Goal: Task Accomplishment & Management: Use online tool/utility

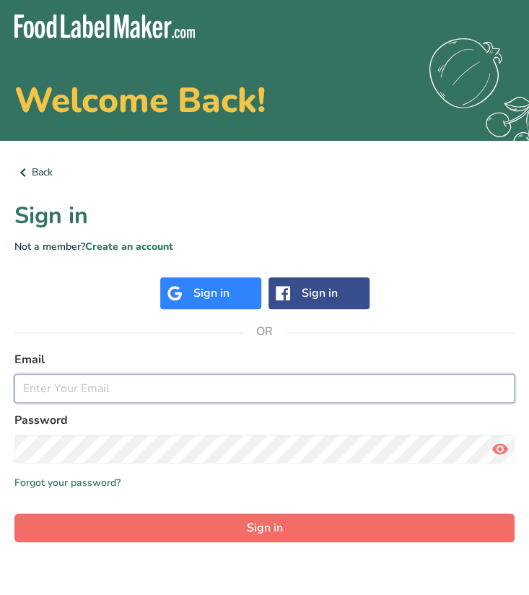
type input "[EMAIL_ADDRESS][DOMAIN_NAME]"
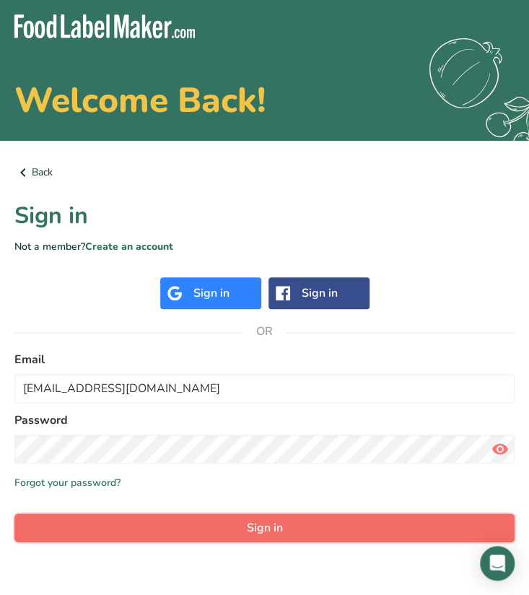
drag, startPoint x: 113, startPoint y: 525, endPoint x: 69, endPoint y: 529, distance: 44.3
click at [69, 529] on button "Sign in" at bounding box center [264, 527] width 500 height 29
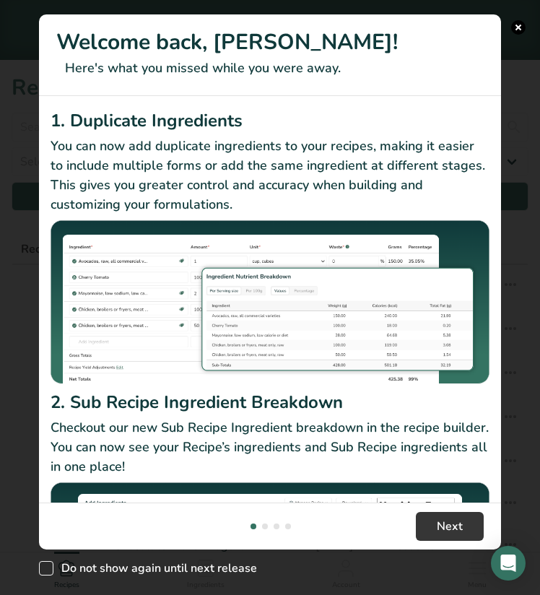
drag, startPoint x: 133, startPoint y: 564, endPoint x: 53, endPoint y: 567, distance: 79.5
click at [53, 567] on label "Do not show again until next release" at bounding box center [148, 568] width 218 height 14
click at [48, 567] on input "Do not show again until next release" at bounding box center [43, 568] width 9 height 9
checkbox input "true"
click at [520, 29] on button "New Features" at bounding box center [518, 27] width 14 height 14
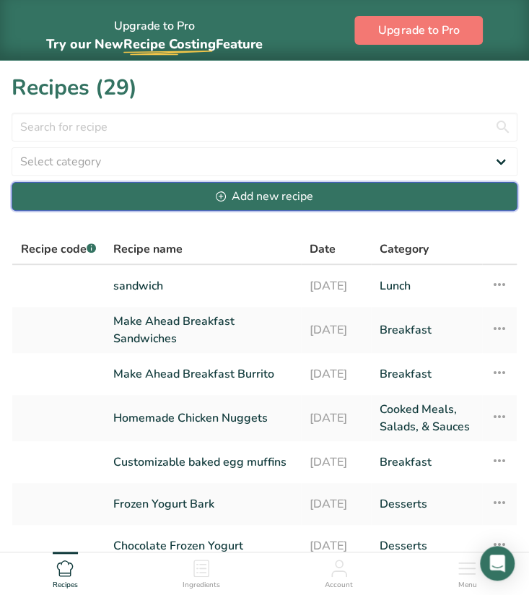
click at [134, 199] on button "Add new recipe" at bounding box center [265, 196] width 506 height 29
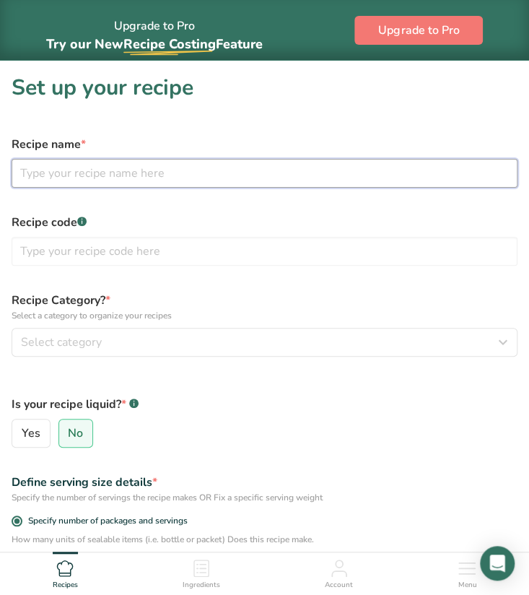
click at [104, 175] on input "text" at bounding box center [265, 173] width 506 height 29
type input "HP GF Macaroni and Cheese"
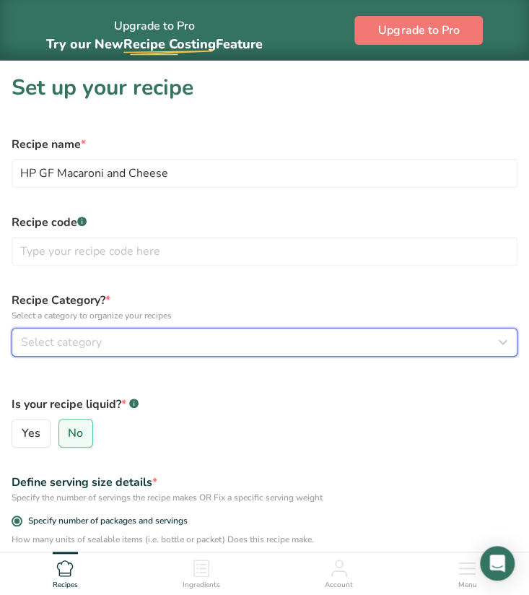
click at [74, 334] on span "Select category" at bounding box center [61, 342] width 81 height 17
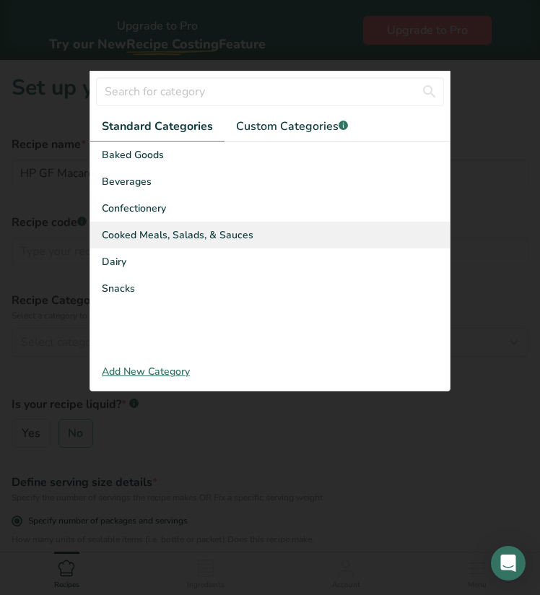
click at [131, 243] on div "Cooked Meals, Salads, & Sauces" at bounding box center [270, 235] width 360 height 27
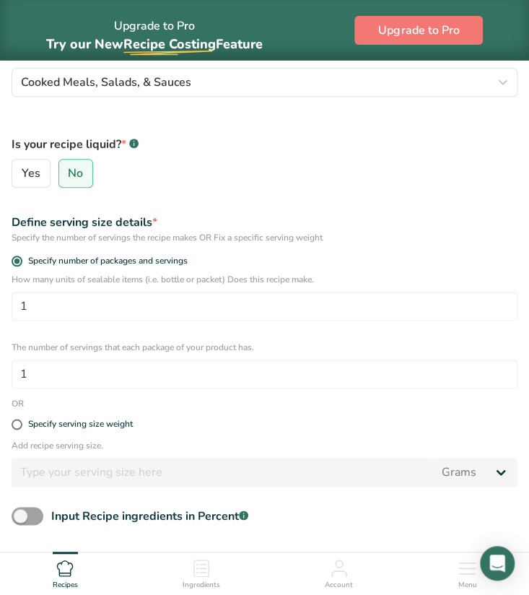
scroll to position [263, 0]
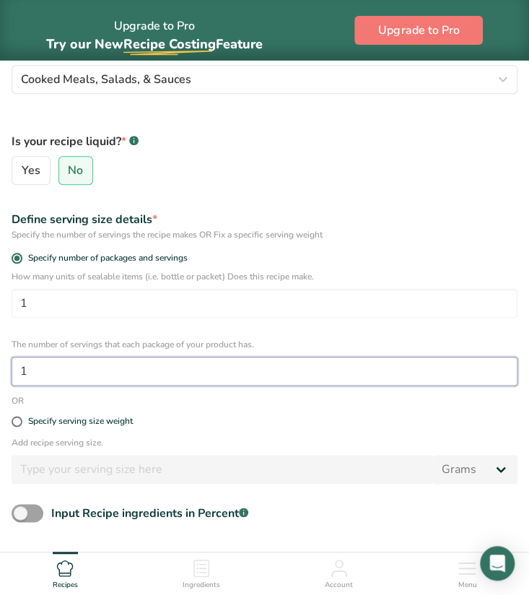
click at [42, 376] on input "1" at bounding box center [265, 371] width 506 height 29
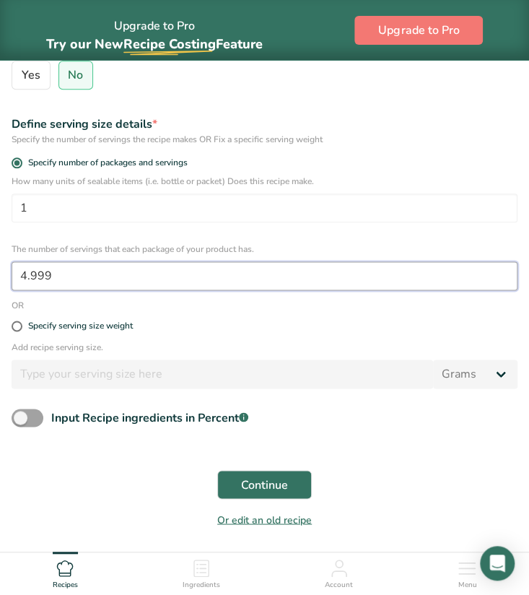
scroll to position [404, 0]
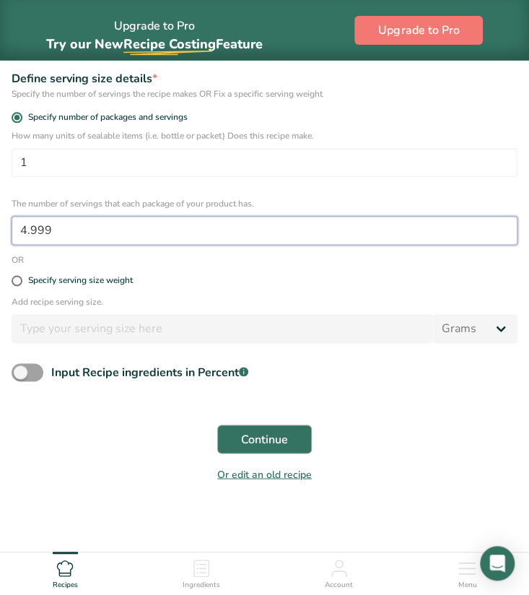
type input "4.999"
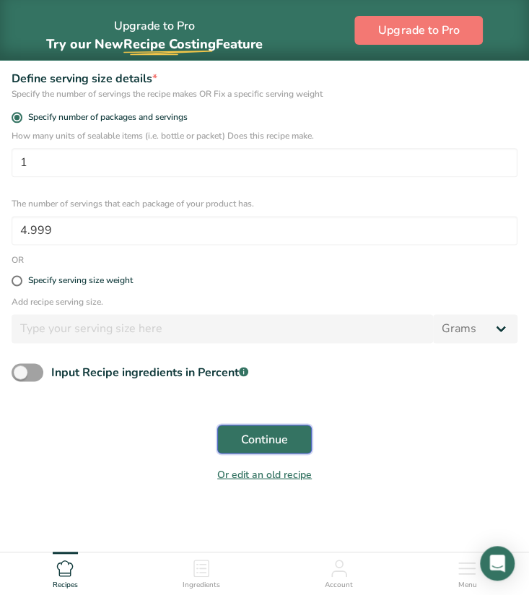
click at [274, 442] on span "Continue" at bounding box center [264, 438] width 47 height 17
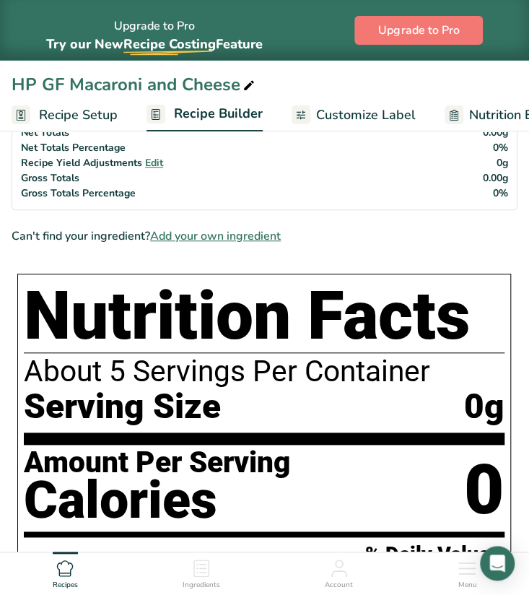
scroll to position [194, 0]
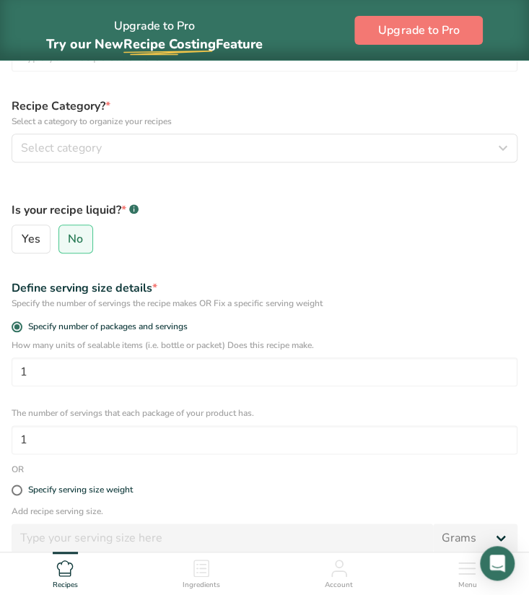
scroll to position [404, 0]
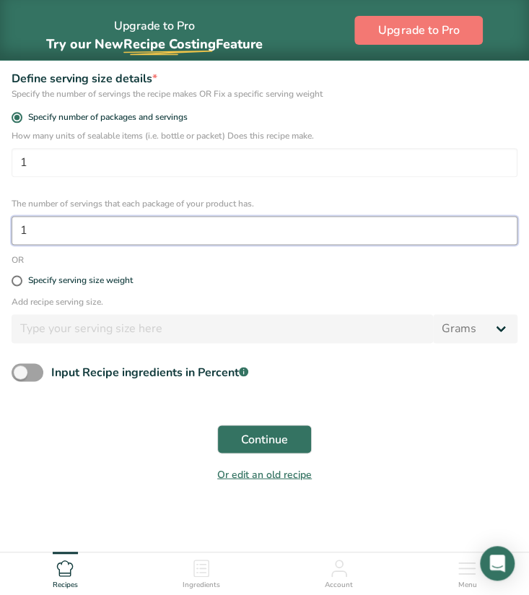
click at [46, 240] on input "1" at bounding box center [265, 230] width 506 height 29
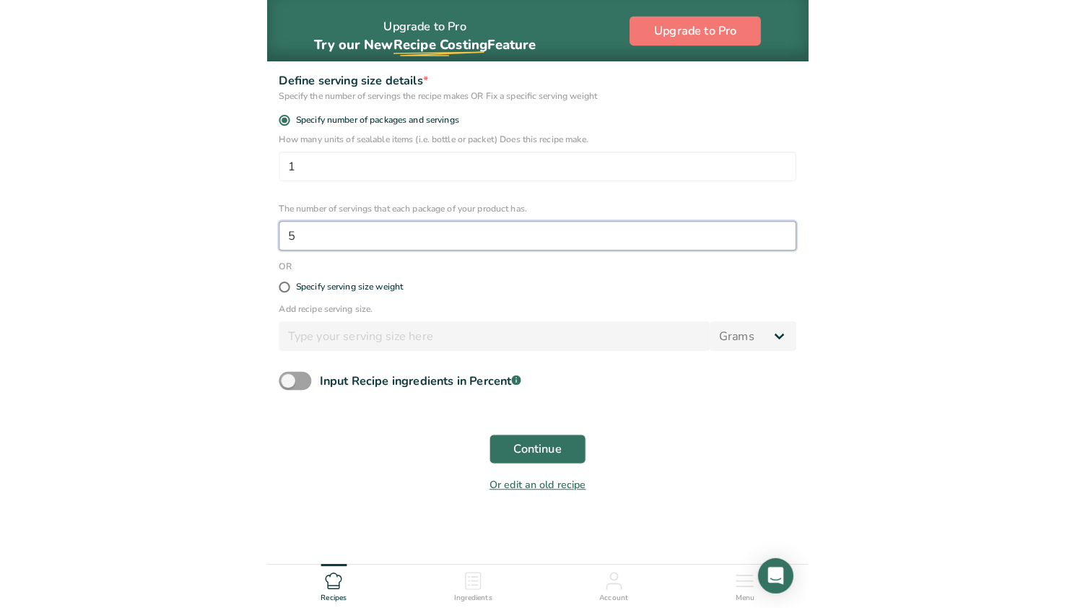
scroll to position [0, 0]
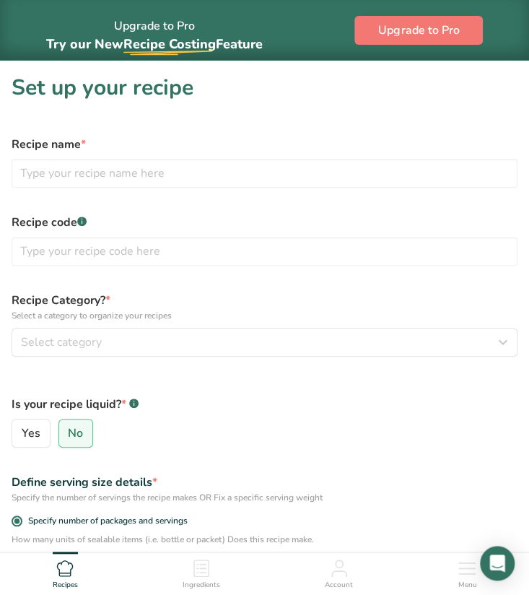
type input "5"
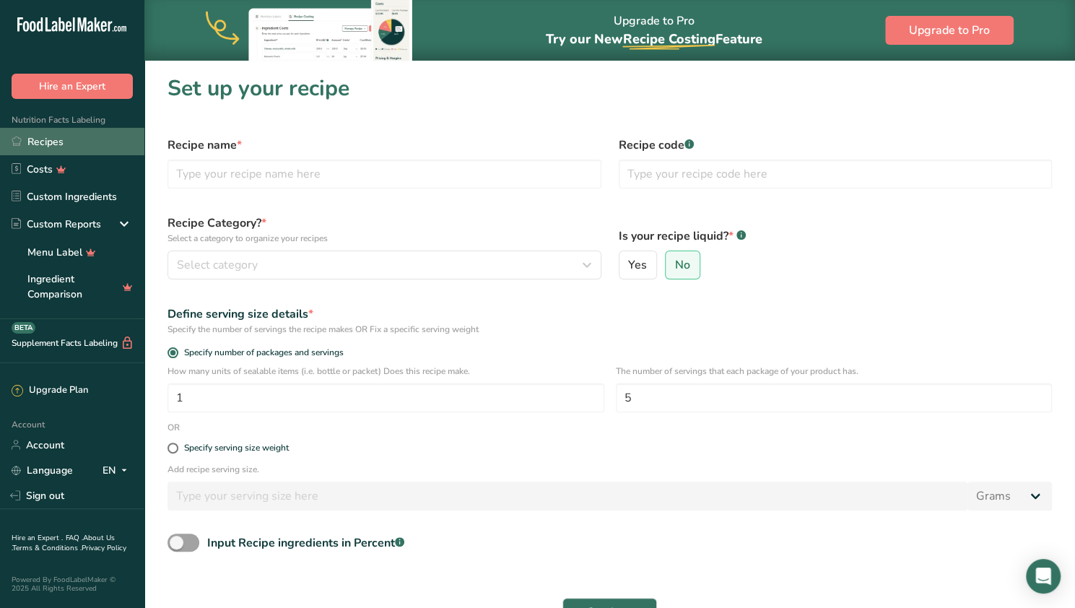
click at [54, 142] on link "Recipes" at bounding box center [72, 141] width 144 height 27
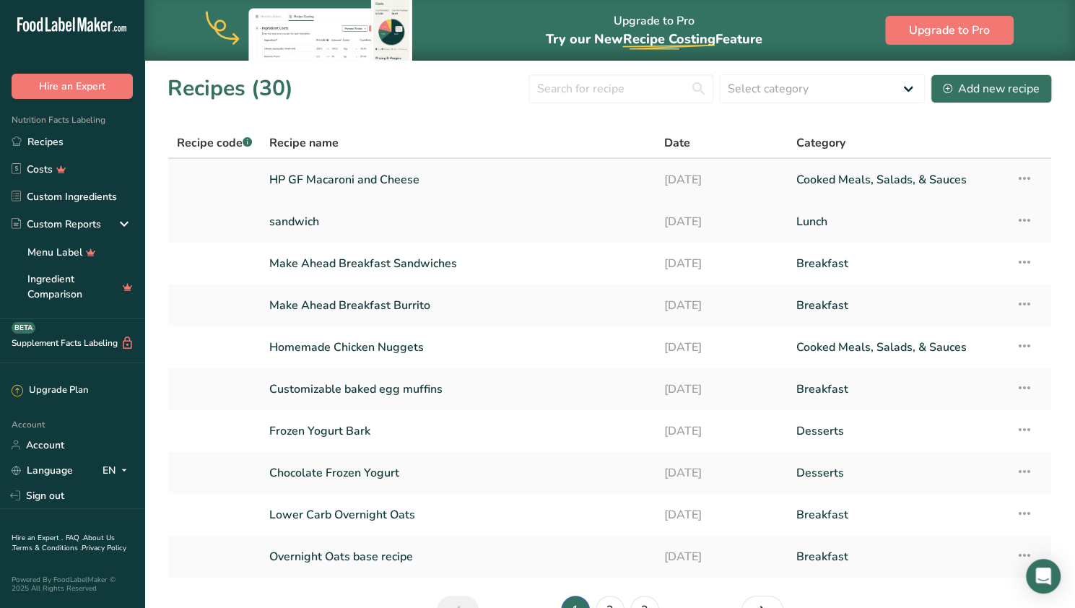
click at [304, 186] on link "HP GF Macaroni and Cheese" at bounding box center [458, 180] width 378 height 30
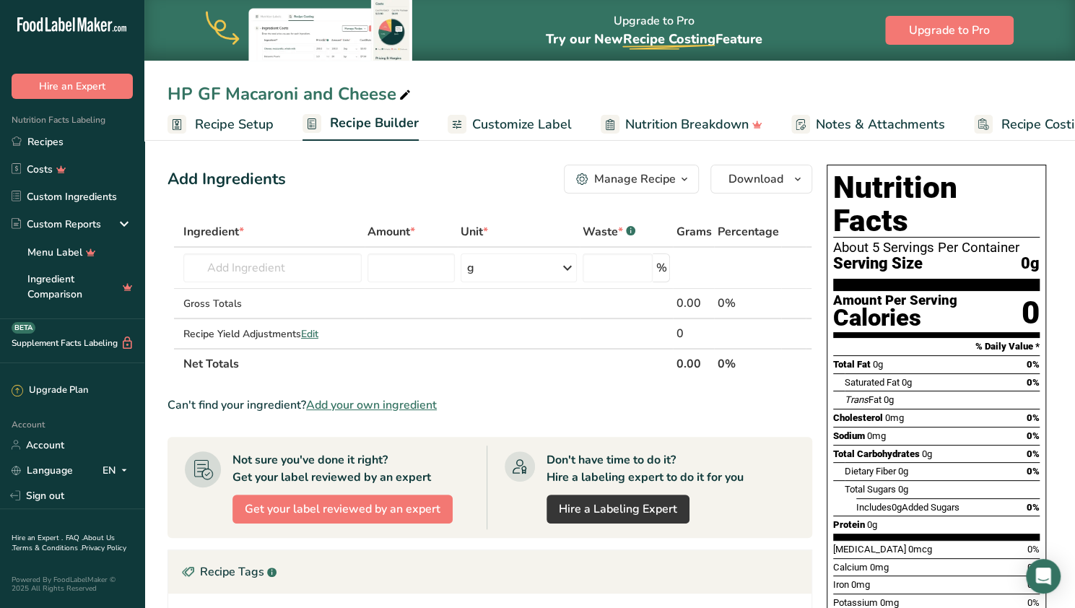
click at [219, 129] on span "Recipe Setup" at bounding box center [234, 124] width 79 height 19
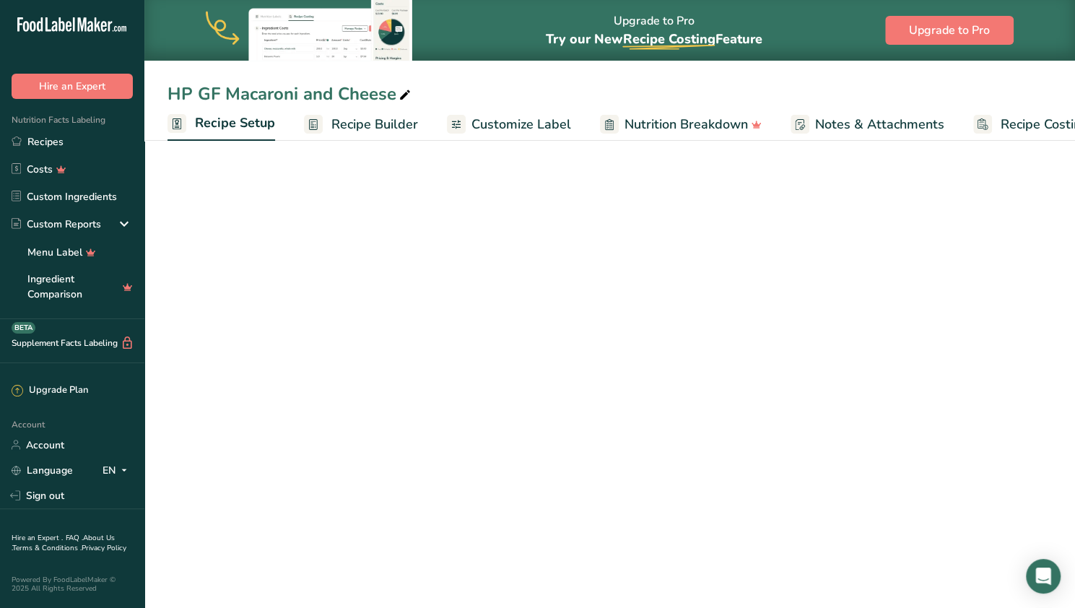
scroll to position [0, 5]
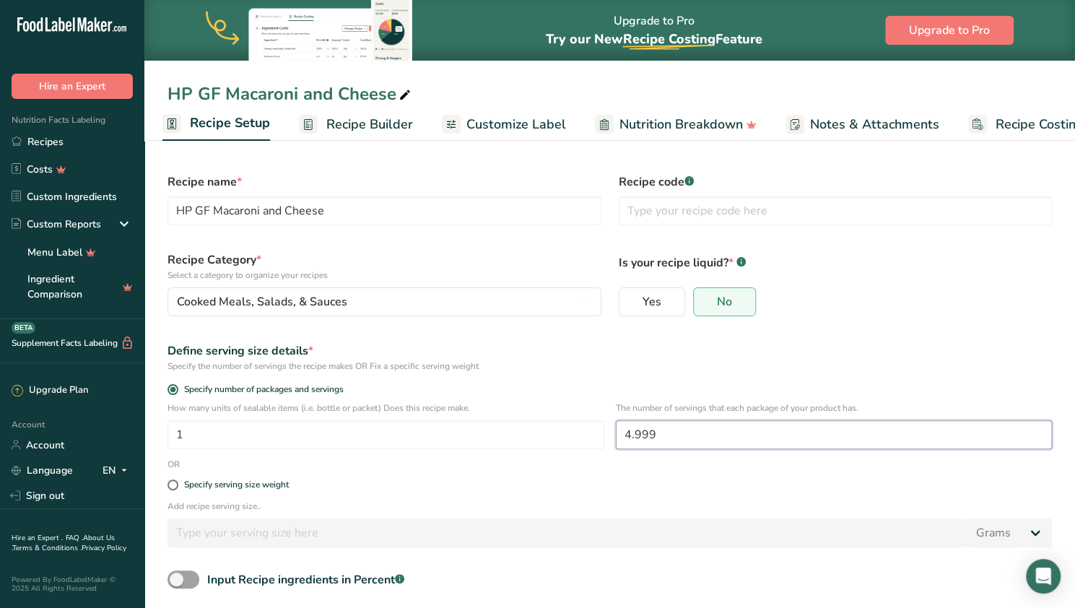
click at [529, 446] on input "4.999" at bounding box center [834, 434] width 437 height 29
type input "5"
click at [529, 484] on label "Specify serving size weight" at bounding box center [610, 485] width 885 height 11
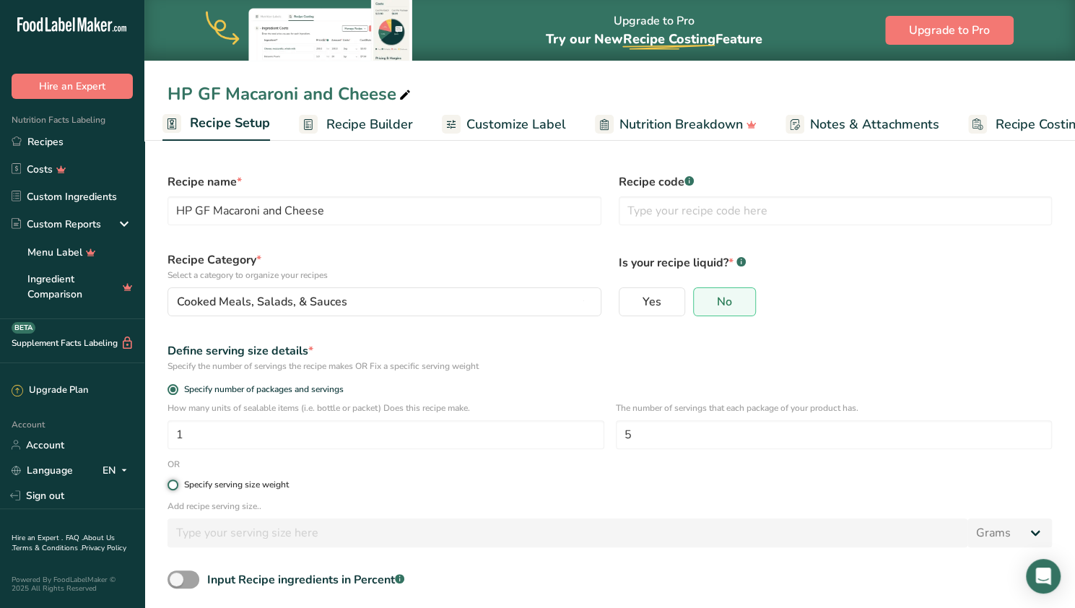
click at [177, 484] on input "Specify serving size weight" at bounding box center [172, 484] width 9 height 9
radio input "true"
radio input "false"
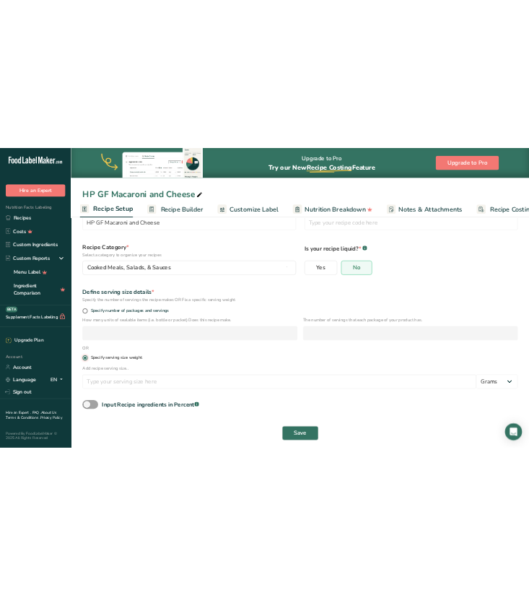
scroll to position [67, 0]
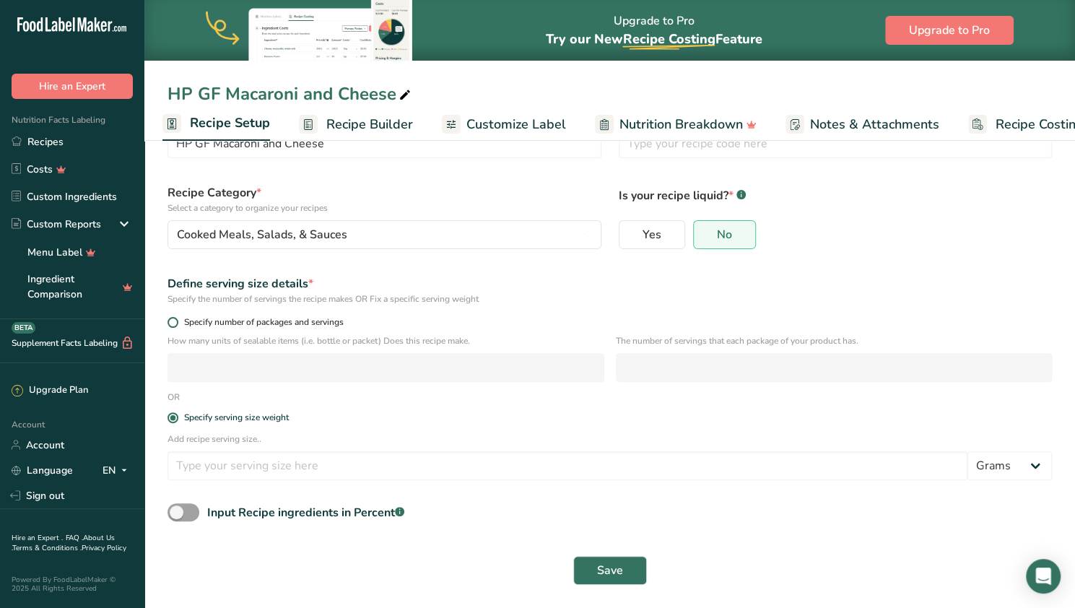
click at [286, 321] on span "Specify number of packages and servings" at bounding box center [260, 322] width 165 height 11
click at [177, 321] on input "Specify number of packages and servings" at bounding box center [172, 322] width 9 height 9
radio input "true"
radio input "false"
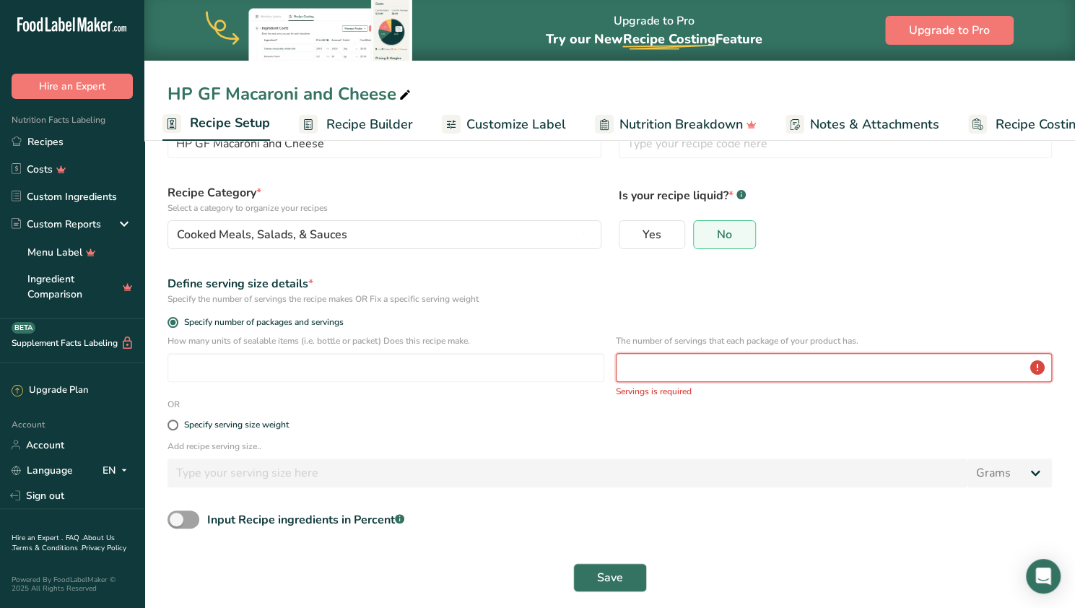
click at [529, 353] on input "number" at bounding box center [834, 367] width 437 height 29
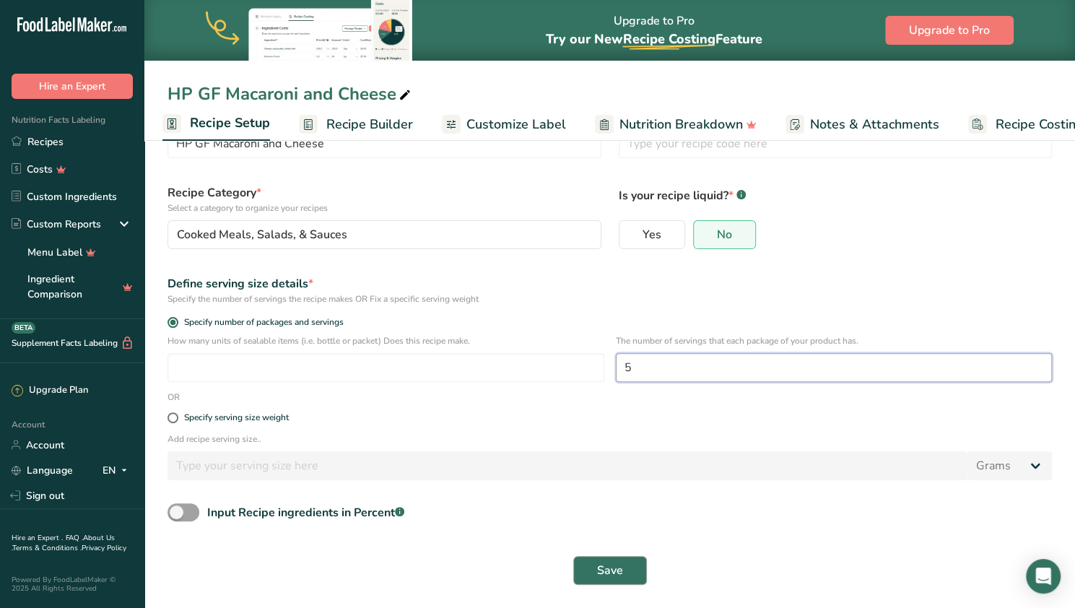
type input "5"
click at [529, 568] on button "Save" at bounding box center [610, 570] width 74 height 29
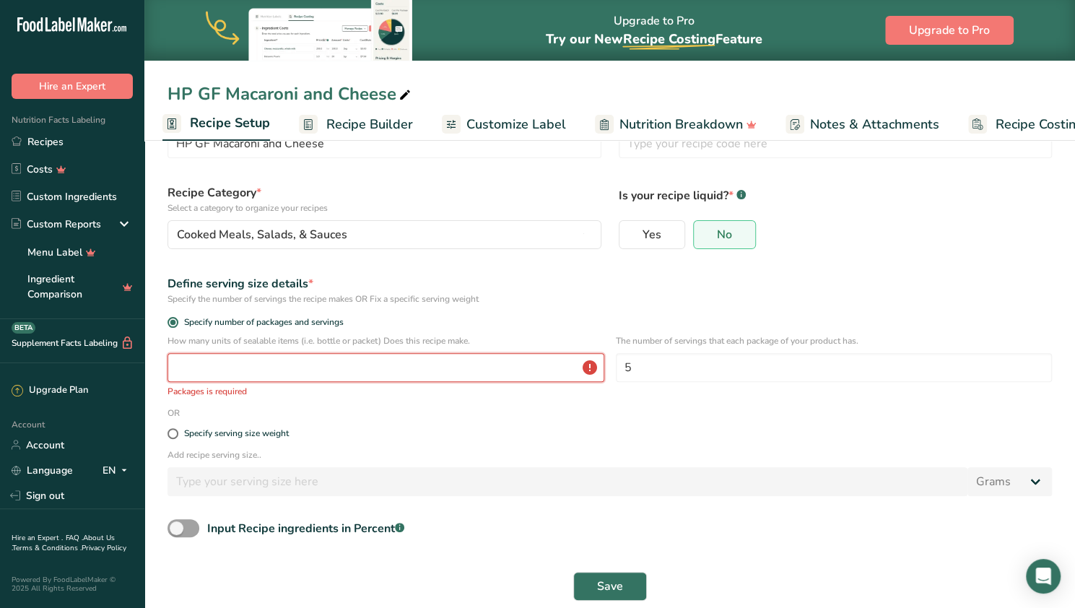
click at [340, 371] on input "number" at bounding box center [386, 367] width 437 height 29
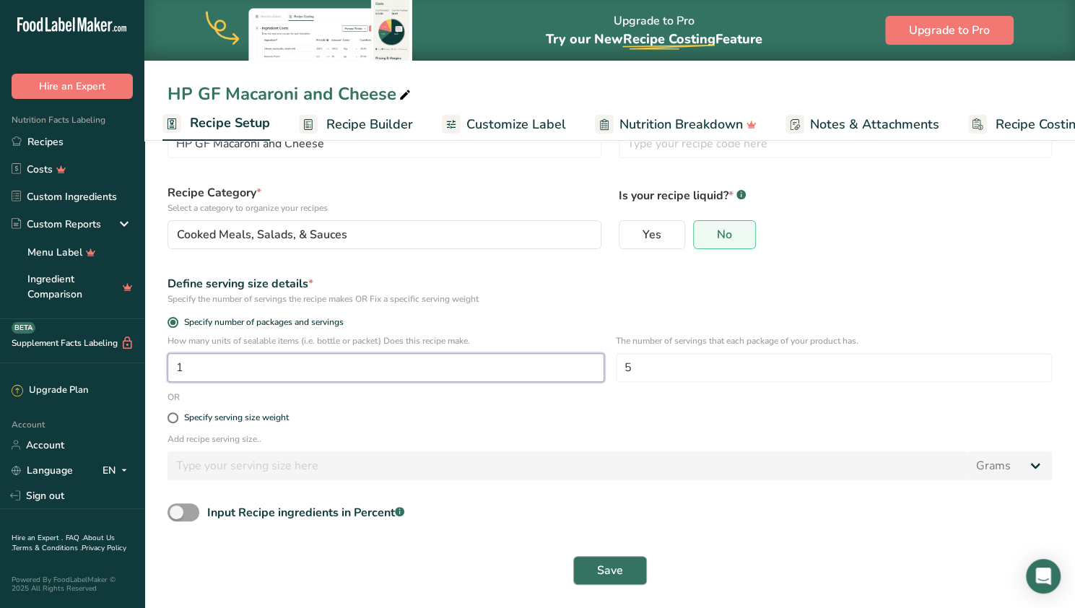
type input "1"
click at [529, 568] on button "Save" at bounding box center [610, 570] width 74 height 29
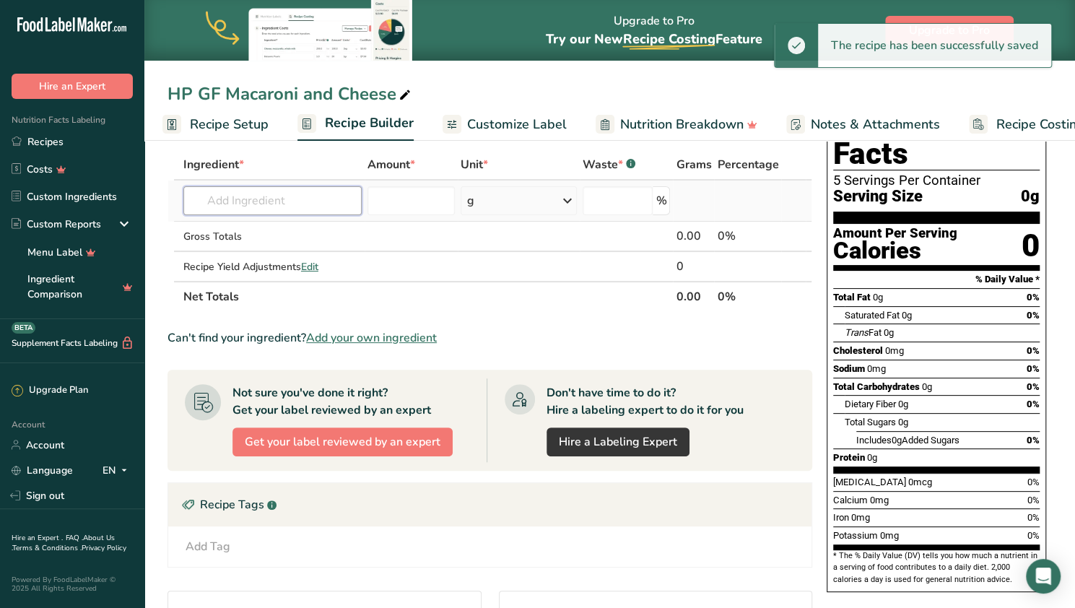
click at [230, 200] on input "text" at bounding box center [272, 200] width 178 height 29
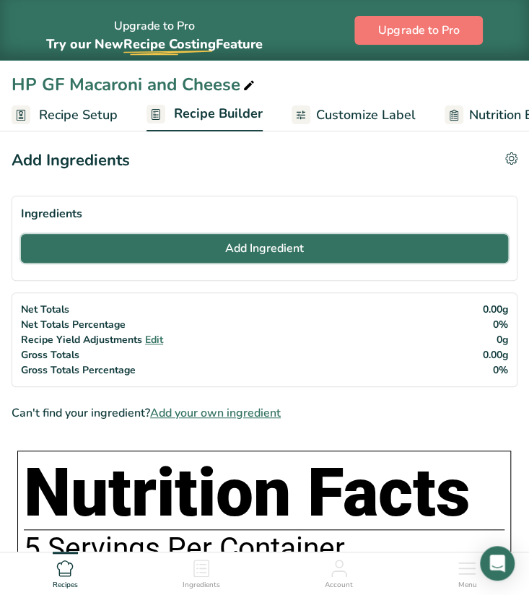
click at [111, 253] on button "Add Ingredient" at bounding box center [264, 248] width 487 height 29
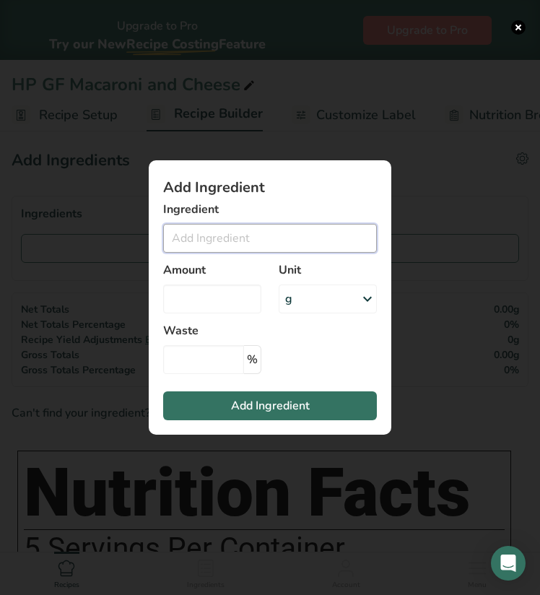
click at [251, 251] on input "Add ingredient modal" at bounding box center [270, 238] width 214 height 29
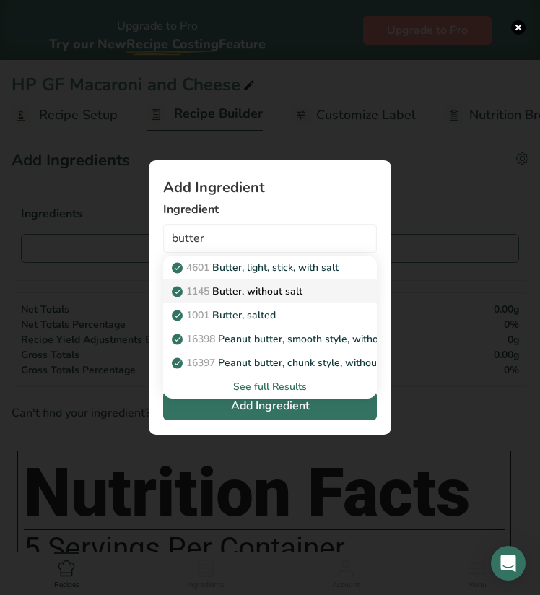
click at [233, 290] on p "1145 Butter, without salt" at bounding box center [239, 291] width 128 height 15
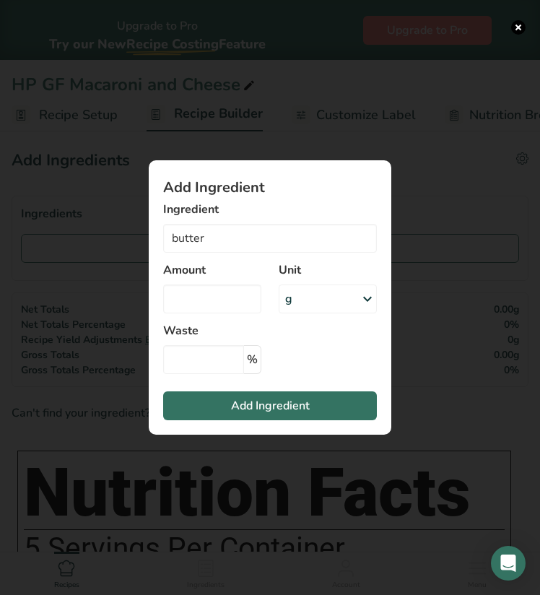
type input "Butter, without salt"
click at [277, 304] on div "Unit g Portions 1 pat (1" sq, 1/3" high) 1 tbsp 1 cup See more Weight Units g k…" at bounding box center [328, 287] width 116 height 69
click at [301, 304] on div "g" at bounding box center [328, 299] width 98 height 29
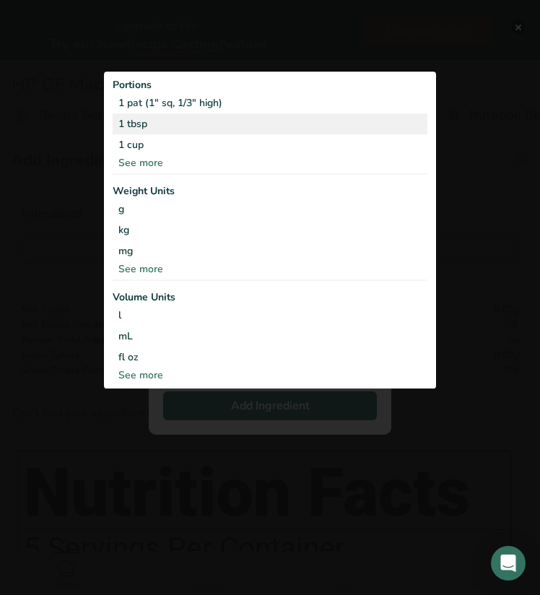
click at [214, 127] on div "1 tbsp" at bounding box center [270, 123] width 315 height 21
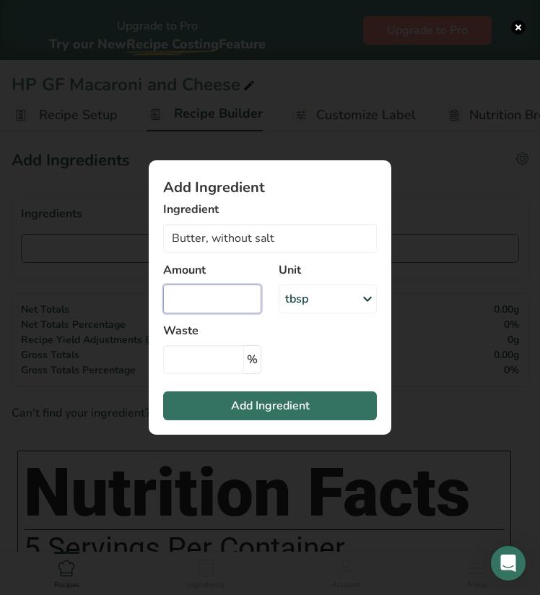
click at [177, 301] on input "Add ingredient modal" at bounding box center [212, 299] width 98 height 29
type input "2"
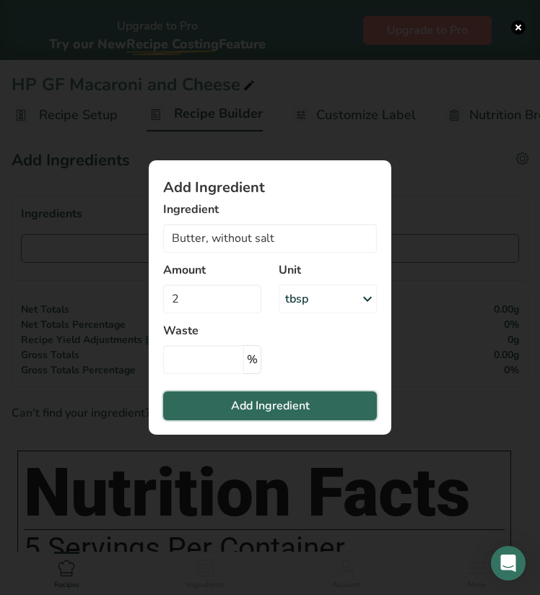
click at [203, 405] on button "Add Ingredient" at bounding box center [270, 405] width 214 height 29
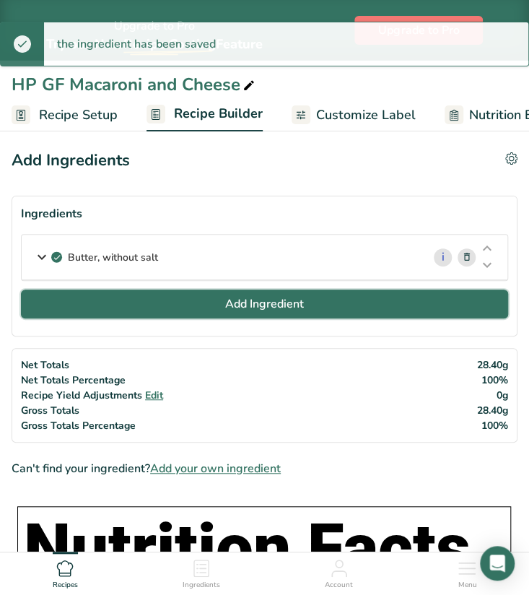
click at [63, 298] on button "Add Ingredient" at bounding box center [264, 304] width 487 height 29
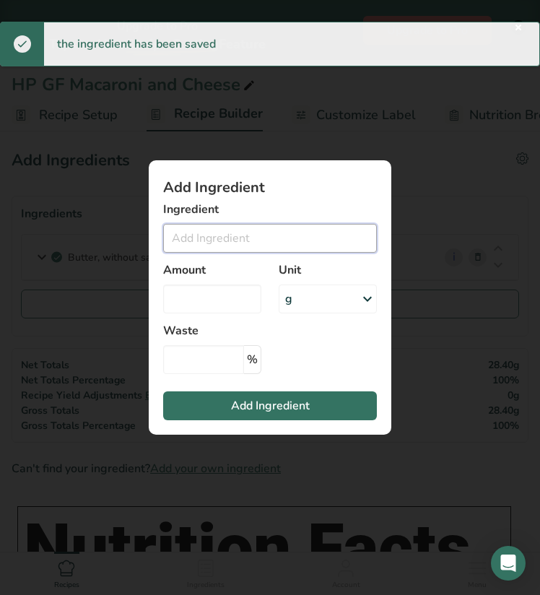
click at [192, 246] on input "Add ingredient modal" at bounding box center [270, 238] width 214 height 29
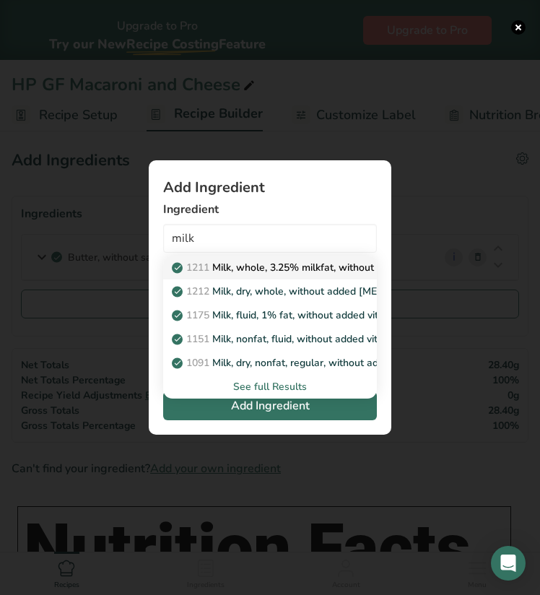
click at [272, 273] on p "1211 Milk, whole, 3.25% milkfat, without added vitamin A and [MEDICAL_DATA]" at bounding box center [367, 267] width 385 height 15
type input "Milk, whole, 3.25% milkfat, without added vitamin A and [MEDICAL_DATA]"
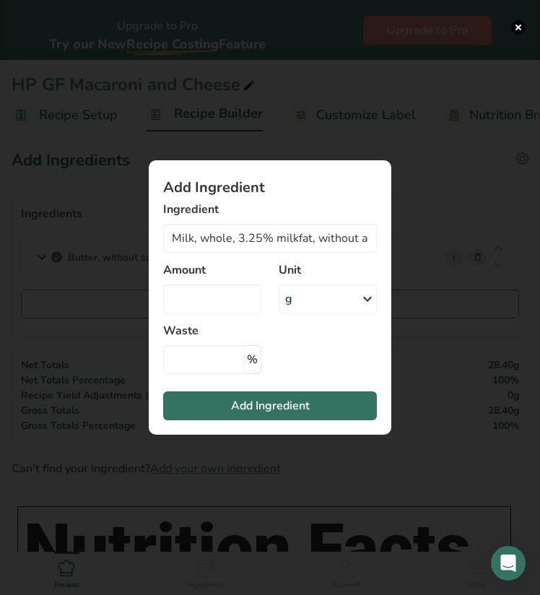
click at [301, 297] on div "g" at bounding box center [328, 299] width 98 height 29
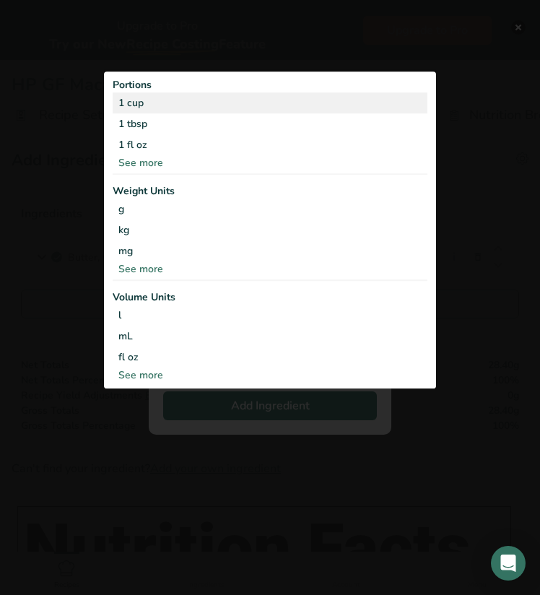
click at [168, 103] on div "1 cup" at bounding box center [270, 102] width 315 height 21
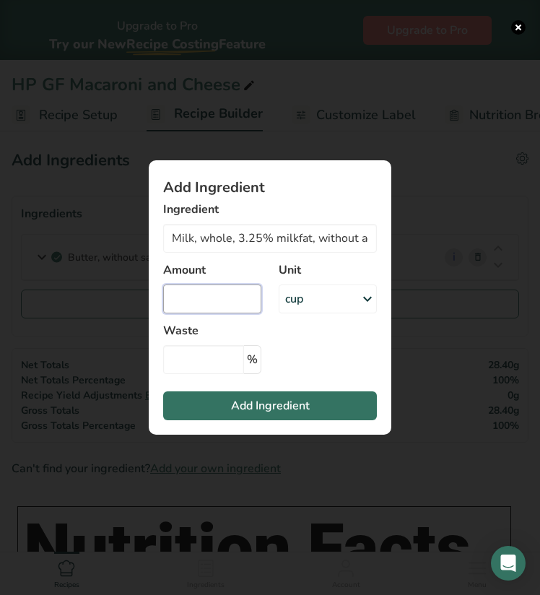
click at [221, 311] on input "Add ingredient modal" at bounding box center [212, 299] width 98 height 29
type input "0.5"
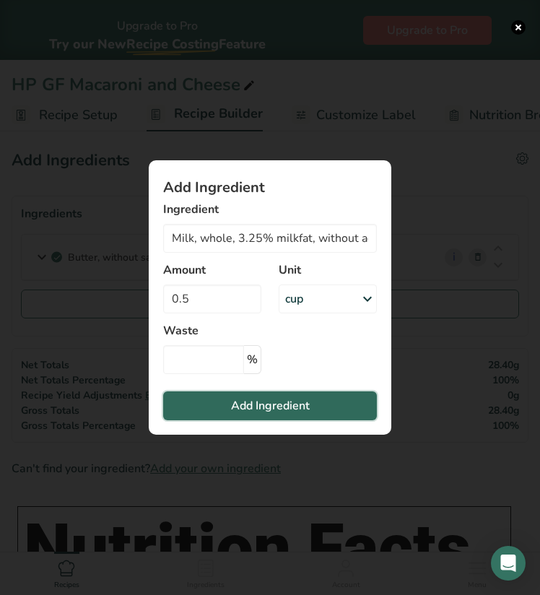
click at [212, 405] on button "Add Ingredient" at bounding box center [270, 405] width 214 height 29
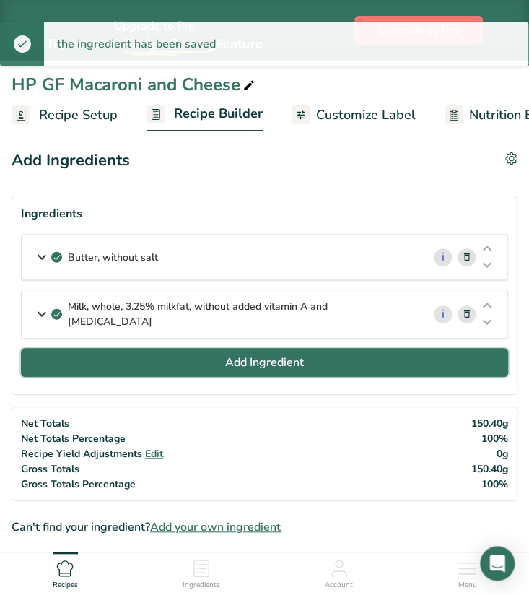
click at [176, 369] on button "Add Ingredient" at bounding box center [264, 362] width 487 height 29
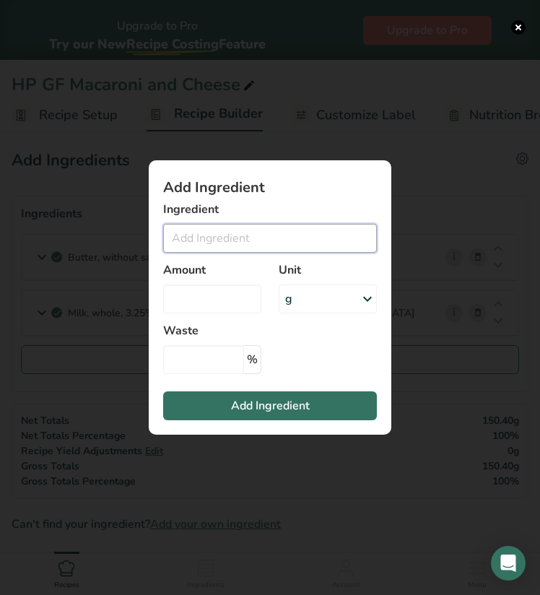
click at [235, 252] on input "Add ingredient modal" at bounding box center [270, 238] width 214 height 29
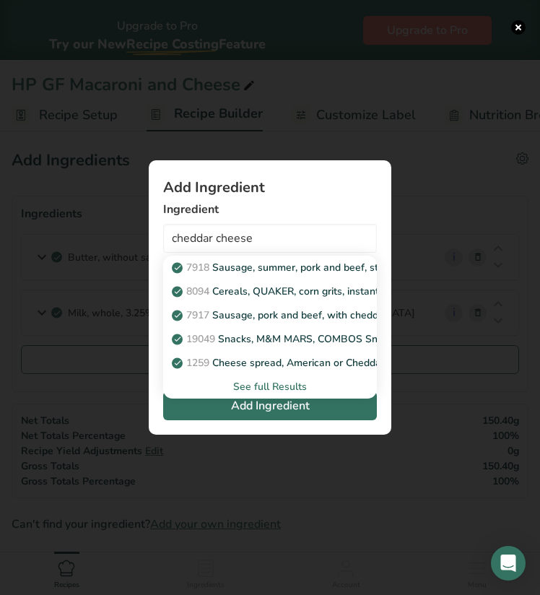
click at [232, 385] on div "See full Results" at bounding box center [270, 386] width 191 height 15
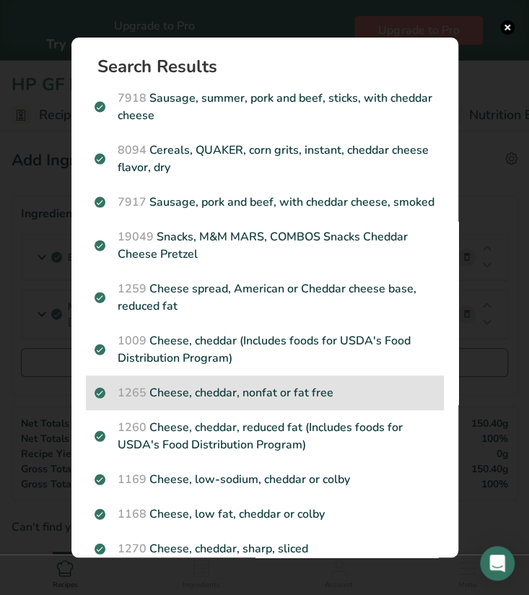
click at [225, 402] on p "1265 Cheese, cheddar, nonfat or fat free" at bounding box center [265, 392] width 341 height 17
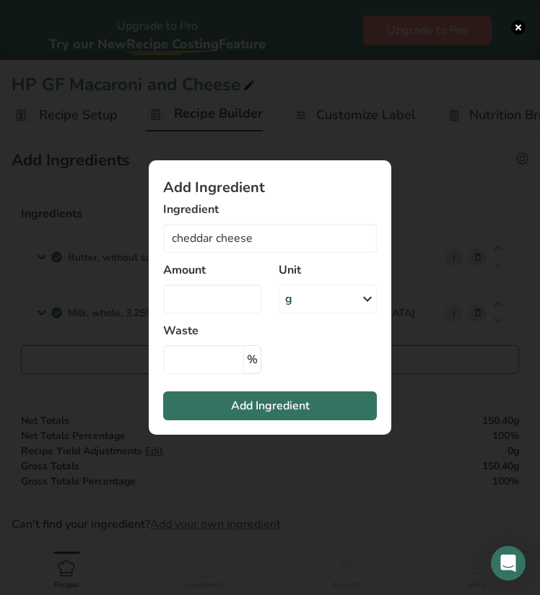
type input "Cheese, cheddar, nonfat or fat free"
click at [287, 305] on div "g" at bounding box center [288, 298] width 7 height 17
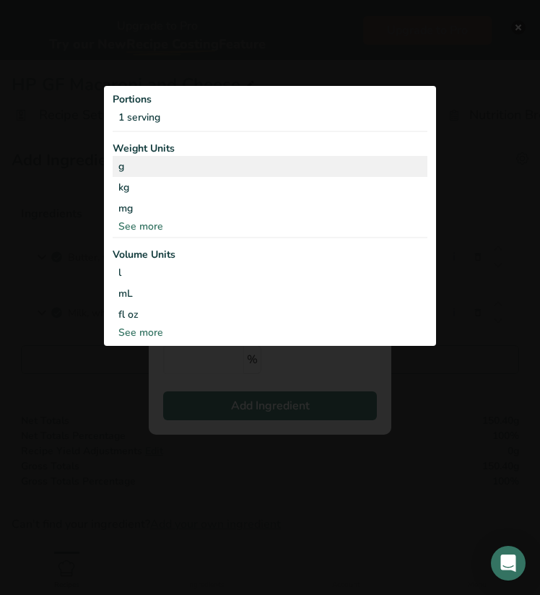
click at [127, 156] on div "g" at bounding box center [270, 166] width 315 height 21
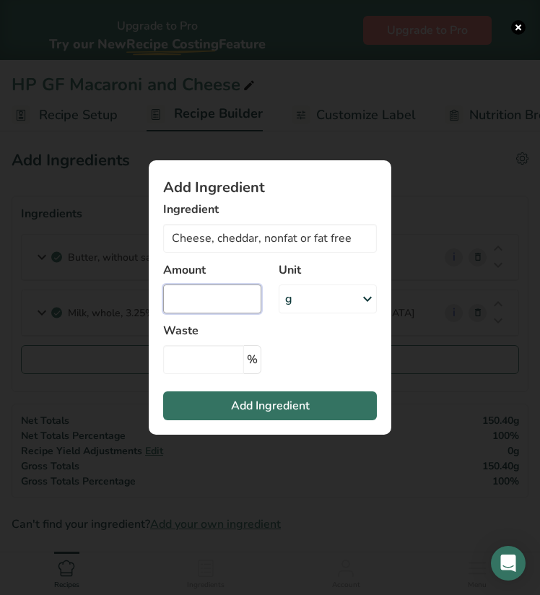
click at [207, 294] on input "Add ingredient modal" at bounding box center [212, 299] width 98 height 29
type input "470"
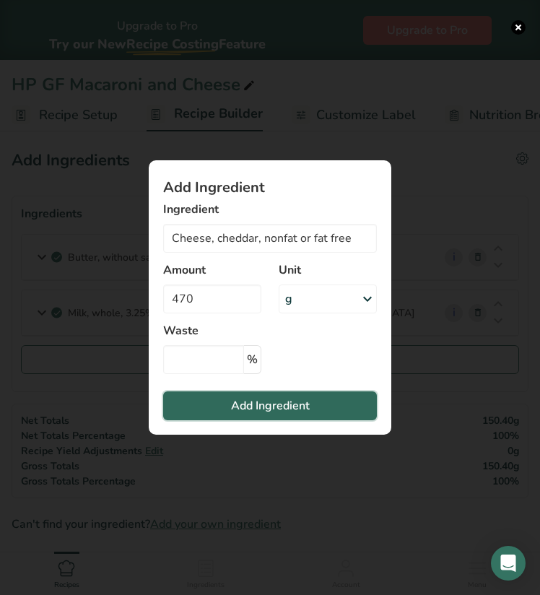
click at [215, 404] on button "Add Ingredient" at bounding box center [270, 405] width 214 height 29
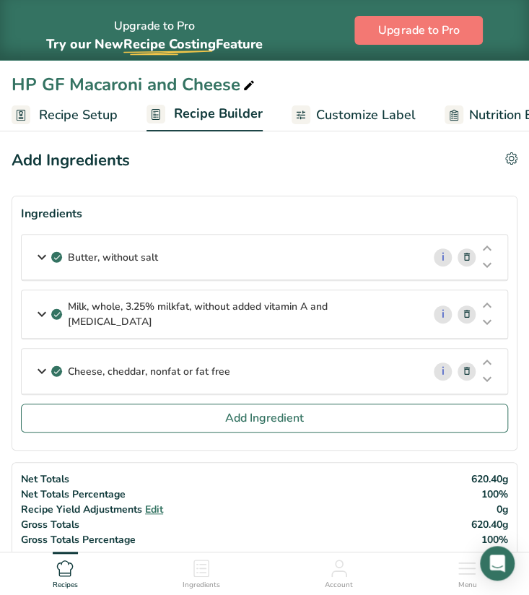
click at [272, 436] on section "Ingredients Butter, without salt i Amount 2 Unit tbsp Portions 1 pat (1" sq, 1/…" at bounding box center [265, 323] width 506 height 255
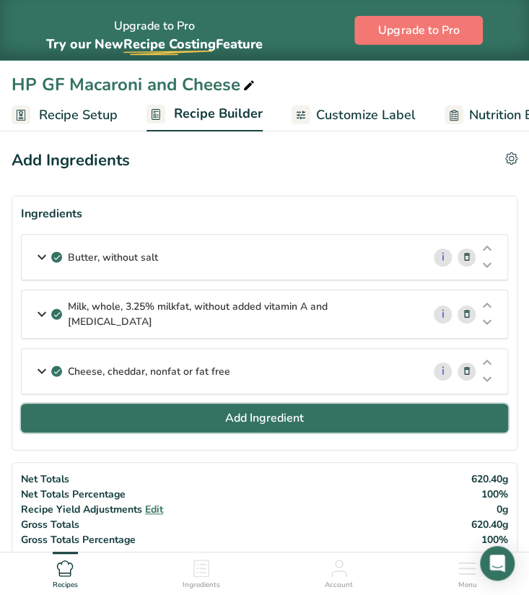
click at [266, 417] on span "Add Ingredient" at bounding box center [264, 417] width 79 height 17
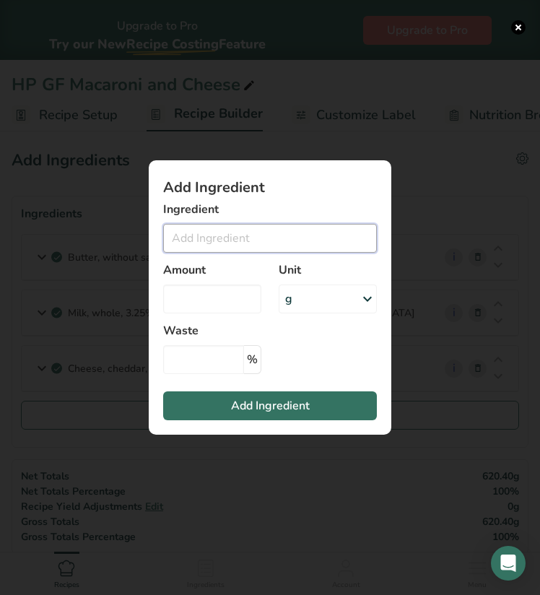
click at [244, 241] on input "Add ingredient modal" at bounding box center [270, 238] width 214 height 29
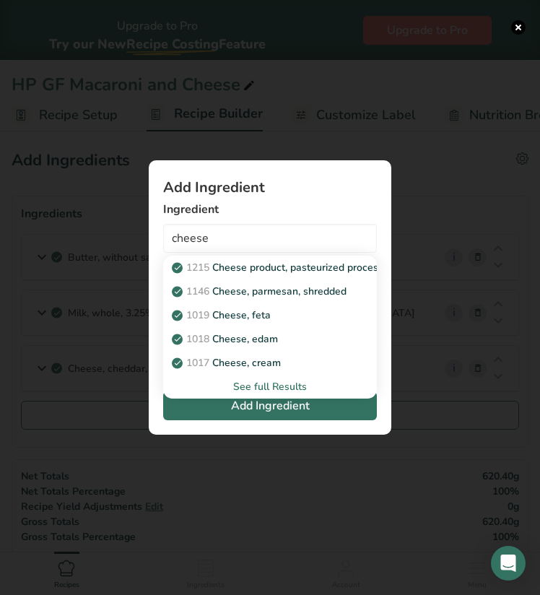
click at [272, 383] on div "See full Results" at bounding box center [270, 386] width 191 height 15
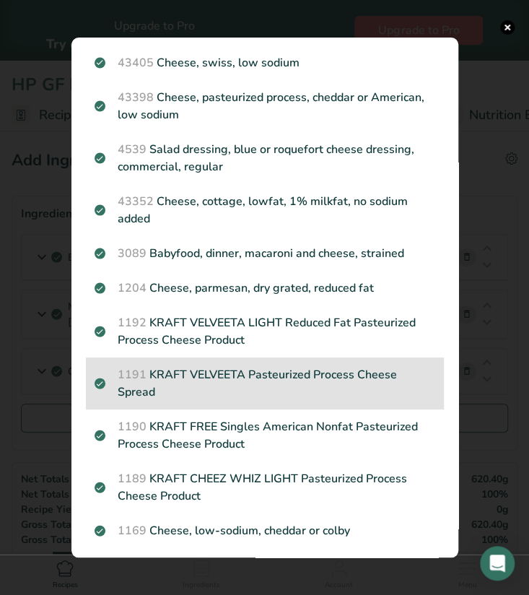
scroll to position [1531, 0]
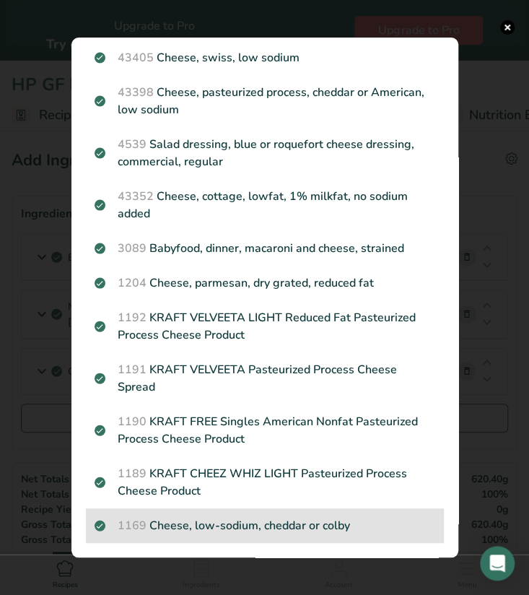
click at [194, 521] on p "1169 Cheese, low-sodium, cheddar or colby" at bounding box center [265, 525] width 341 height 17
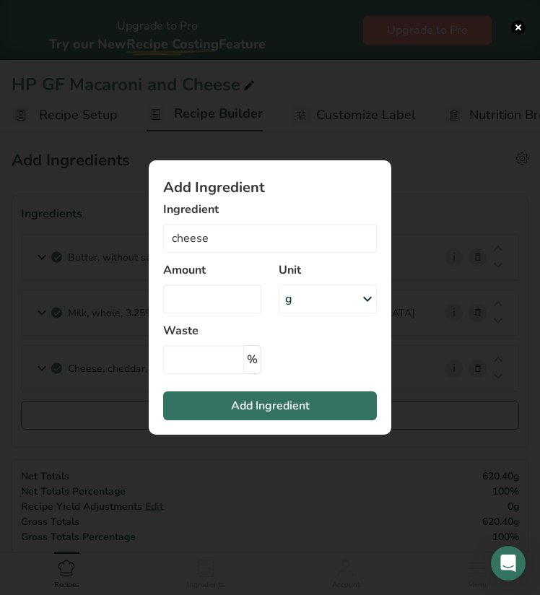
type input "Cheese, low-sodium, cheddar or colby"
click at [293, 306] on div "g" at bounding box center [328, 299] width 98 height 29
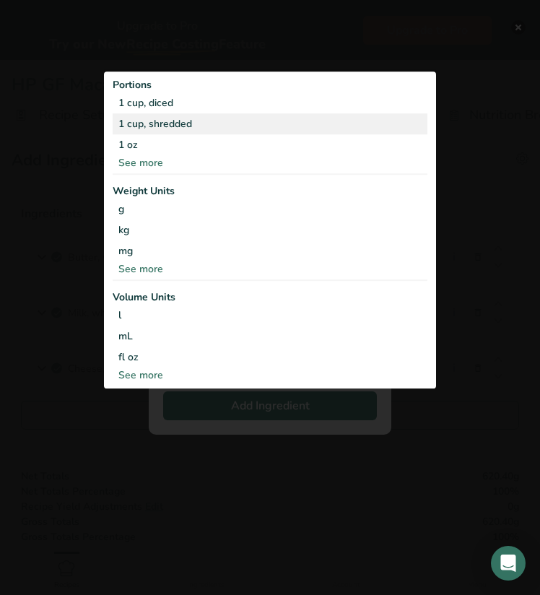
click at [168, 128] on div "1 cup, shredded" at bounding box center [270, 123] width 315 height 21
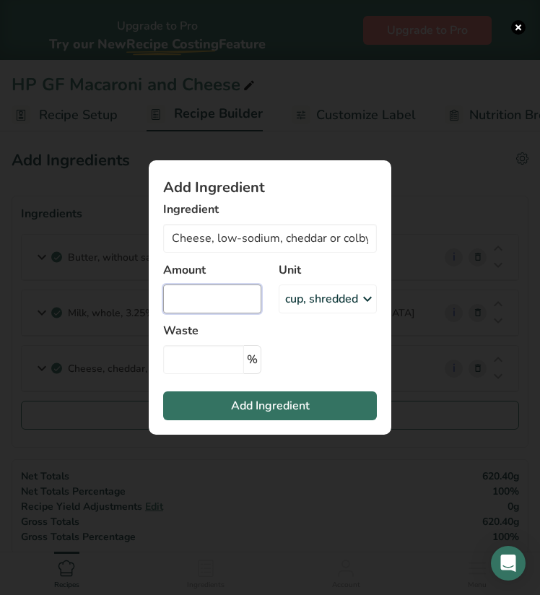
click at [208, 294] on input "Add ingredient modal" at bounding box center [212, 299] width 98 height 29
type input "2"
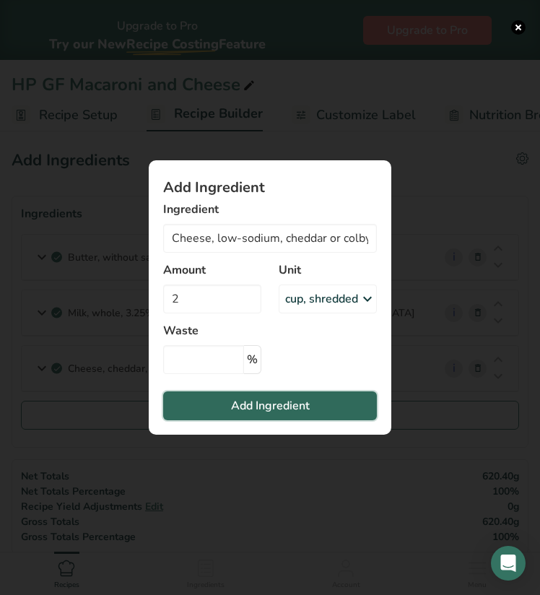
click at [251, 414] on span "Add Ingredient" at bounding box center [270, 405] width 79 height 17
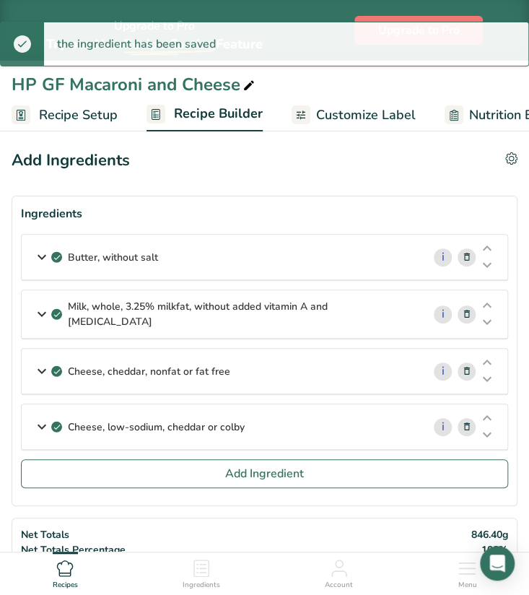
click at [474, 365] on span at bounding box center [467, 371] width 17 height 17
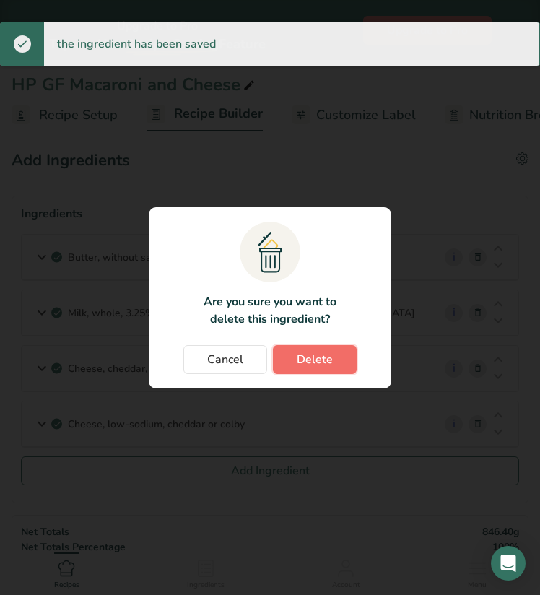
click at [325, 352] on span "Delete" at bounding box center [315, 359] width 36 height 17
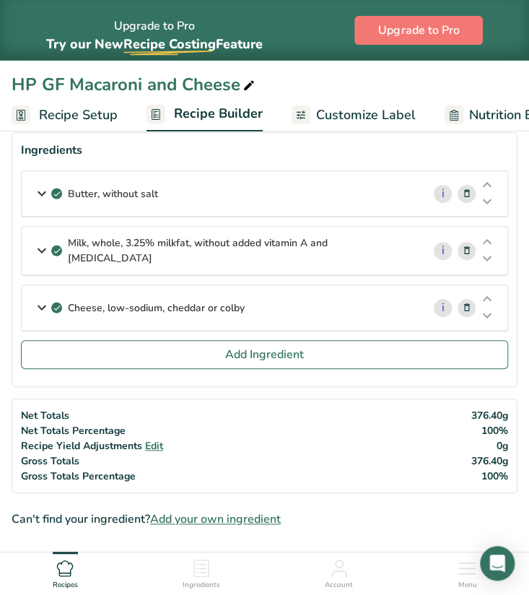
scroll to position [63, 0]
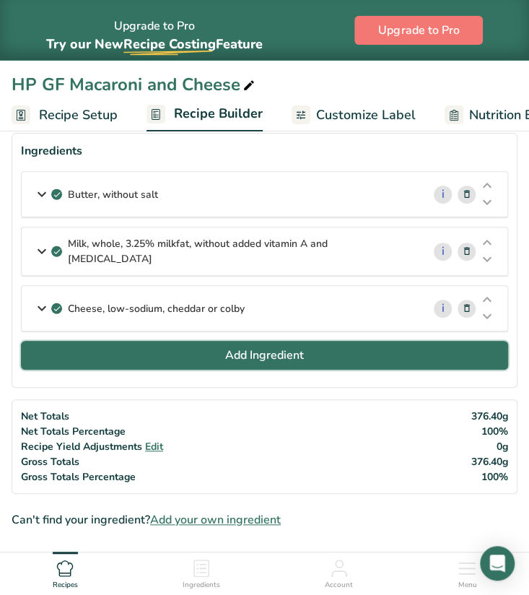
click at [237, 355] on span "Add Ingredient" at bounding box center [264, 355] width 79 height 17
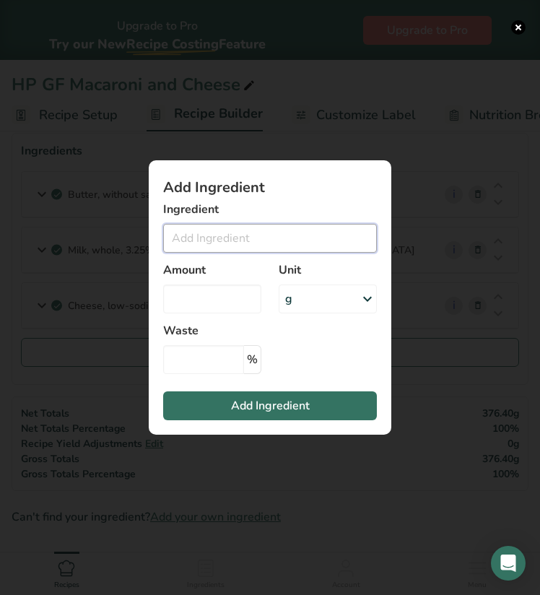
click at [240, 242] on input "Add ingredient modal" at bounding box center [270, 238] width 214 height 29
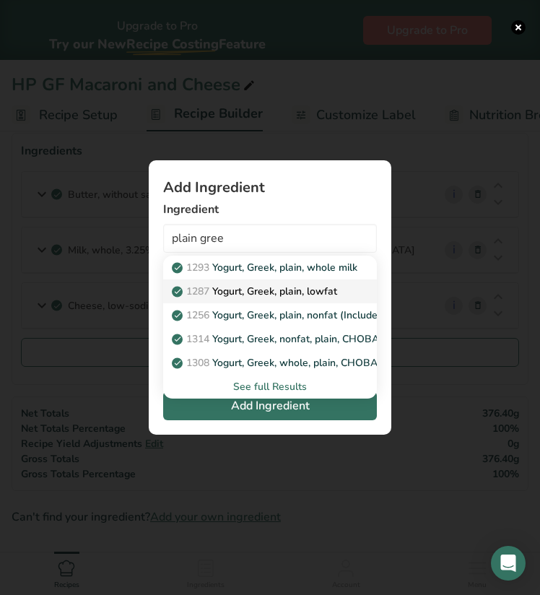
click at [262, 295] on p "1287 Yogurt, Greek, plain, lowfat" at bounding box center [256, 291] width 162 height 15
type input "Yogurt, Greek, plain, lowfat"
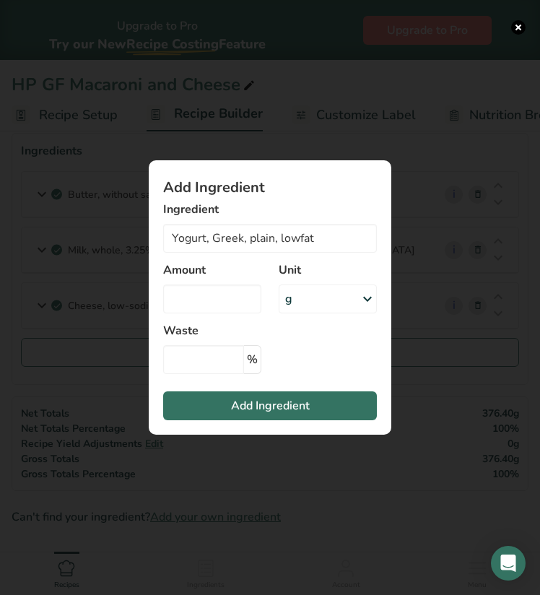
click at [298, 301] on div "g" at bounding box center [328, 299] width 98 height 29
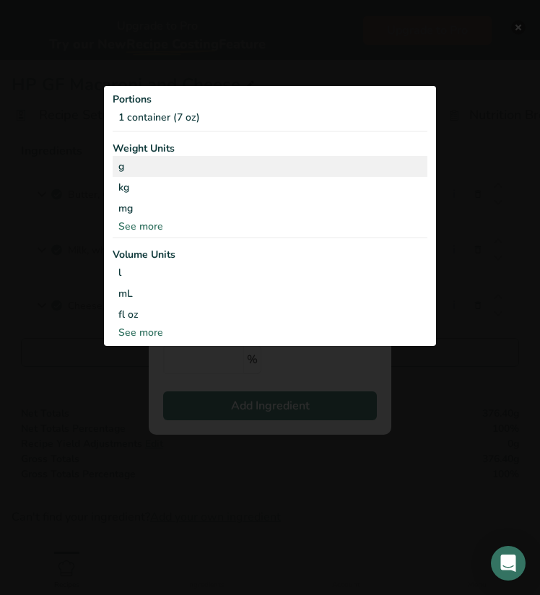
click at [152, 158] on div "g" at bounding box center [270, 166] width 315 height 21
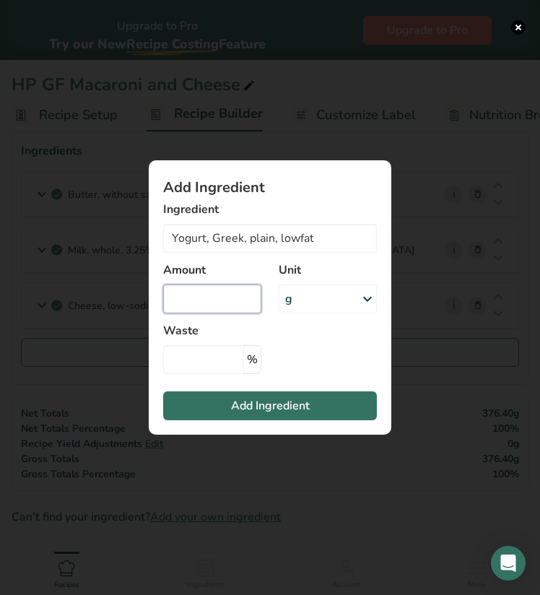
click at [207, 307] on input "Add ingredient modal" at bounding box center [212, 299] width 98 height 29
type input "140"
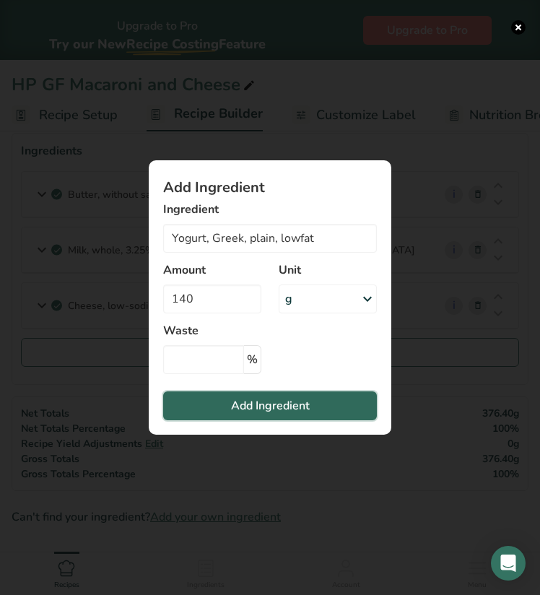
click at [233, 399] on span "Add Ingredient" at bounding box center [270, 405] width 79 height 17
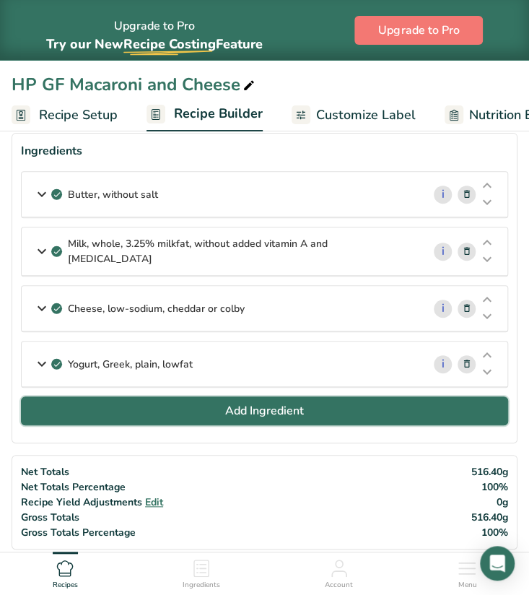
click at [233, 402] on span "Add Ingredient" at bounding box center [264, 410] width 79 height 17
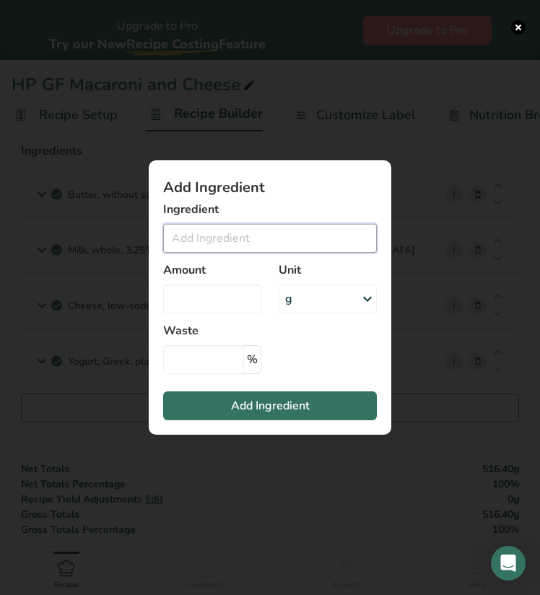
click at [249, 236] on input "Add ingredient modal" at bounding box center [270, 238] width 214 height 29
type input "h"
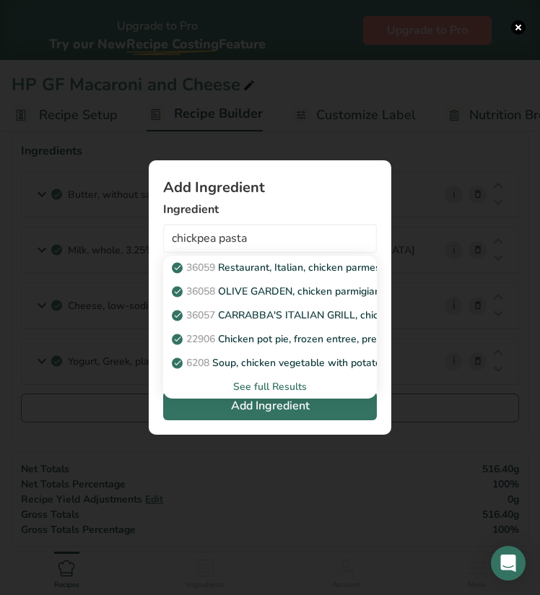
click at [260, 389] on div "See full Results" at bounding box center [270, 386] width 191 height 15
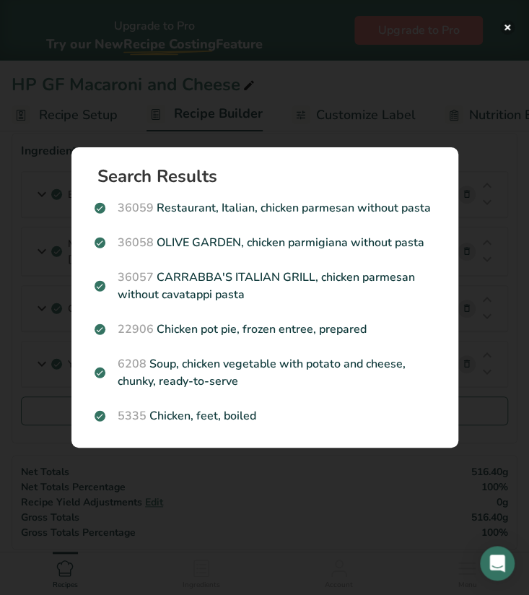
click at [508, 30] on button "Search results modal" at bounding box center [507, 27] width 14 height 14
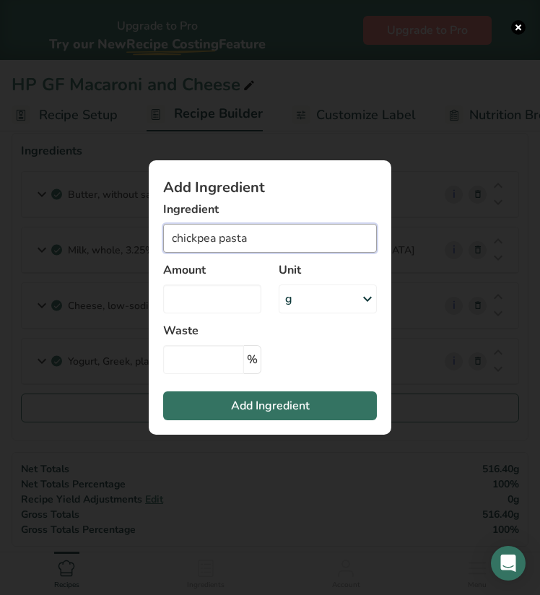
click at [250, 239] on input "chickpea pasta" at bounding box center [270, 238] width 214 height 29
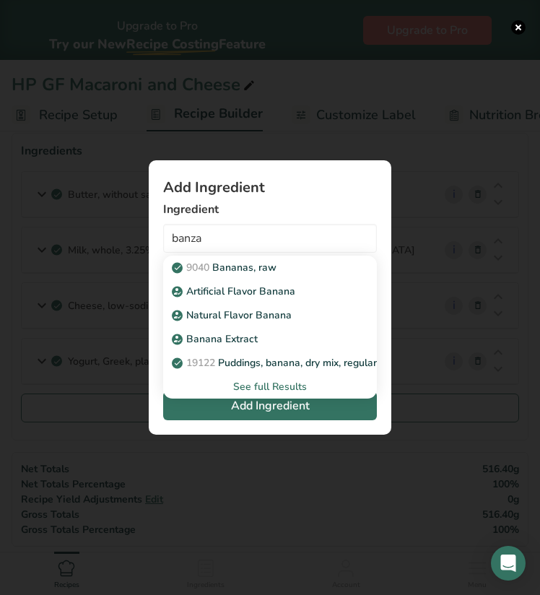
click at [254, 386] on div "See full Results" at bounding box center [270, 386] width 191 height 15
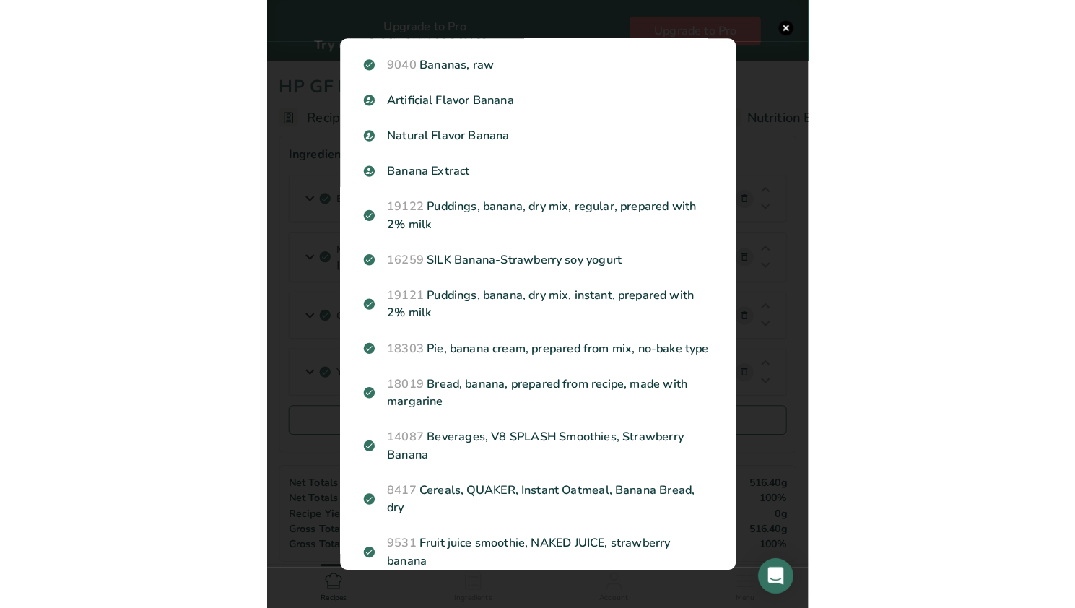
scroll to position [0, 0]
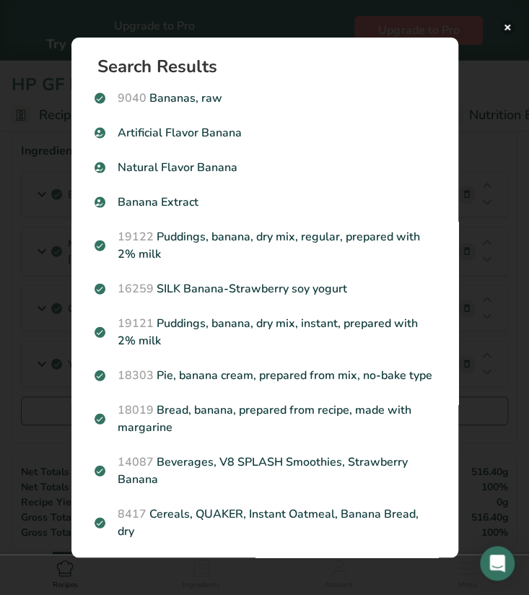
click at [510, 30] on button "Search results modal" at bounding box center [507, 27] width 14 height 14
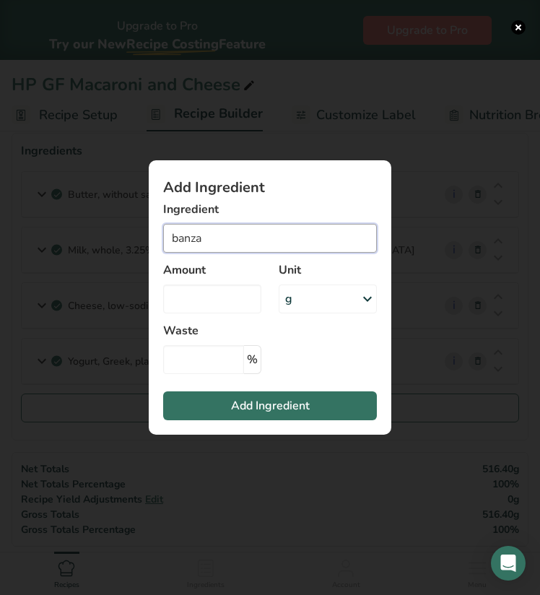
click at [257, 230] on input "banza" at bounding box center [270, 238] width 214 height 29
type input "b"
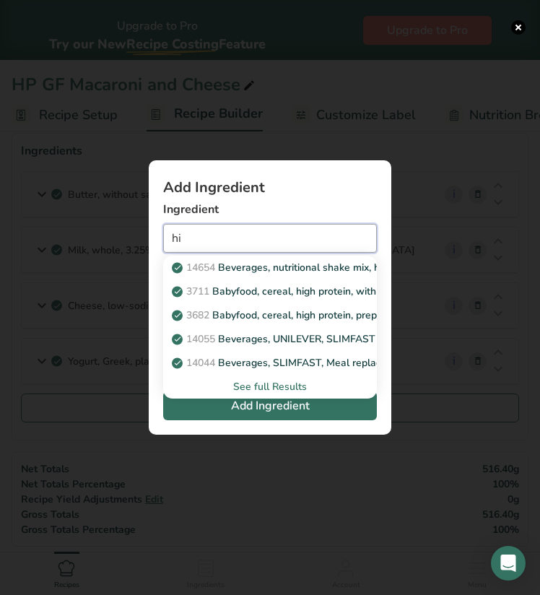
type input "h"
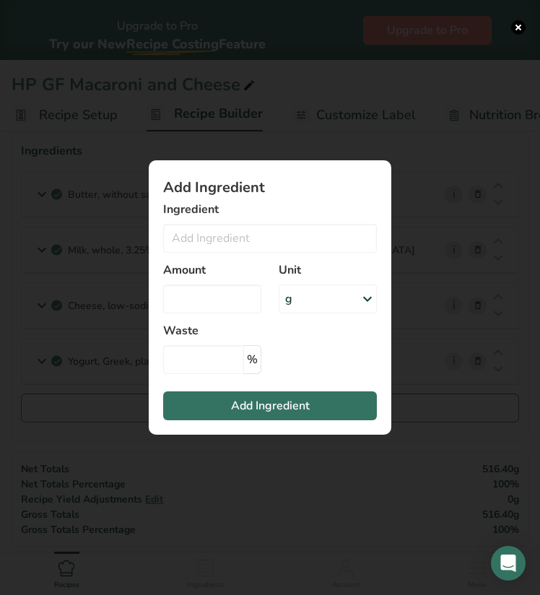
click at [136, 227] on div "Add Ingredient Ingredient Almond flour 23601 Beef, tenderloin, steak, separable…" at bounding box center [270, 297] width 289 height 321
click at [516, 28] on button "Add ingredient modal" at bounding box center [518, 27] width 14 height 14
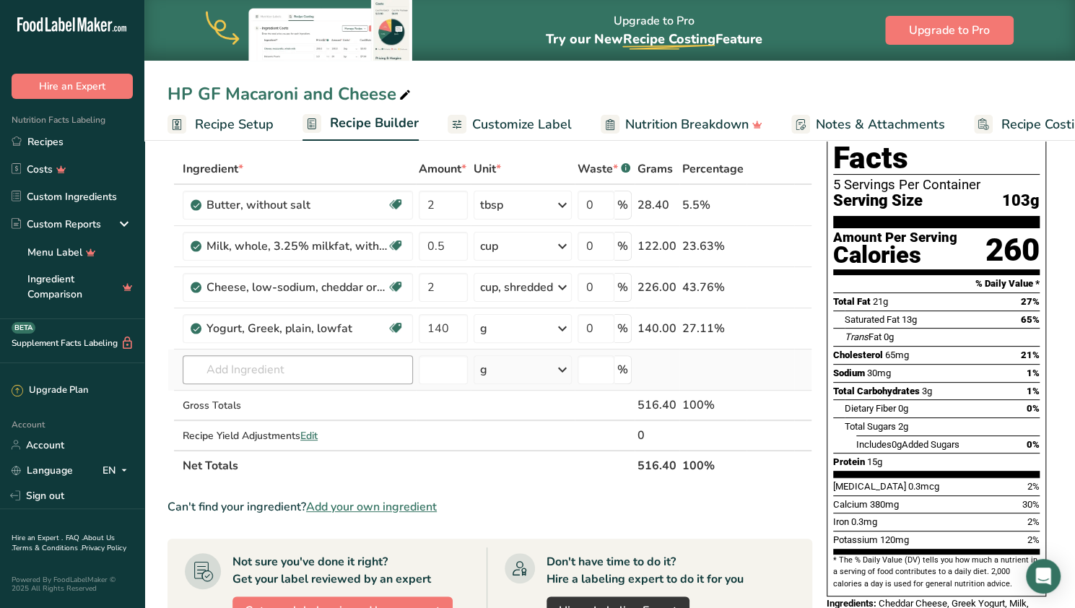
scroll to position [247, 0]
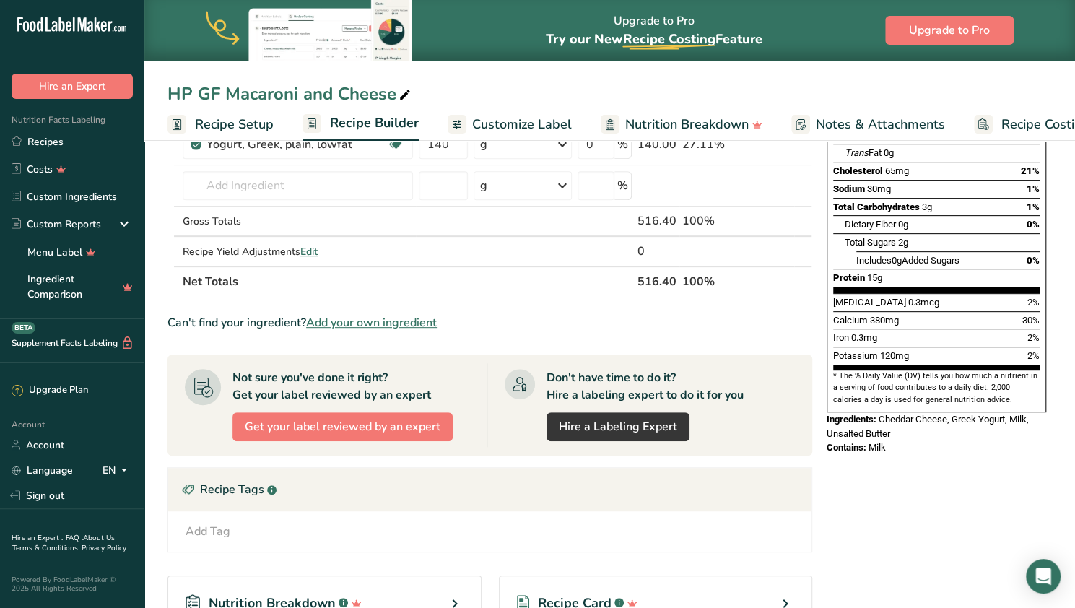
click at [351, 327] on span "Add your own ingredient" at bounding box center [371, 322] width 131 height 17
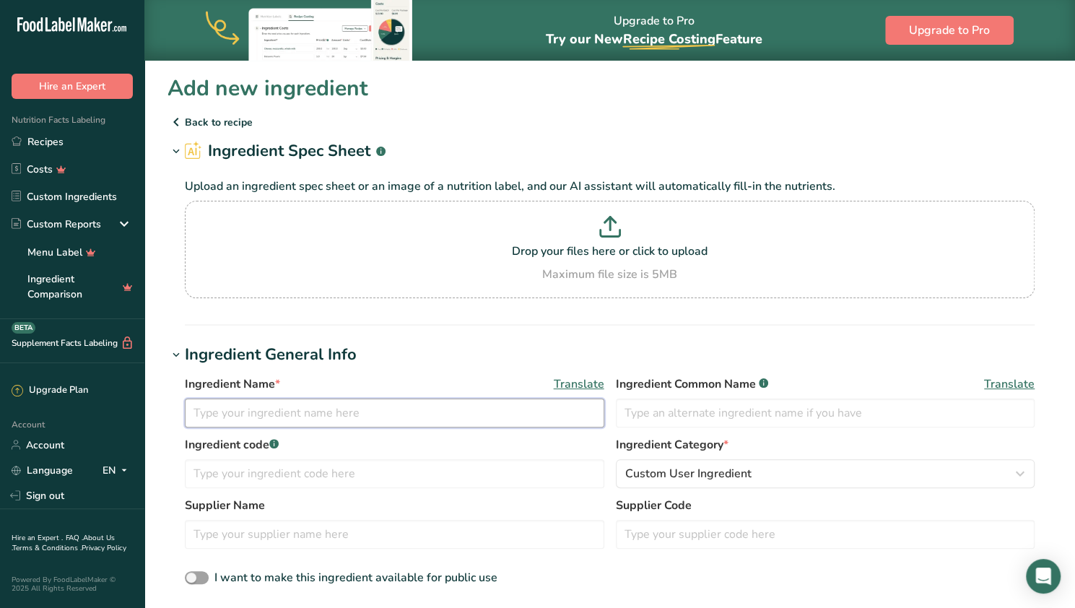
click at [266, 411] on input "text" at bounding box center [395, 413] width 420 height 29
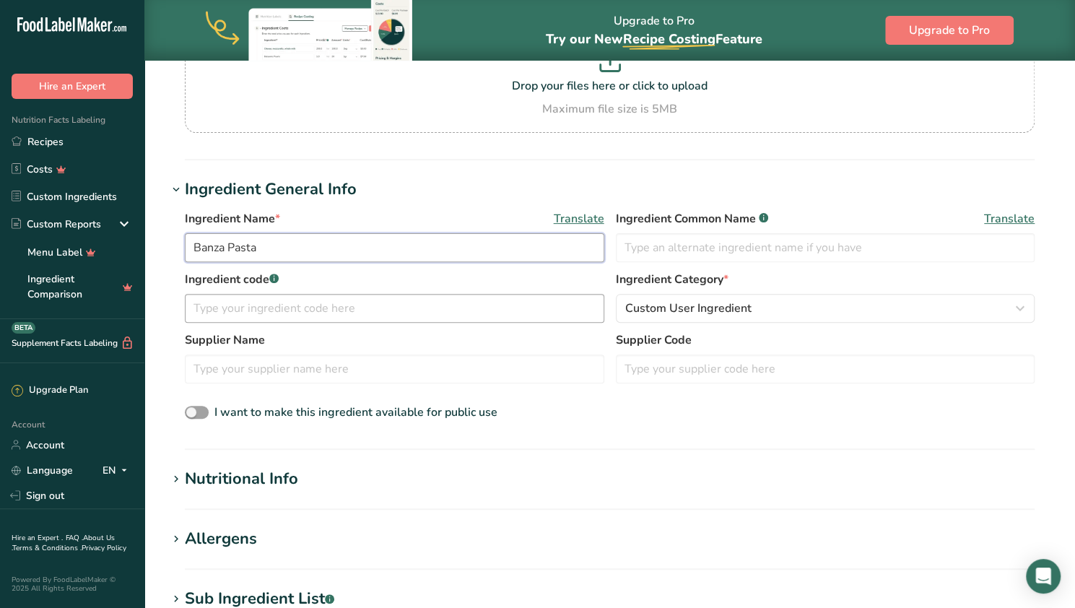
scroll to position [202, 0]
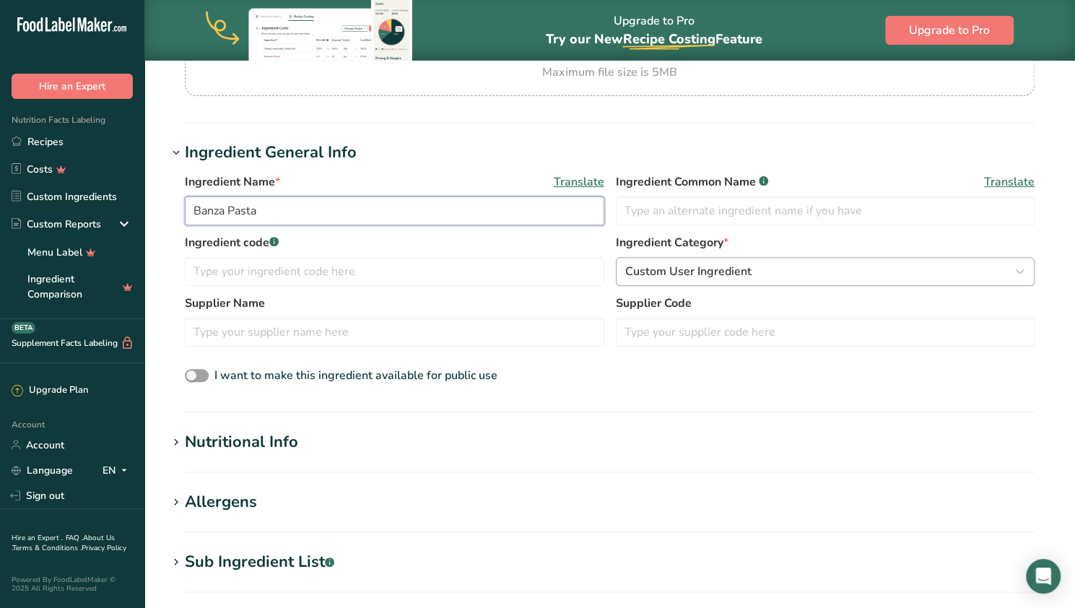
type input "Banza Pasta"
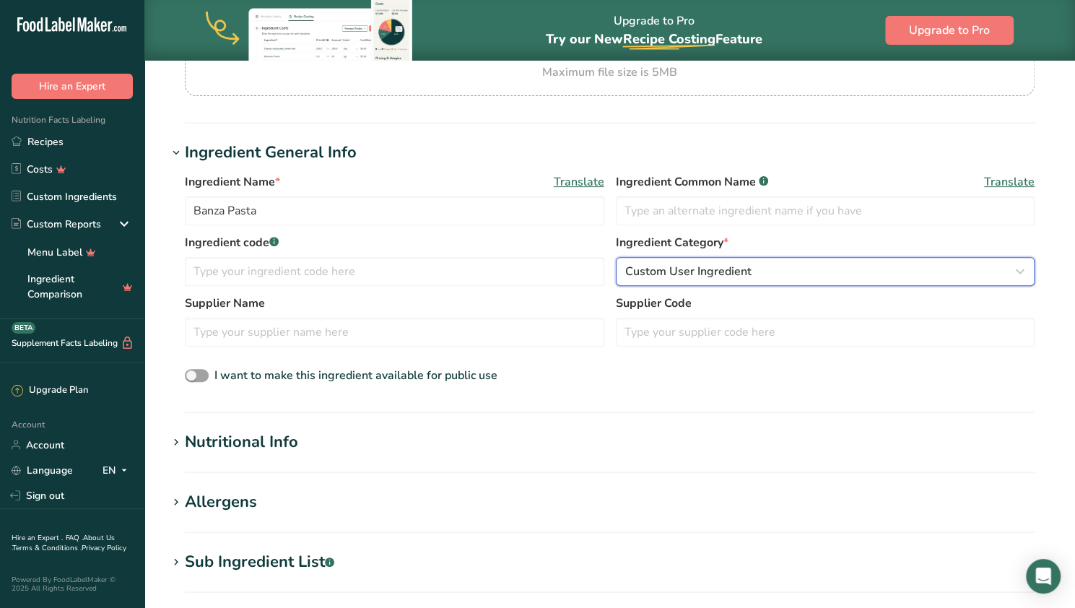
click at [529, 264] on span "Custom User Ingredient" at bounding box center [688, 271] width 126 height 17
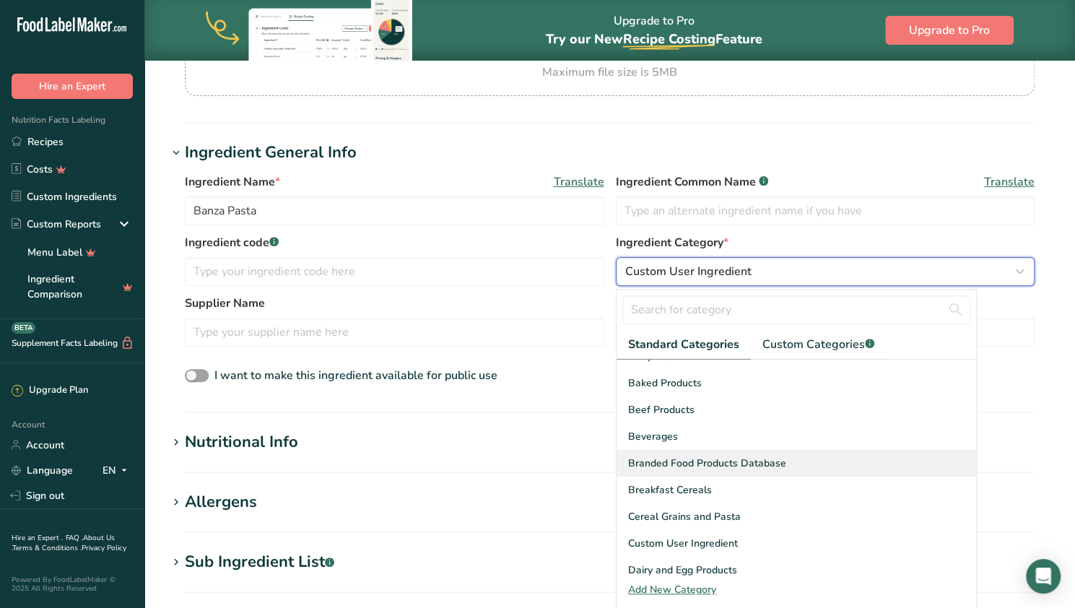
scroll to position [45, 0]
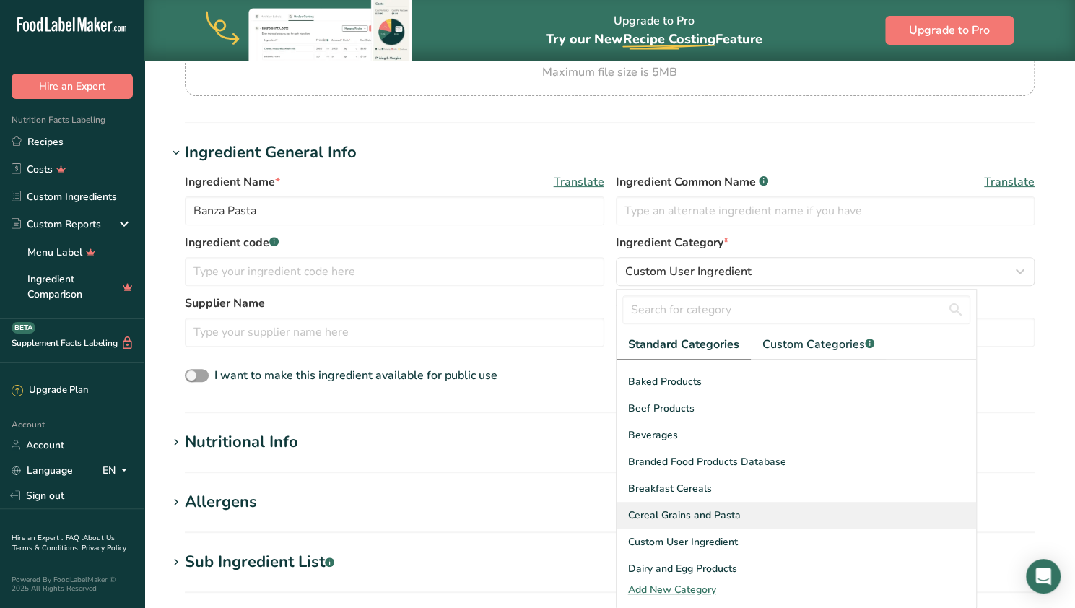
click at [529, 509] on span "Cereal Grains and Pasta" at bounding box center [684, 515] width 113 height 15
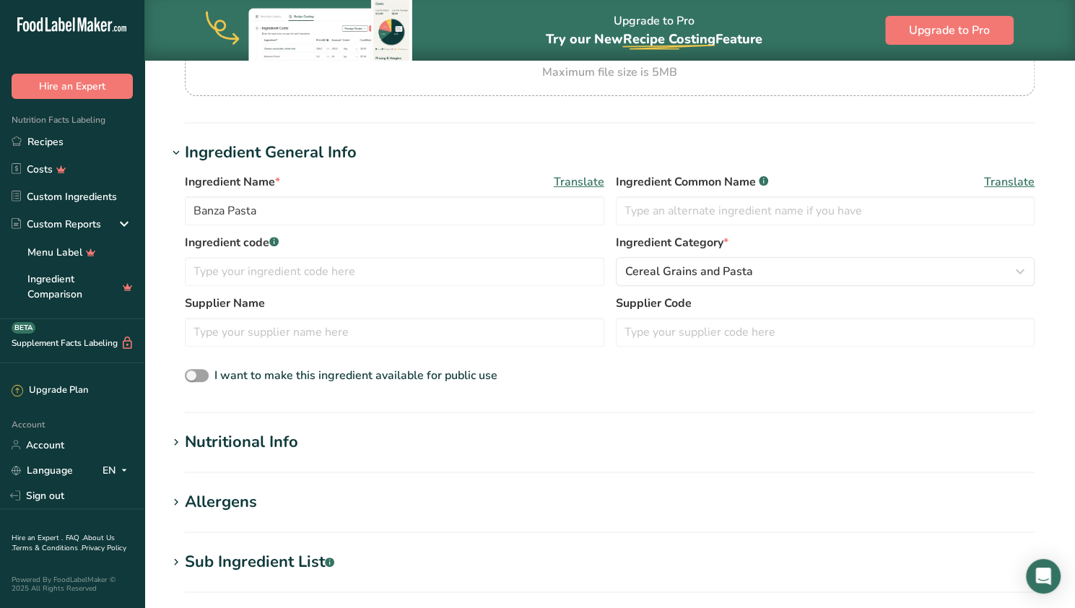
click at [248, 425] on section "Add new ingredient Back to recipe Ingredient Spec Sheet .a-a{fill:#347362;}.b-a…" at bounding box center [609, 379] width 931 height 1043
click at [193, 371] on span at bounding box center [197, 376] width 24 height 14
click at [193, 371] on input "I want to make this ingredient available for public use" at bounding box center [189, 375] width 9 height 9
checkbox input "true"
click at [173, 446] on icon at bounding box center [176, 443] width 13 height 20
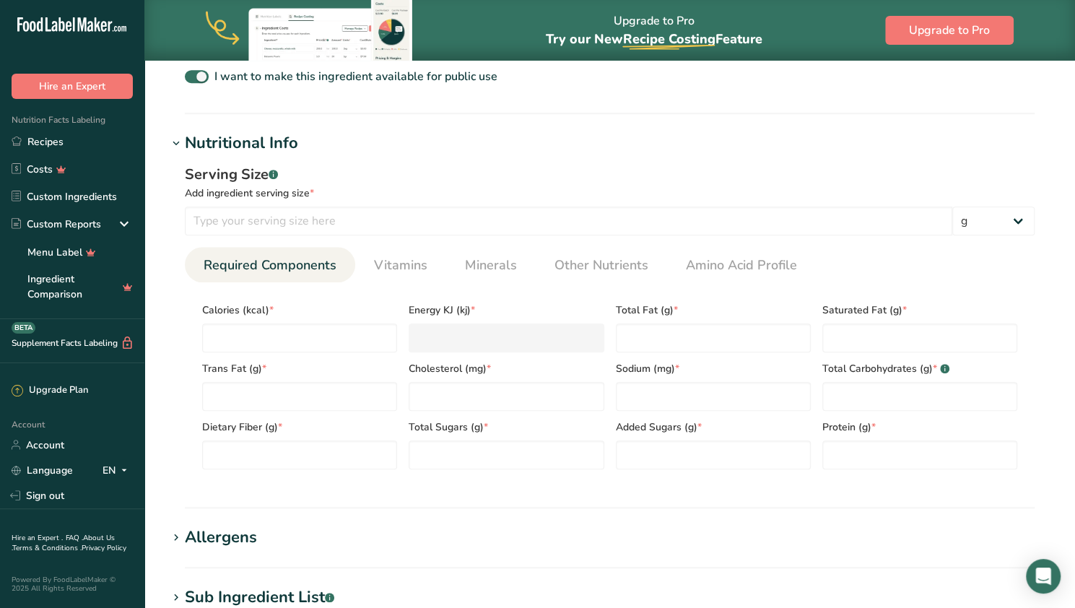
scroll to position [505, 0]
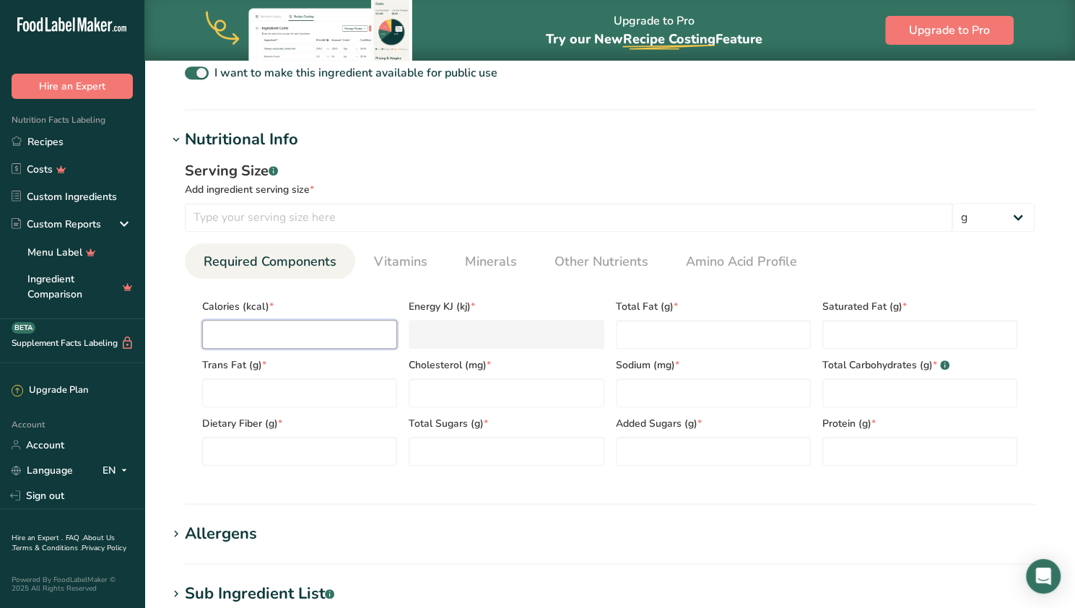
click at [285, 346] on input "number" at bounding box center [299, 334] width 195 height 29
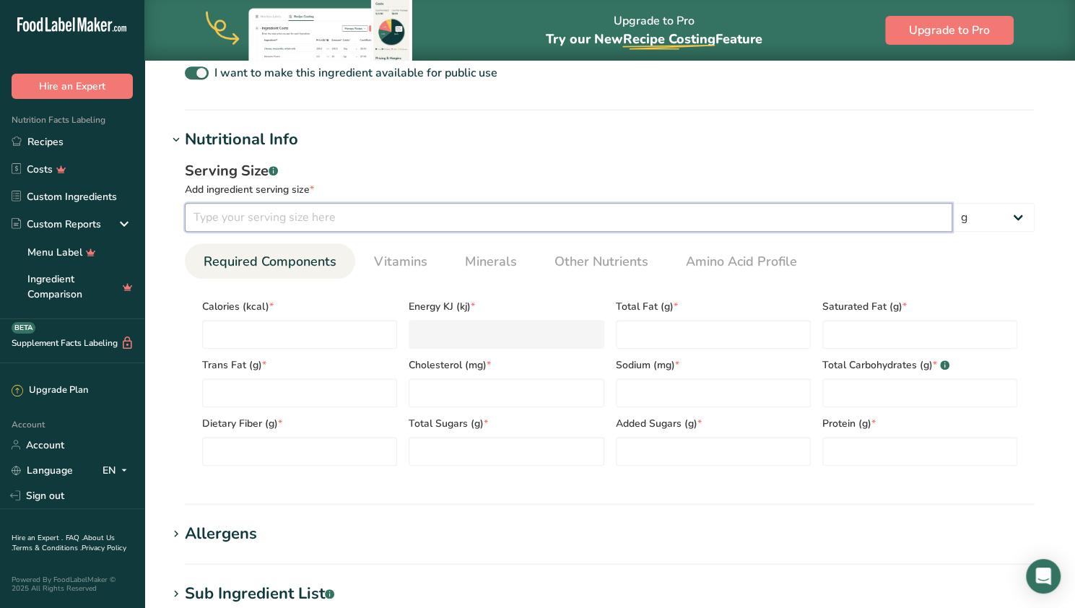
click at [292, 227] on input "number" at bounding box center [569, 217] width 768 height 29
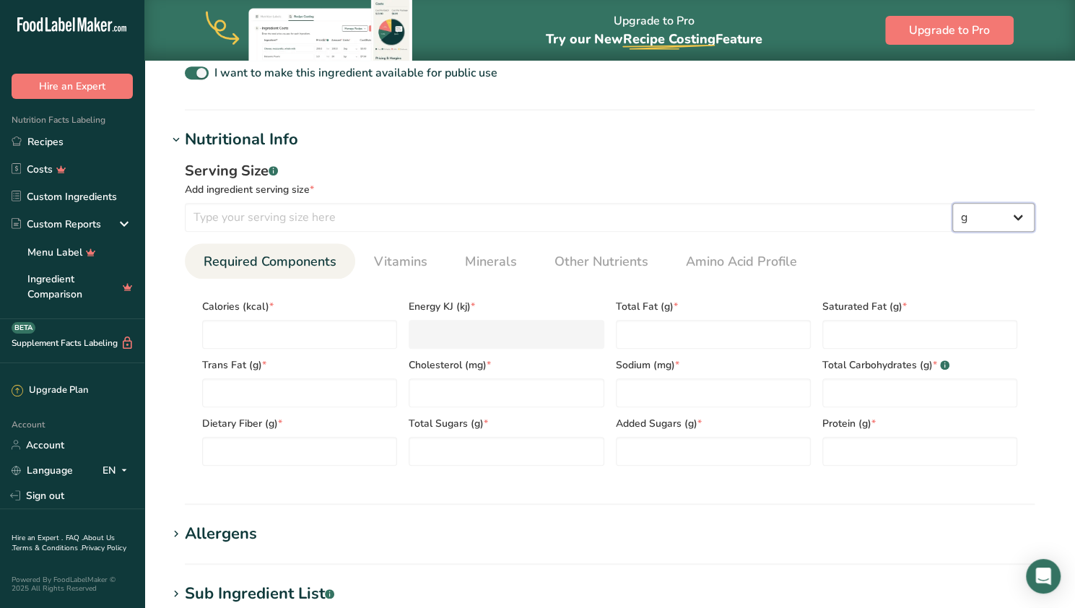
click at [529, 217] on select "g kg mg mcg lb oz l mL fl oz tbsp tsp cup qt gallon" at bounding box center [994, 217] width 82 height 29
select select "5"
click at [529, 203] on select "g kg mg mcg lb oz l mL fl oz tbsp tsp cup qt gallon" at bounding box center [994, 217] width 82 height 29
click at [500, 241] on div "Serving Size .a-a{fill:#347362;}.b-a{fill:#fff;} Add ingredient serving size * …" at bounding box center [610, 319] width 885 height 334
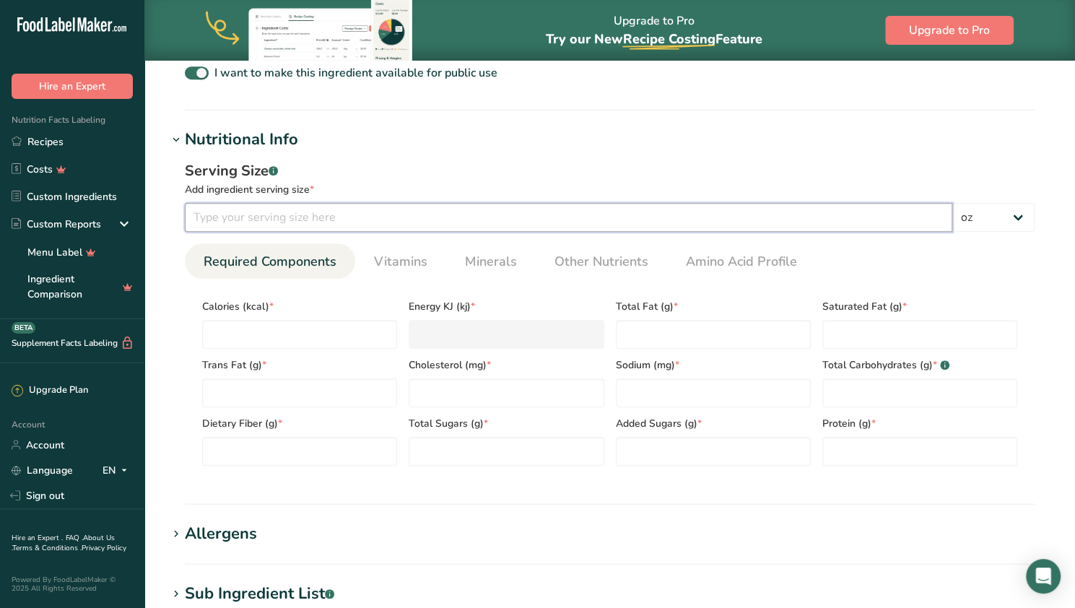
click at [503, 227] on input "number" at bounding box center [569, 217] width 768 height 29
type input "2"
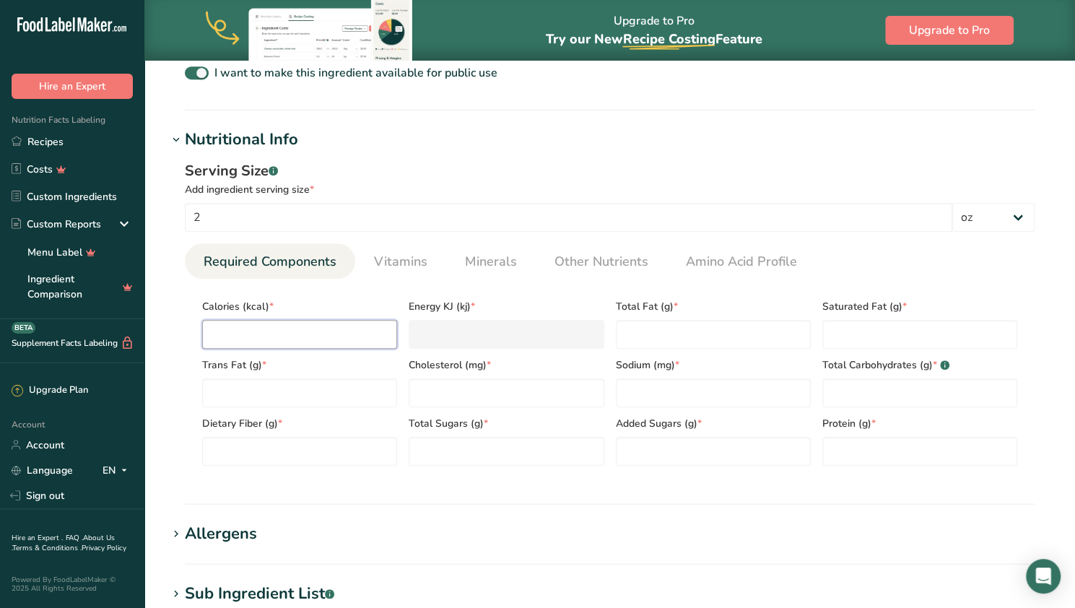
click at [269, 338] on input "number" at bounding box center [299, 334] width 195 height 29
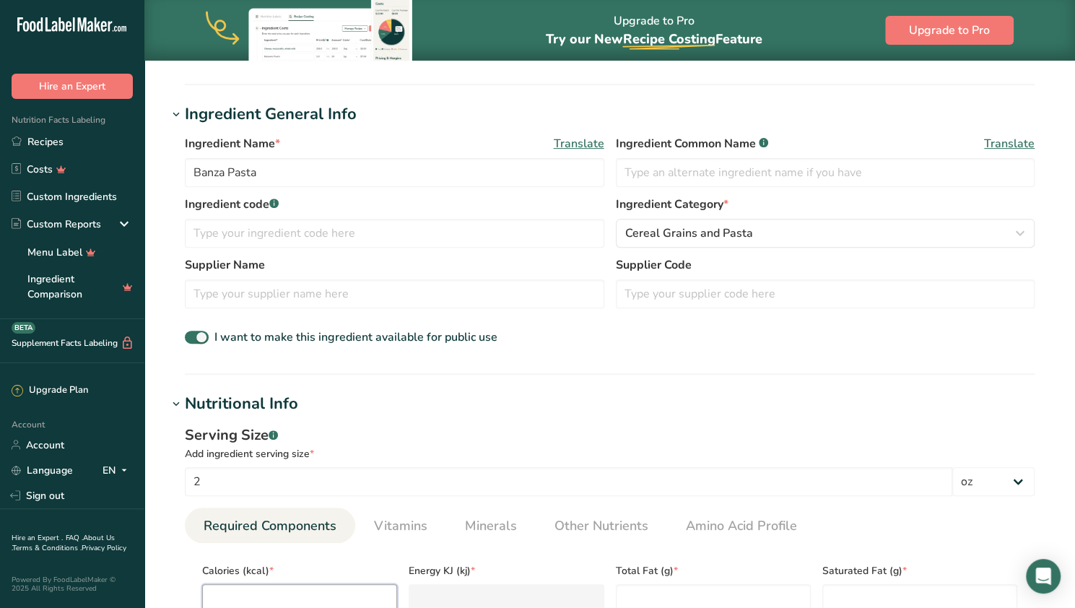
scroll to position [235, 0]
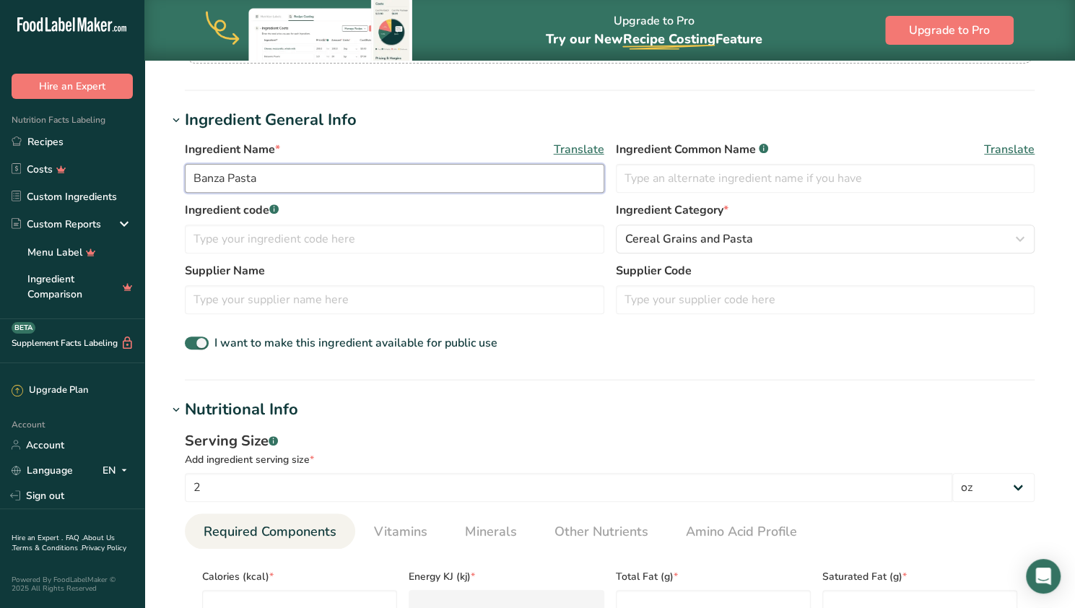
click at [337, 175] on input "Banza Pasta" at bounding box center [395, 178] width 420 height 29
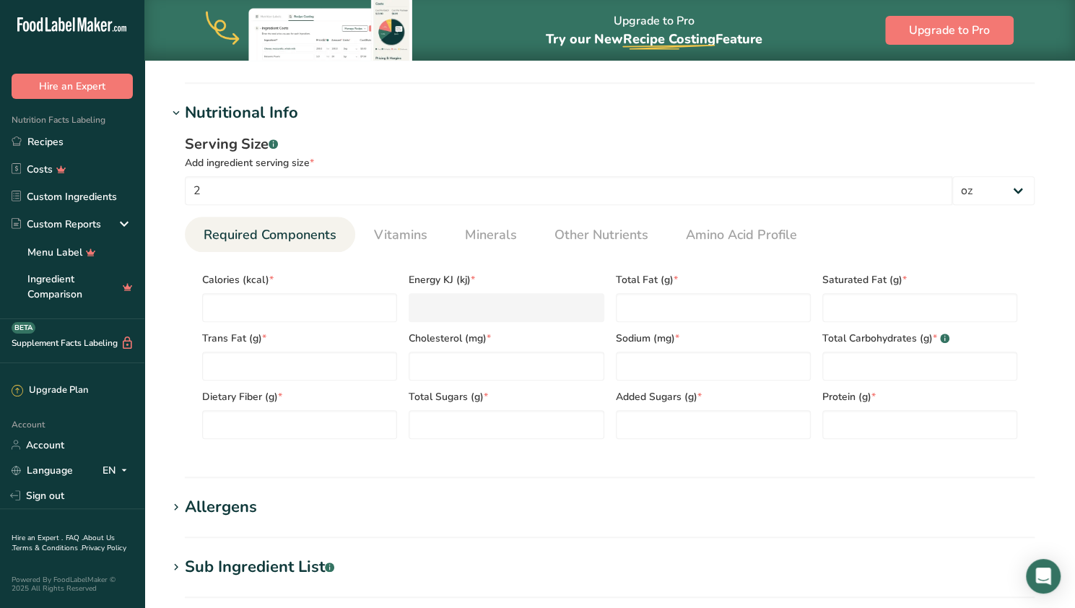
scroll to position [533, 0]
type input "Banza Pasta, dry"
click at [255, 307] on input "number" at bounding box center [299, 306] width 195 height 29
type input "1"
type KJ "4.2"
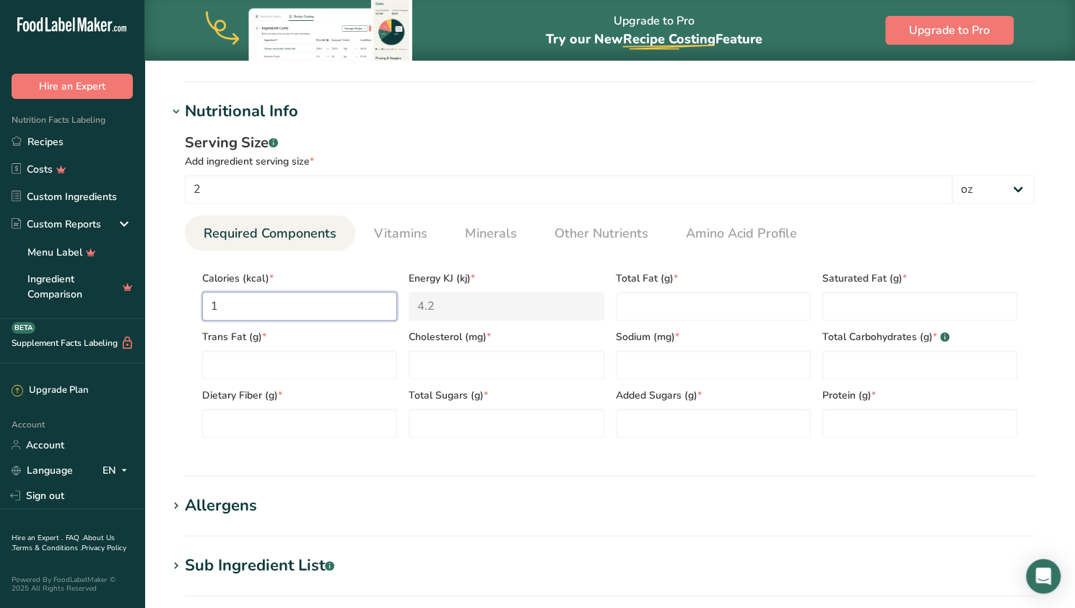
type input "19"
type KJ "79.5"
type input "190"
type KJ "795"
type input "190"
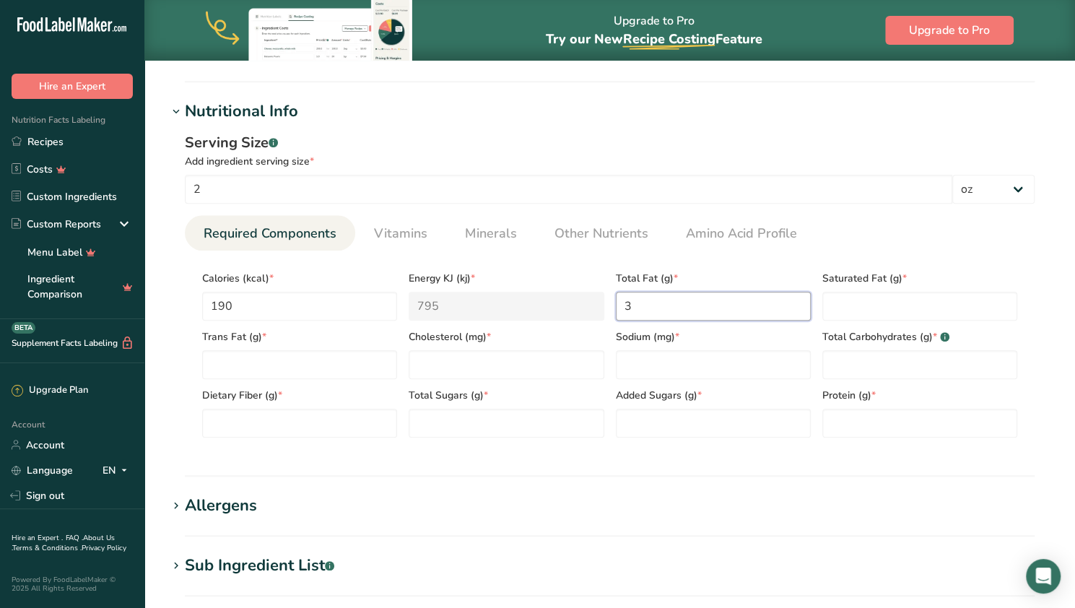
type Fat "3"
click at [529, 300] on Fat "number" at bounding box center [920, 306] width 195 height 29
type Fat "0"
click at [382, 372] on Fat "number" at bounding box center [299, 364] width 195 height 29
type Fat "0"
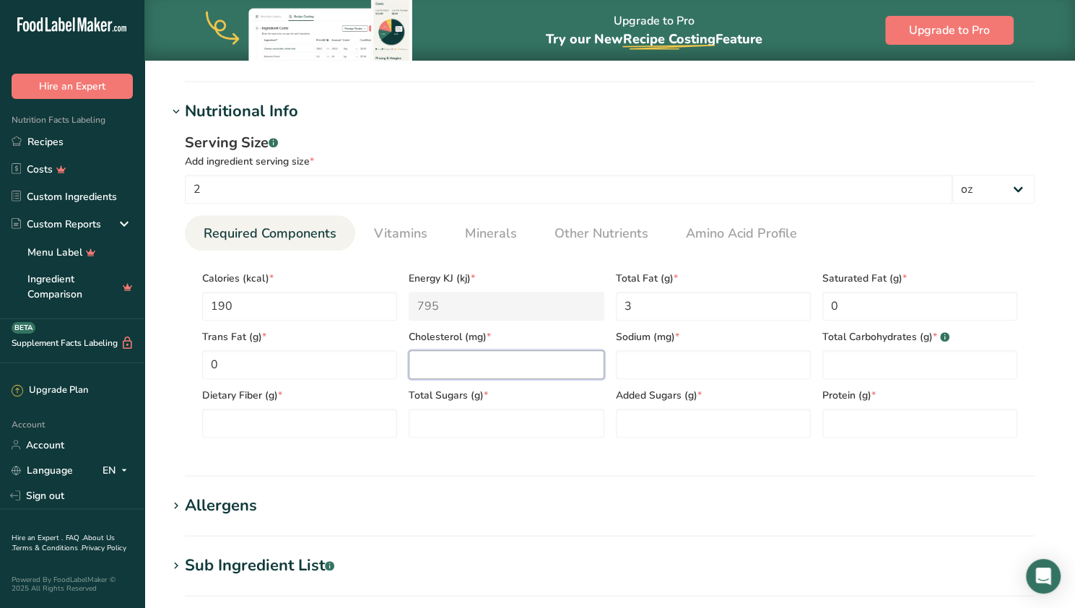
click at [499, 363] on input "number" at bounding box center [506, 364] width 195 height 29
type input "0"
click at [529, 362] on input "number" at bounding box center [713, 364] width 195 height 29
type input "10"
click at [529, 385] on div "Protein (g) *" at bounding box center [920, 408] width 207 height 58
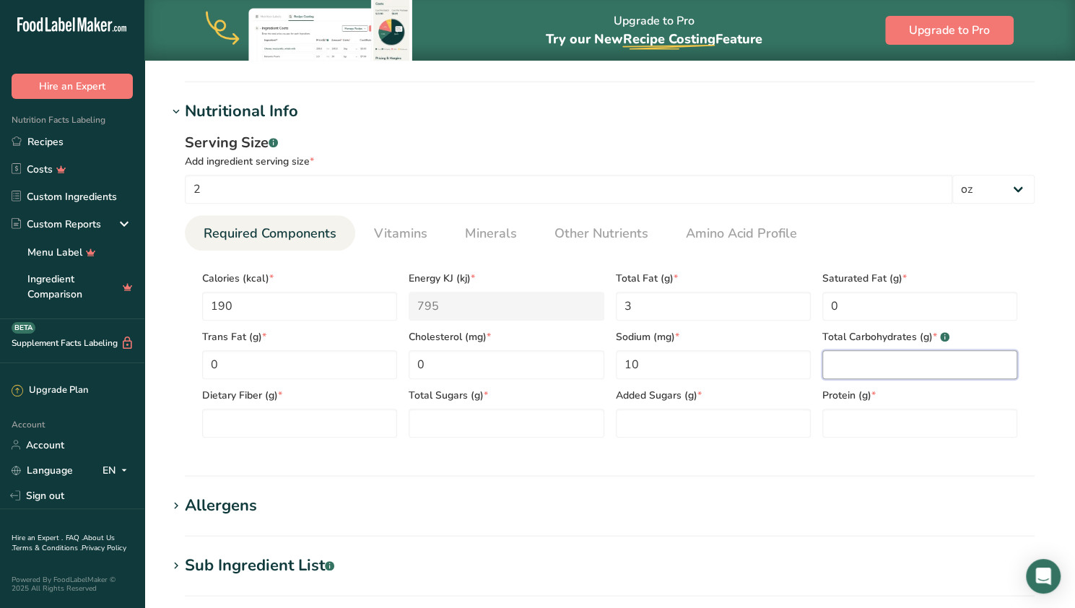
click at [529, 365] on Carbohydrates "number" at bounding box center [920, 364] width 195 height 29
type Carbohydrates "34"
click at [273, 406] on div "Dietary Fiber (g) *" at bounding box center [299, 408] width 207 height 58
drag, startPoint x: 267, startPoint y: 417, endPoint x: 273, endPoint y: 406, distance: 12.9
click at [273, 406] on div "Dietary Fiber (g) *" at bounding box center [299, 408] width 207 height 58
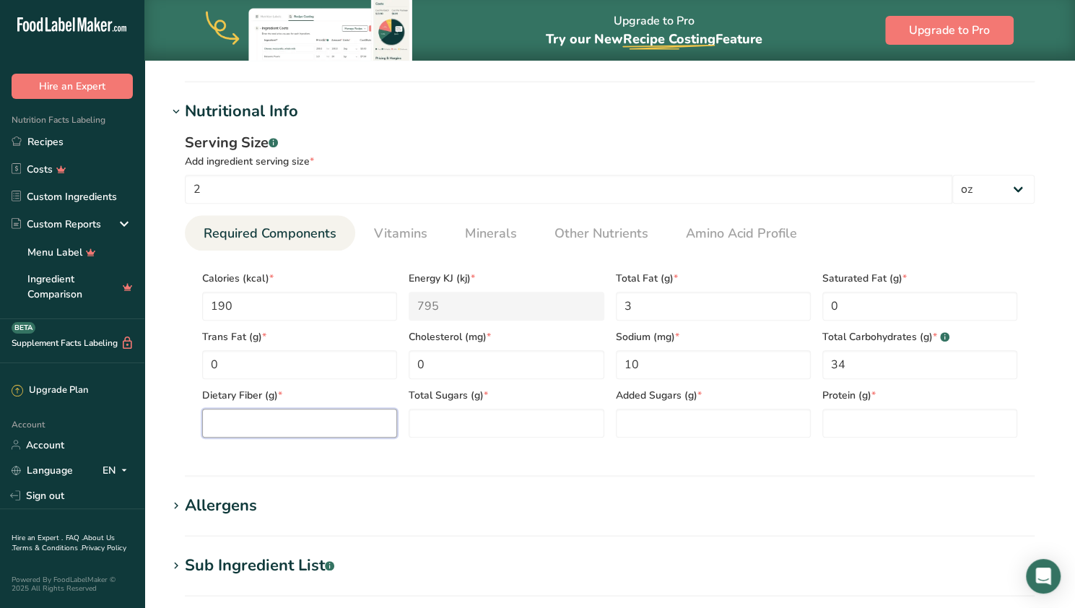
click at [274, 420] on Fiber "number" at bounding box center [299, 423] width 195 height 29
type Fiber "7"
click at [472, 409] on Sugars "number" at bounding box center [506, 423] width 195 height 29
type Sugars "1"
click at [529, 415] on Sugars "number" at bounding box center [713, 423] width 195 height 29
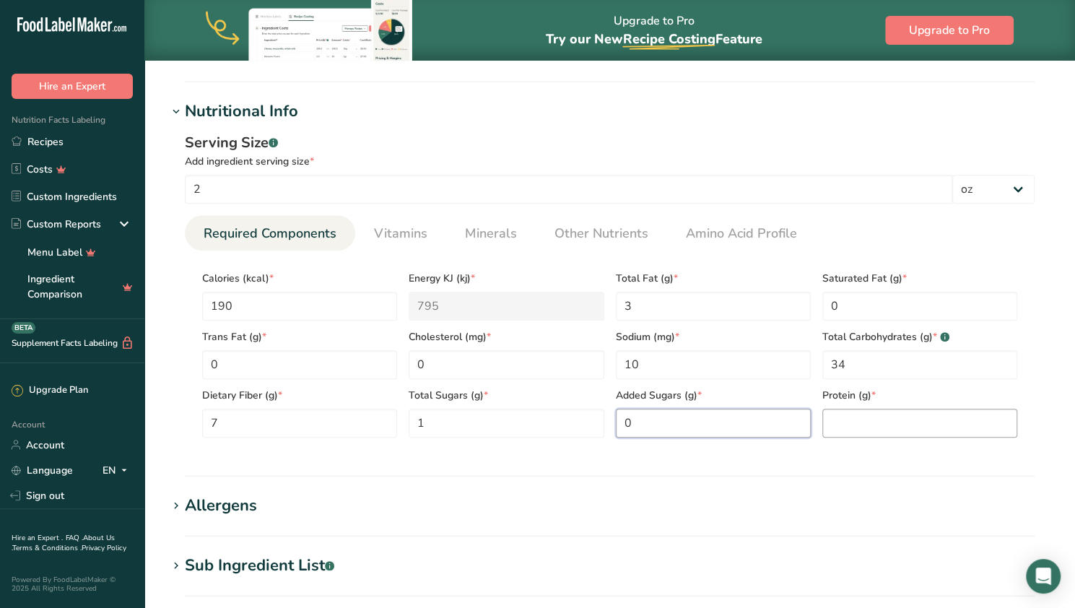
type Sugars "0"
click at [529, 421] on input "number" at bounding box center [920, 423] width 195 height 29
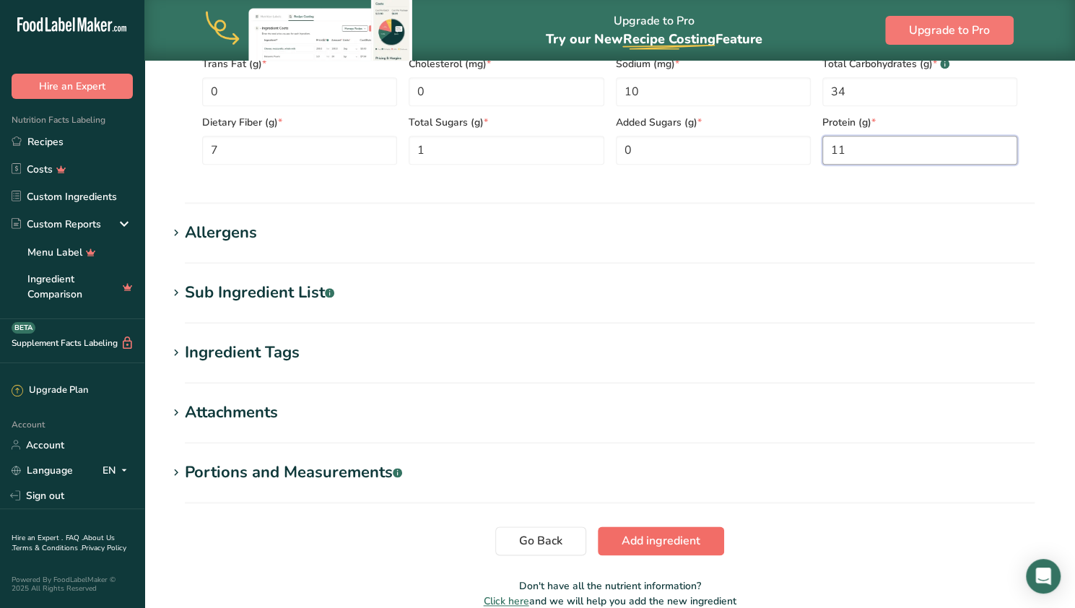
type input "11"
click at [529, 543] on span "Add ingredient" at bounding box center [661, 540] width 79 height 17
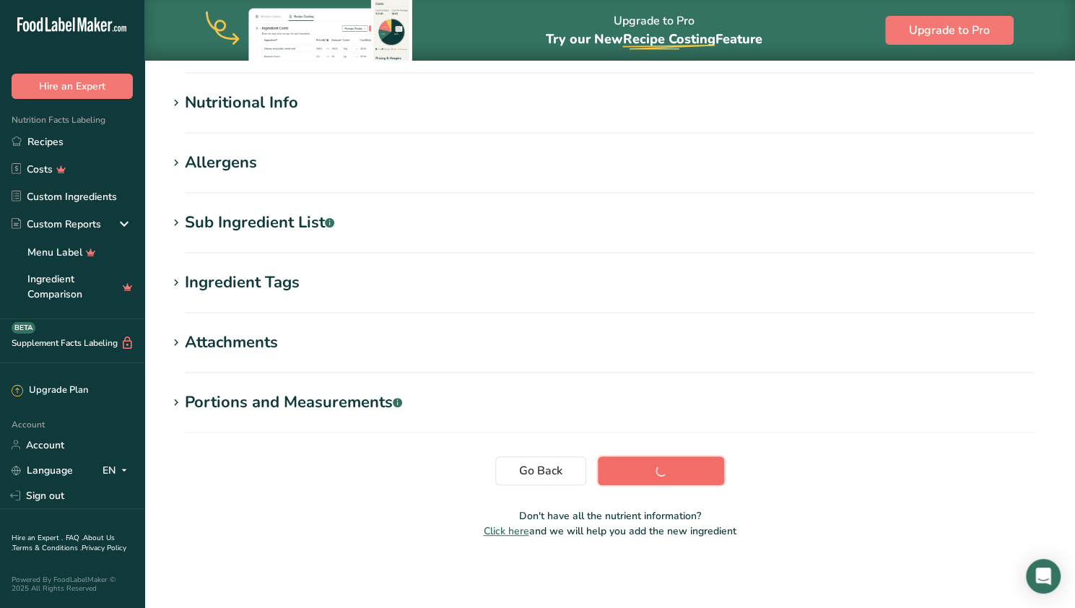
scroll to position [168, 0]
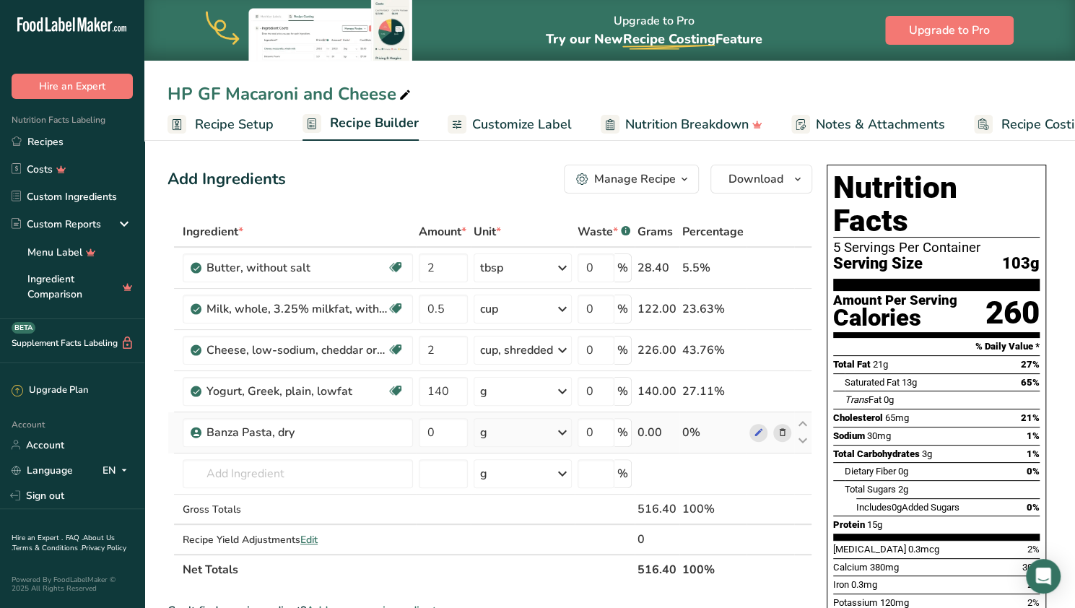
click at [495, 444] on div "g" at bounding box center [523, 432] width 98 height 29
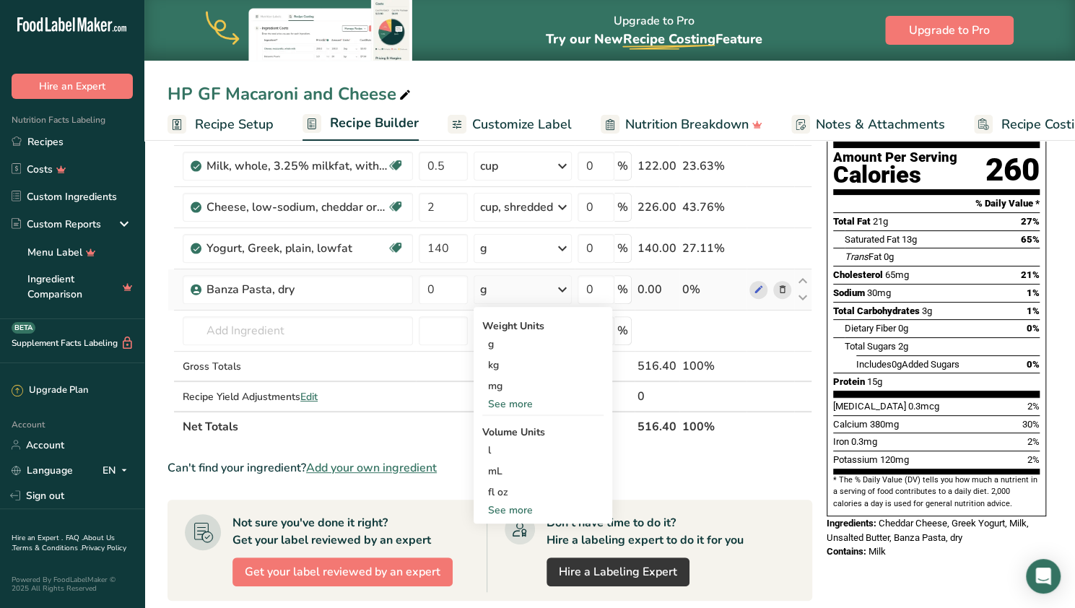
scroll to position [149, 0]
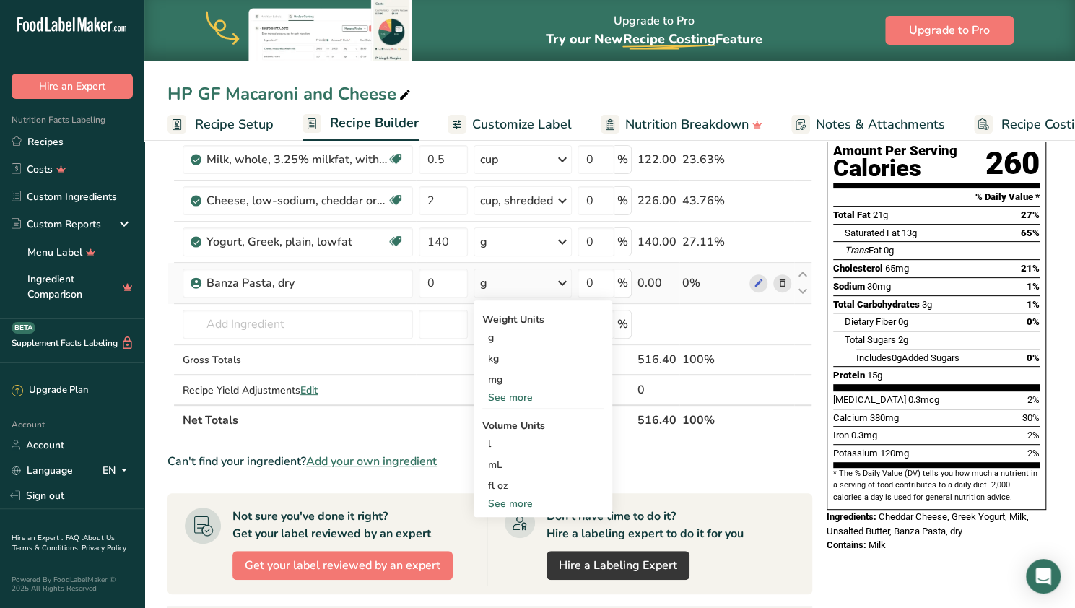
click at [513, 392] on div "See more" at bounding box center [542, 397] width 121 height 15
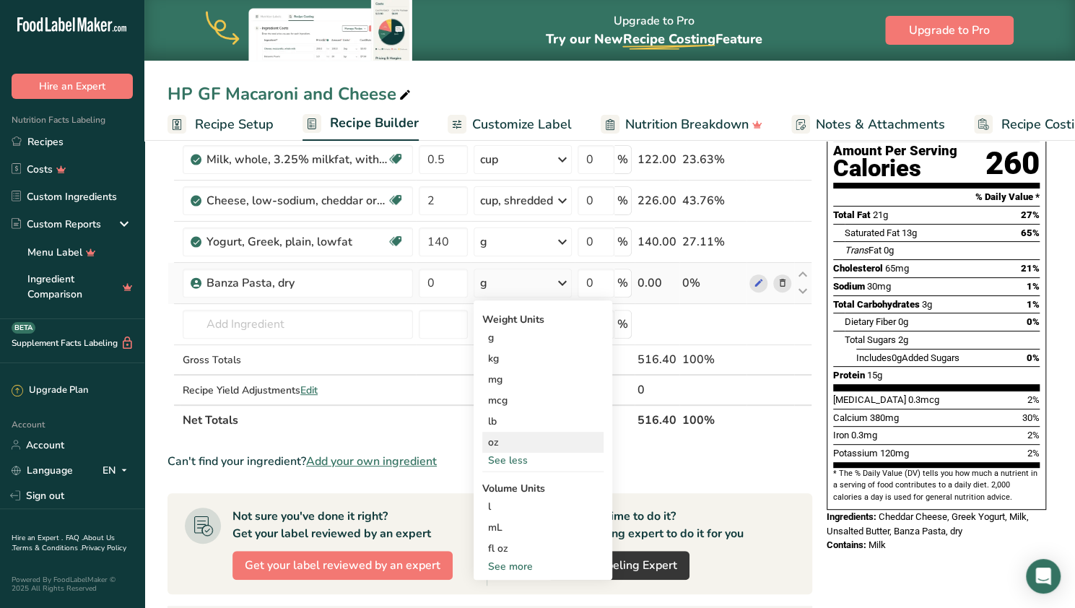
click at [500, 446] on div "oz" at bounding box center [542, 442] width 121 height 21
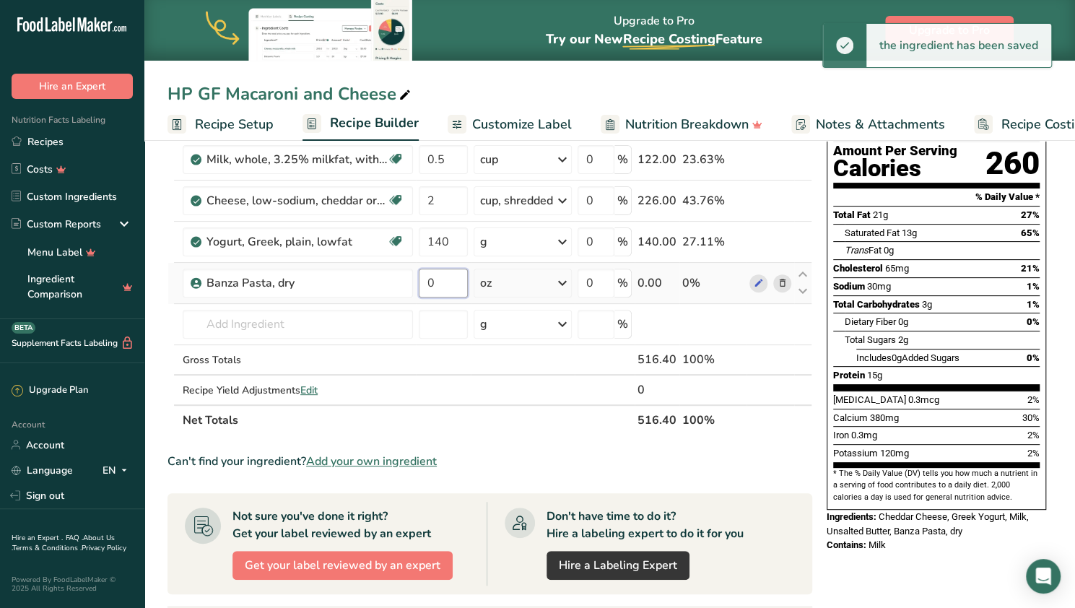
click at [438, 281] on input "0" at bounding box center [443, 283] width 49 height 29
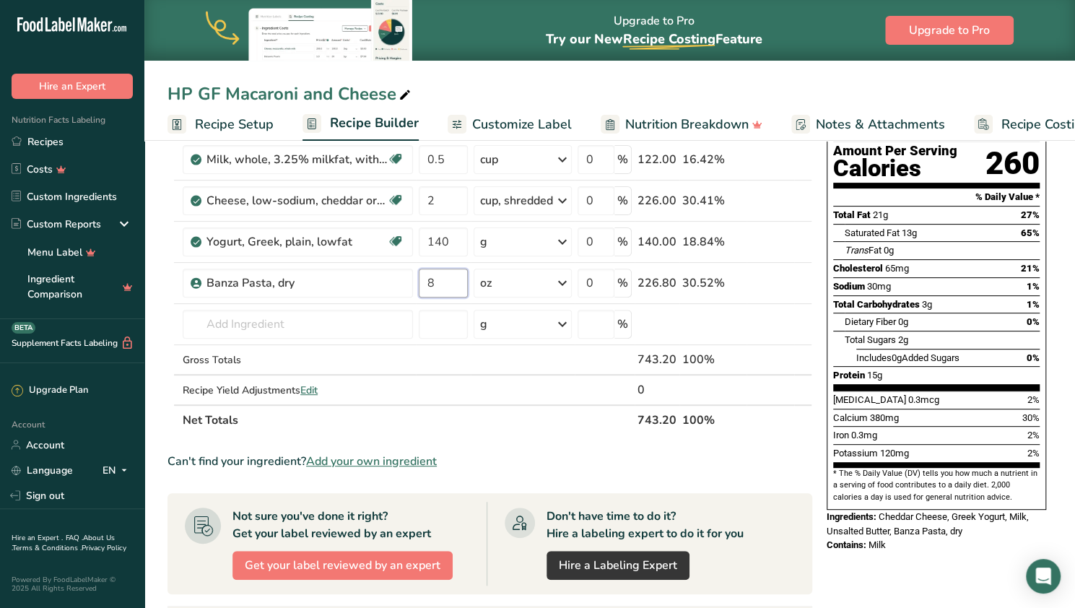
type input "8"
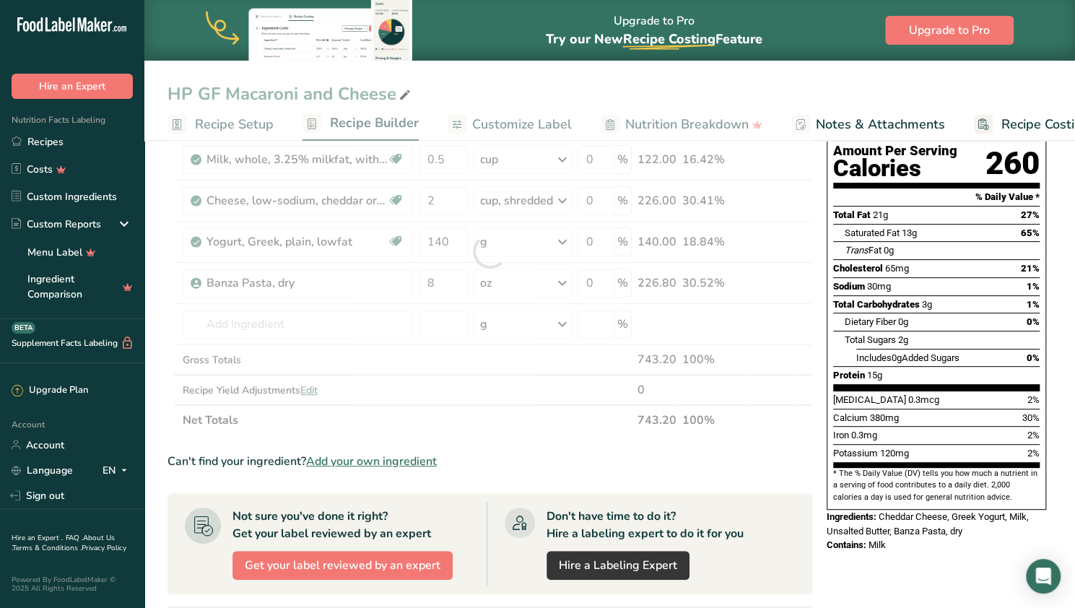
click at [529, 373] on div "Nutrition Facts 5 Servings Per Container Serving Size 103g Amount Per Serving C…" at bounding box center [936, 283] width 231 height 549
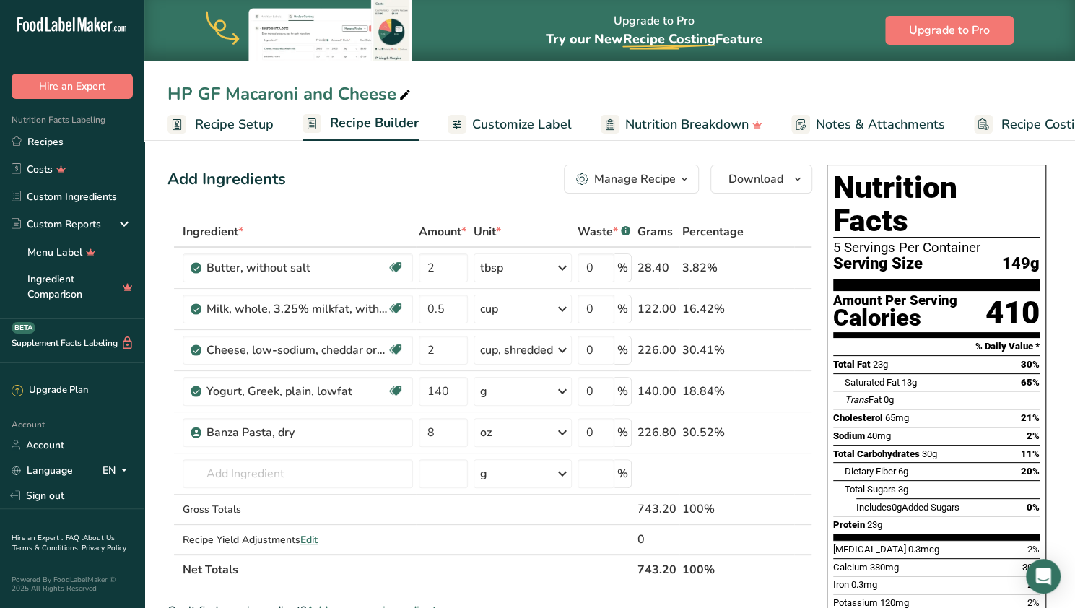
scroll to position [455, 0]
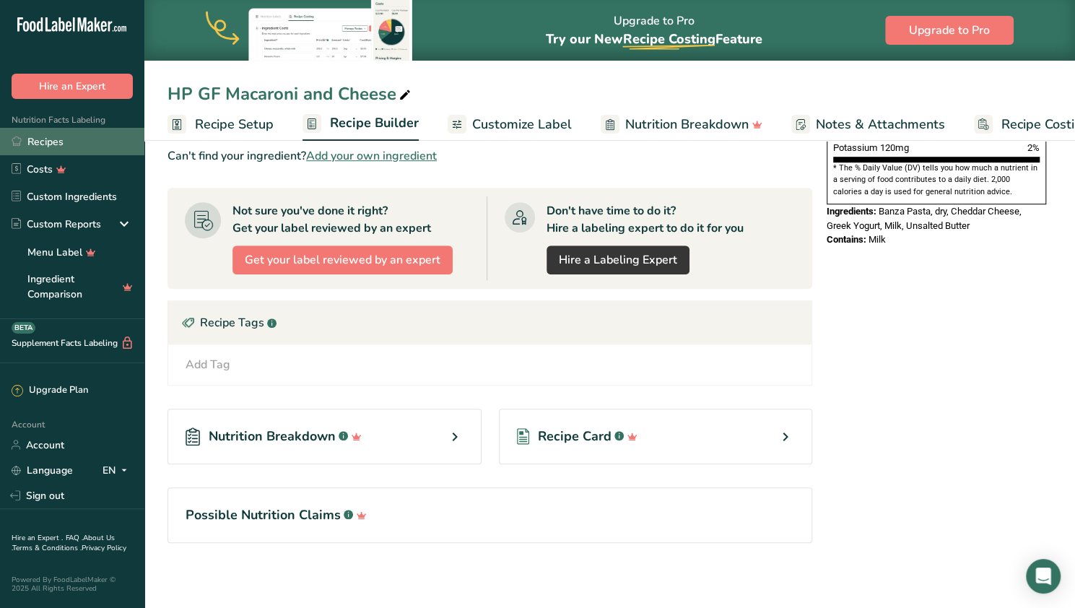
click at [71, 141] on link "Recipes" at bounding box center [72, 141] width 144 height 27
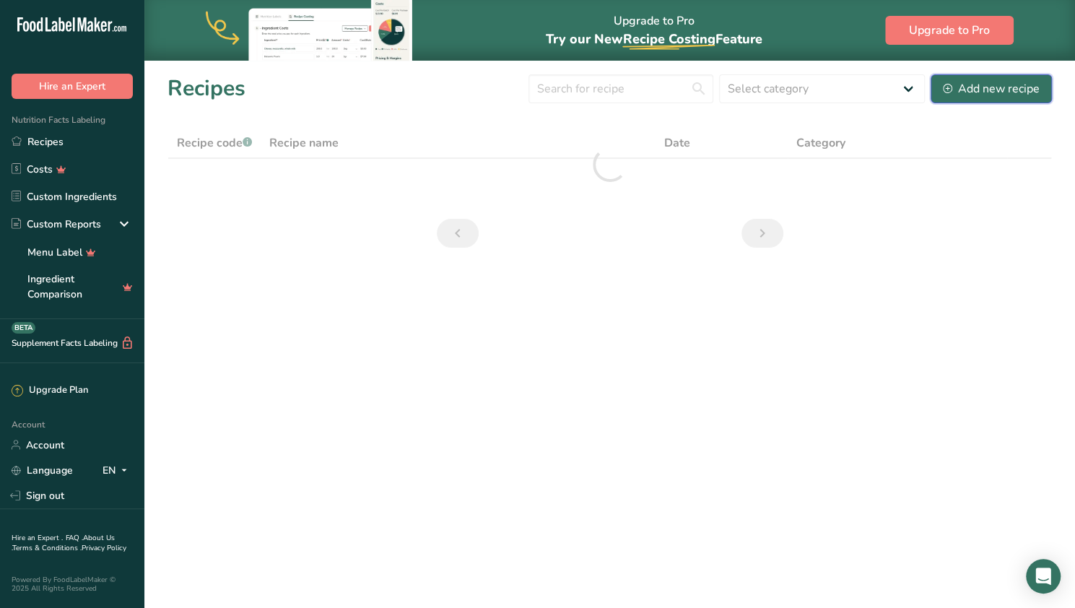
click at [529, 94] on div "Add new recipe" at bounding box center [991, 88] width 97 height 17
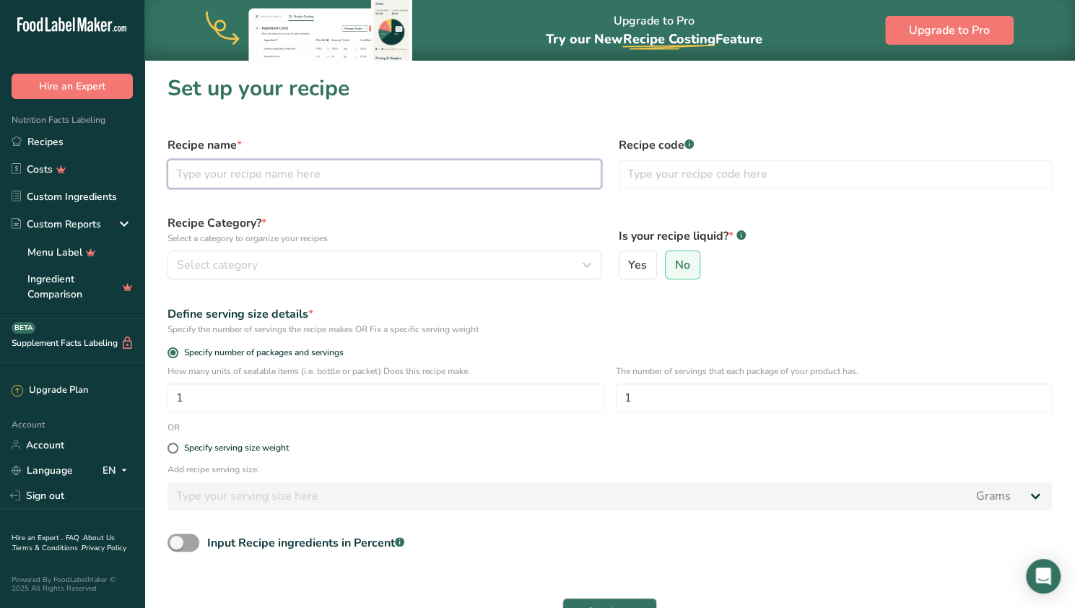
click at [378, 180] on input "text" at bounding box center [385, 174] width 434 height 29
type input "High Protein Pudding"
click at [529, 402] on input "1" at bounding box center [834, 397] width 437 height 29
type input "2"
click at [529, 480] on div "Add recipe serving size. Grams kg mg mcg lb oz l mL fl oz tbsp tsp cup qt gallon" at bounding box center [610, 491] width 902 height 56
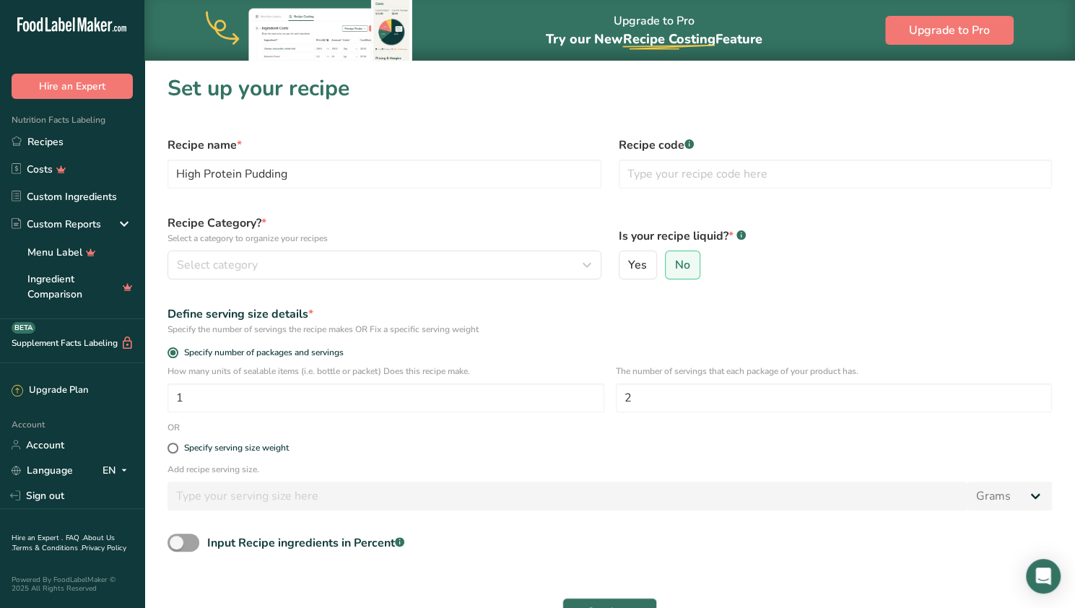
scroll to position [117, 0]
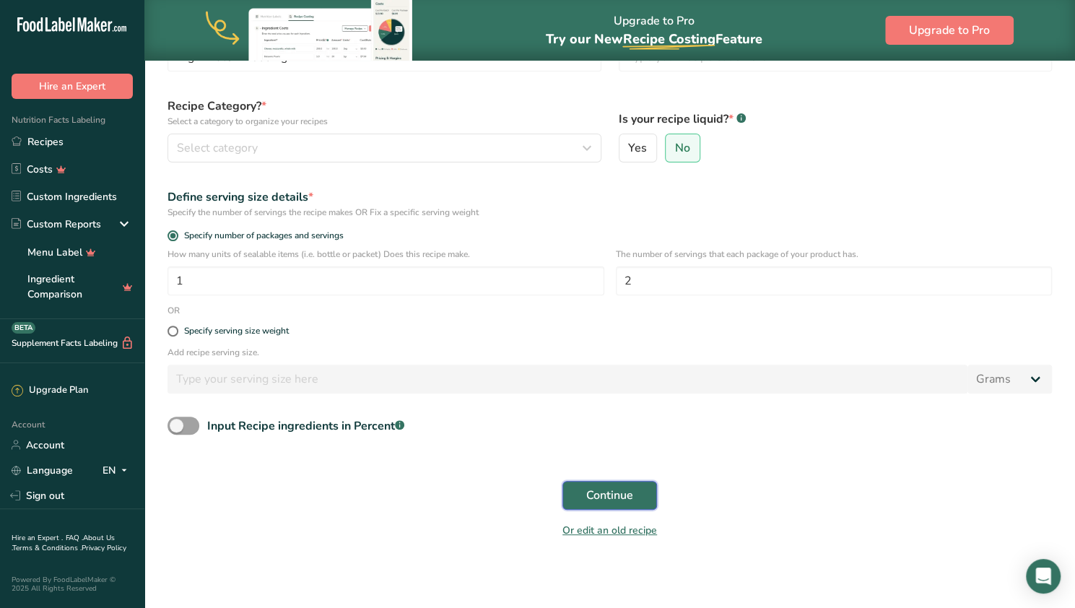
click at [529, 490] on span "Continue" at bounding box center [609, 495] width 47 height 17
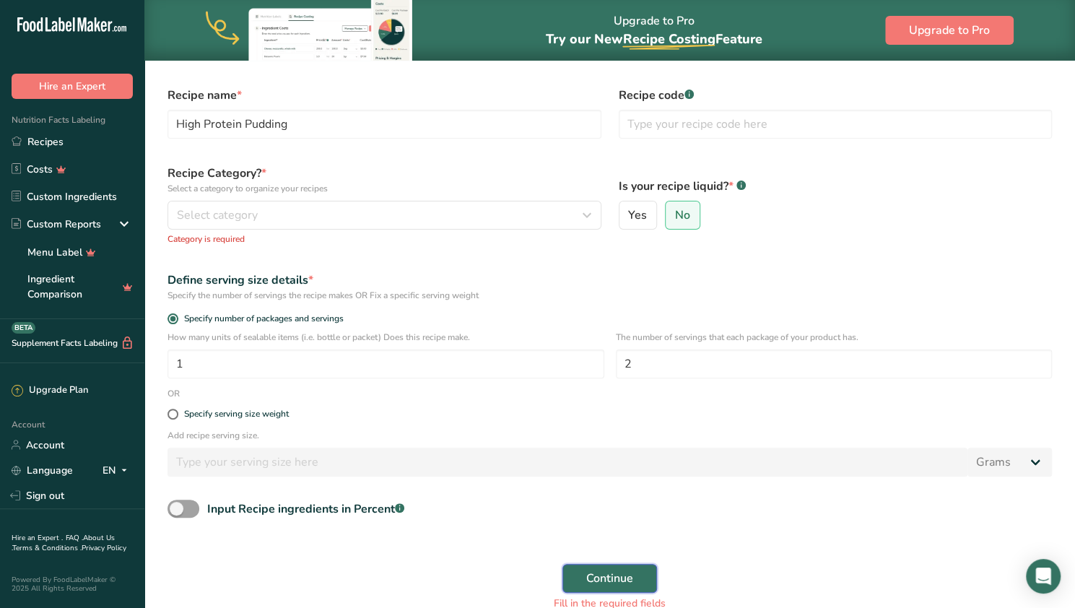
scroll to position [48, 0]
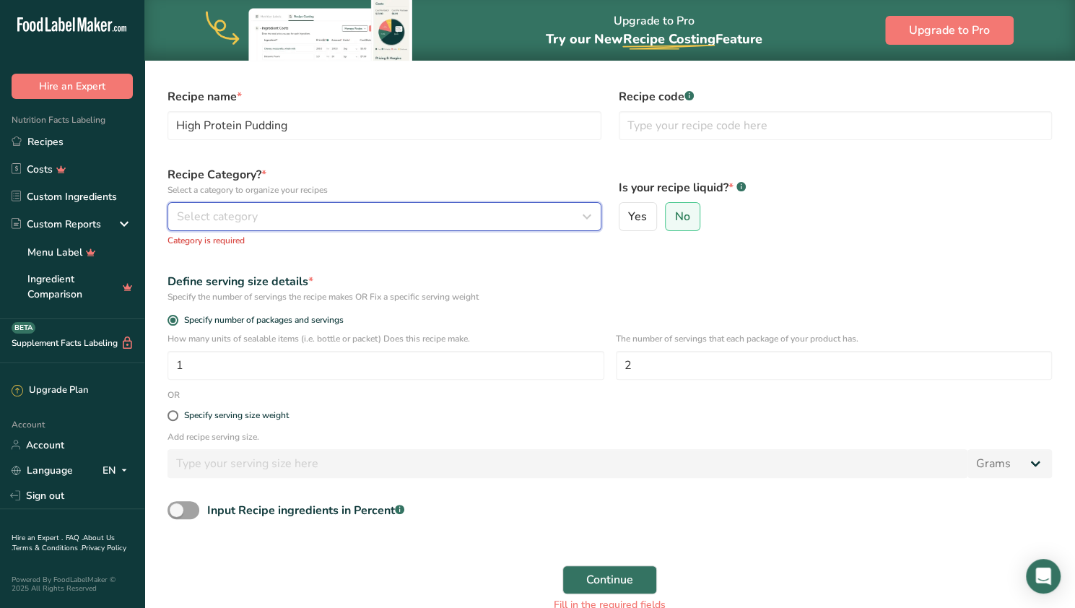
click at [257, 216] on div "Select category" at bounding box center [380, 216] width 407 height 17
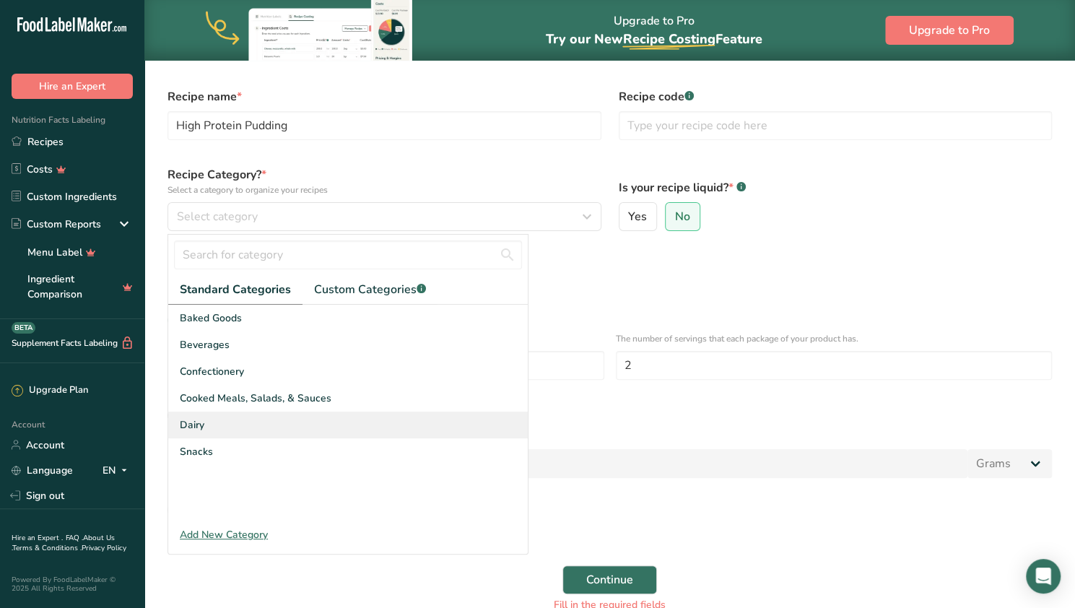
click at [221, 422] on div "Dairy" at bounding box center [348, 425] width 360 height 27
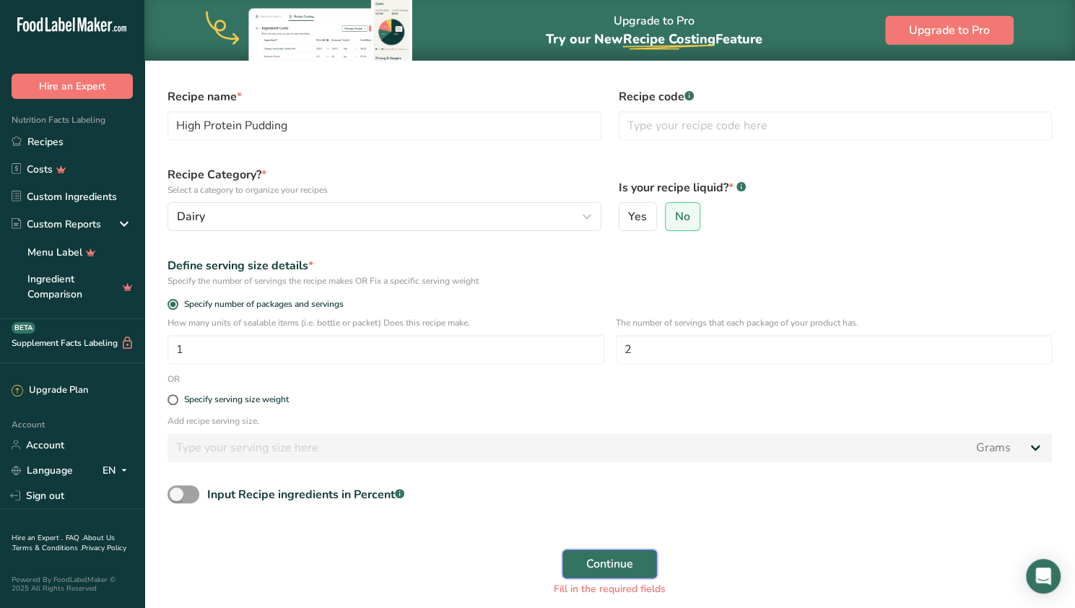
click at [529, 574] on button "Continue" at bounding box center [610, 564] width 95 height 29
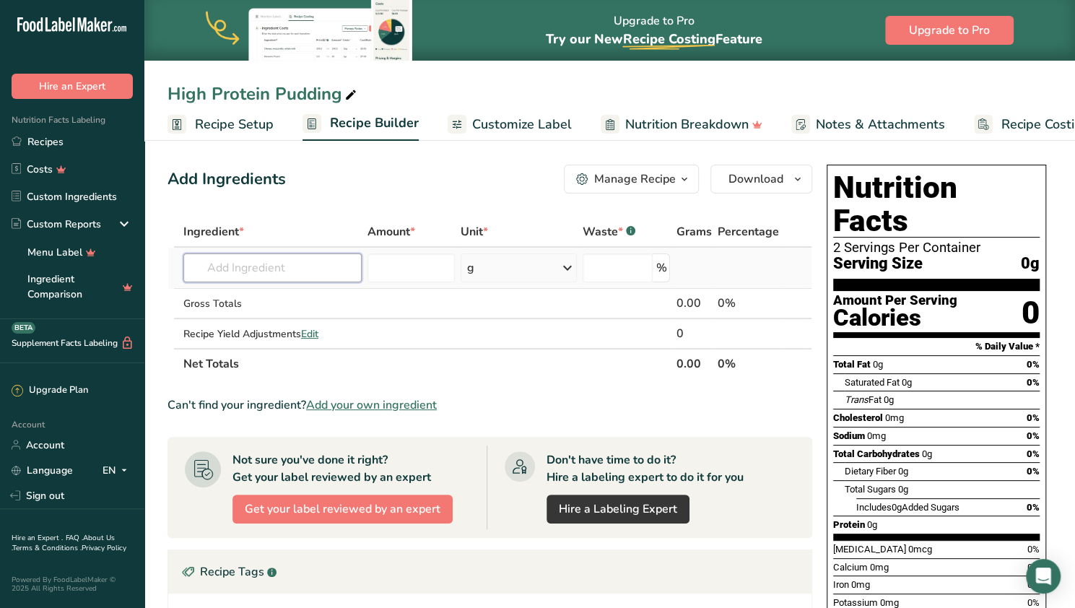
click at [259, 261] on input "text" at bounding box center [272, 267] width 178 height 29
type input "H"
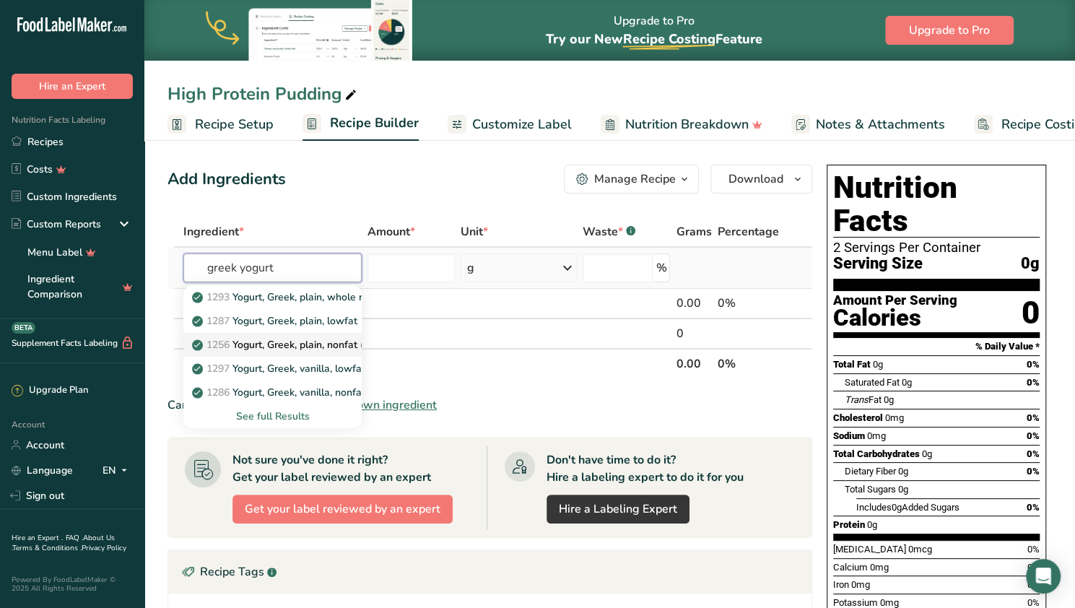
type input "greek yogurt"
click at [286, 327] on div "1293 Yogurt, Greek, plain, whole milk 1287 Yogurt, Greek, plain, lowfat 1256 Yo…" at bounding box center [272, 356] width 178 height 143
click at [286, 327] on p "1287 Yogurt, Greek, plain, lowfat" at bounding box center [276, 320] width 162 height 15
type input "Yogurt, Greek, plain, lowfat"
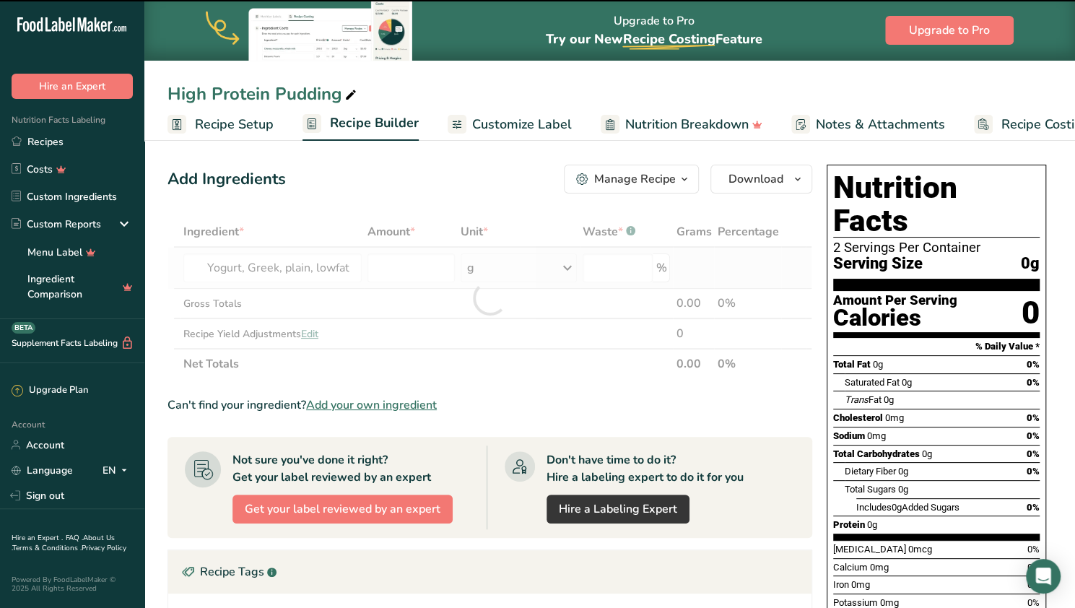
type input "0"
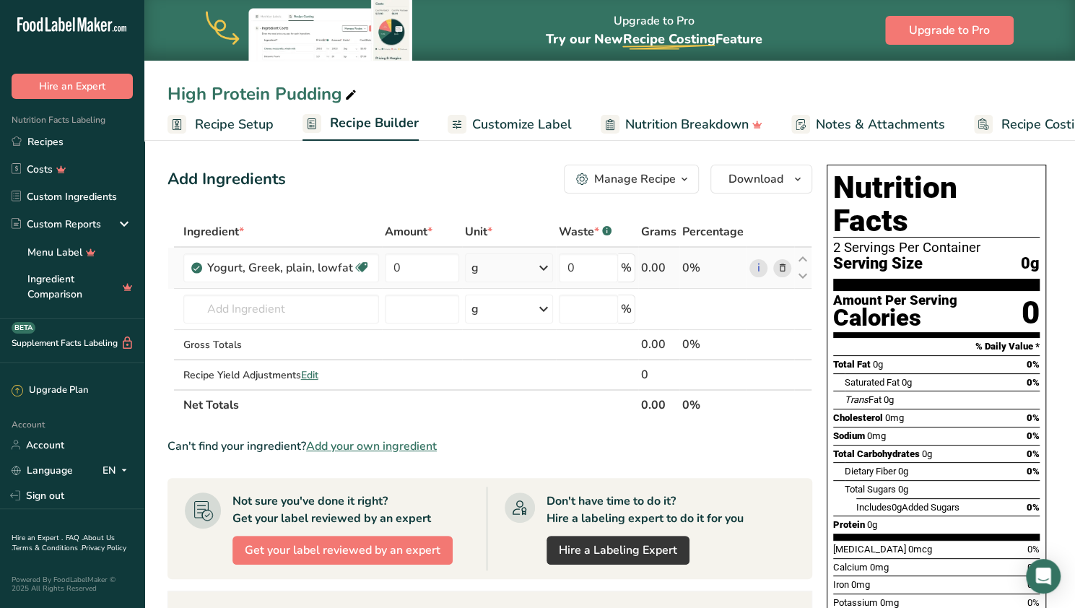
click at [511, 261] on div "g" at bounding box center [509, 267] width 89 height 29
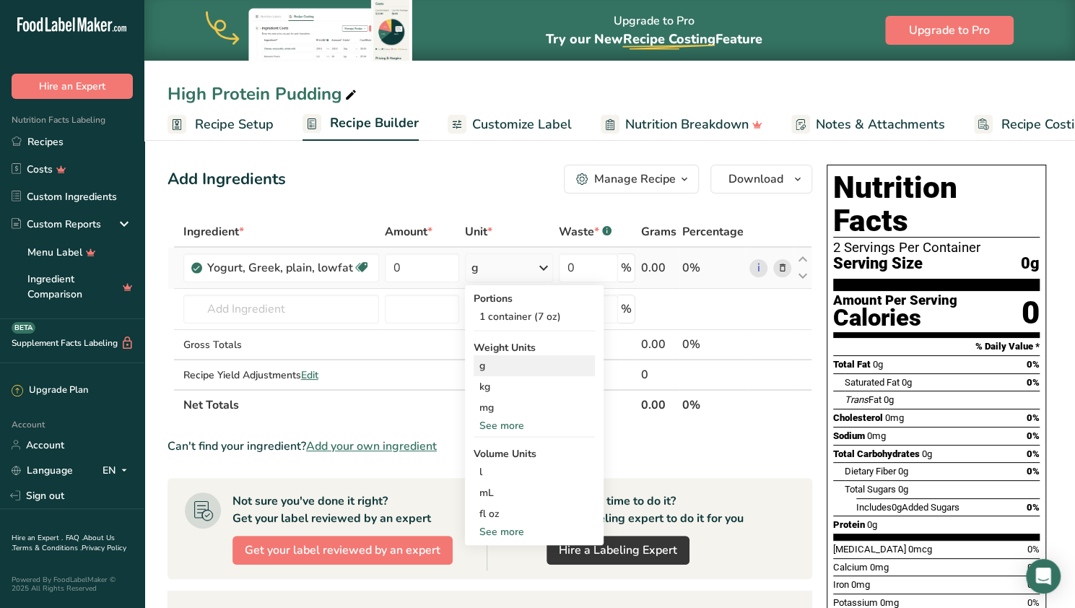
click at [490, 365] on div "g" at bounding box center [534, 365] width 121 height 21
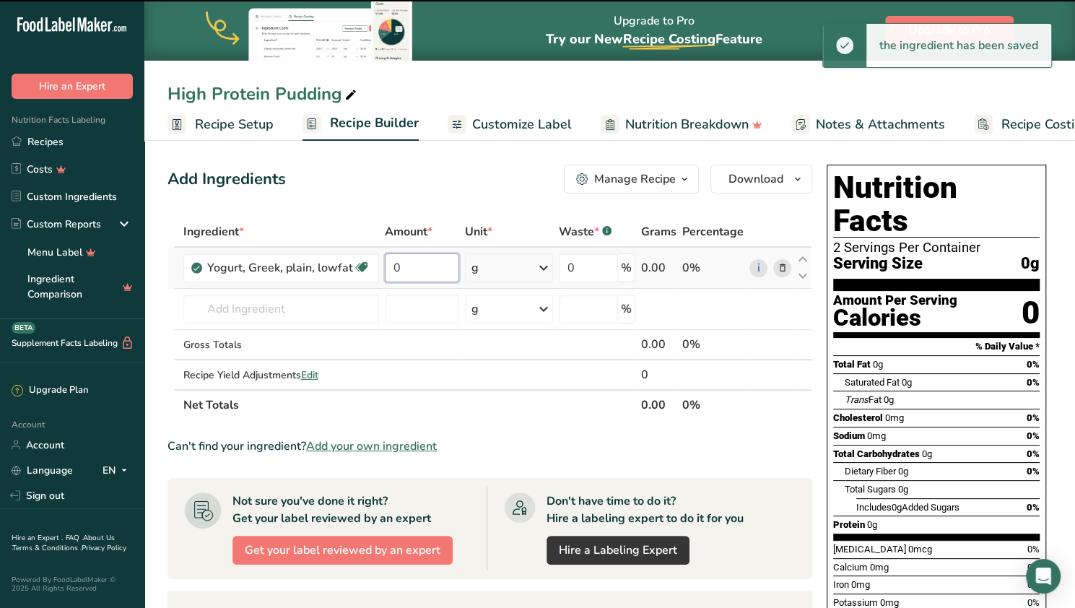
click at [422, 262] on input "0" at bounding box center [422, 267] width 74 height 29
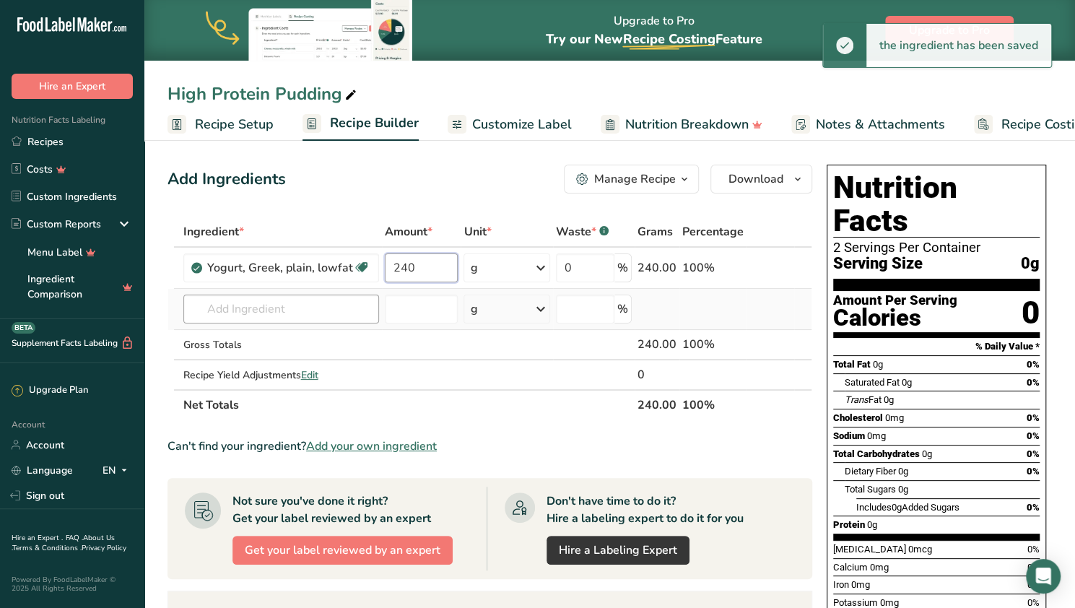
type input "240"
click at [277, 308] on div "Ingredient * Amount * Unit * Waste * .a-a{fill:#347362;}.b-a{fill:#fff;} Grams …" at bounding box center [490, 319] width 645 height 204
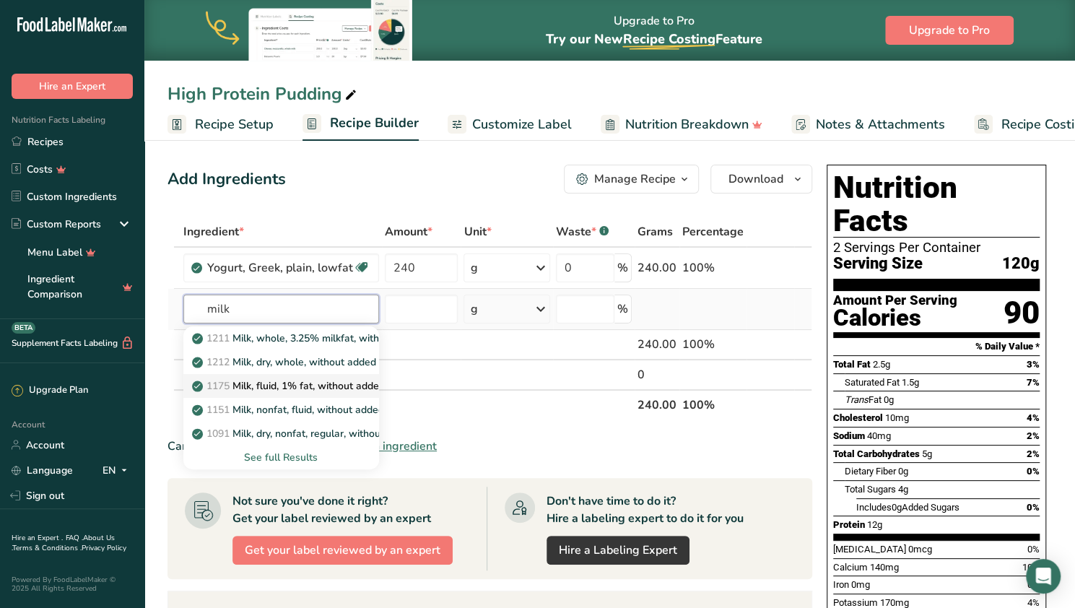
type input "milk"
click at [256, 383] on p "1175 Milk, fluid, 1% fat, without added vitamin A and [MEDICAL_DATA]" at bounding box center [367, 385] width 344 height 15
type input "Milk, fluid, 1% fat, without added vitamin A and [MEDICAL_DATA]"
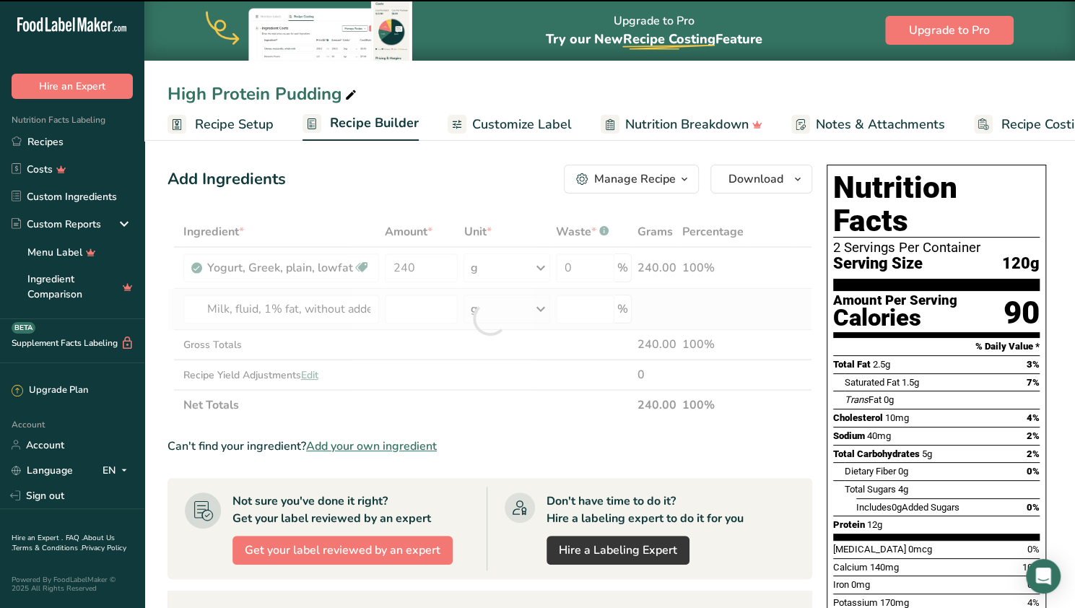
type input "0"
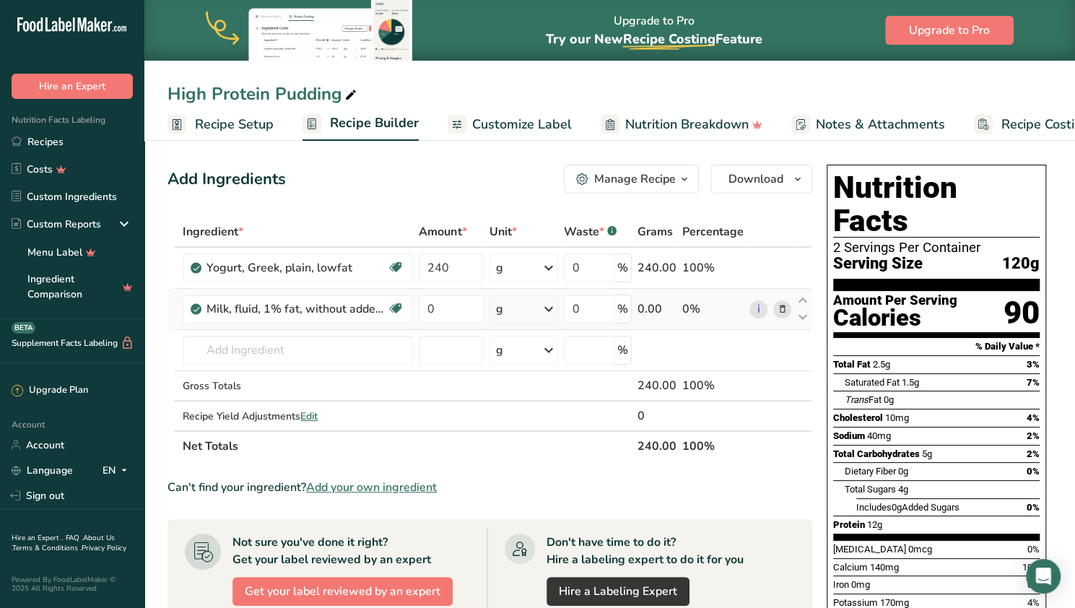
click at [518, 311] on div "g" at bounding box center [524, 309] width 69 height 29
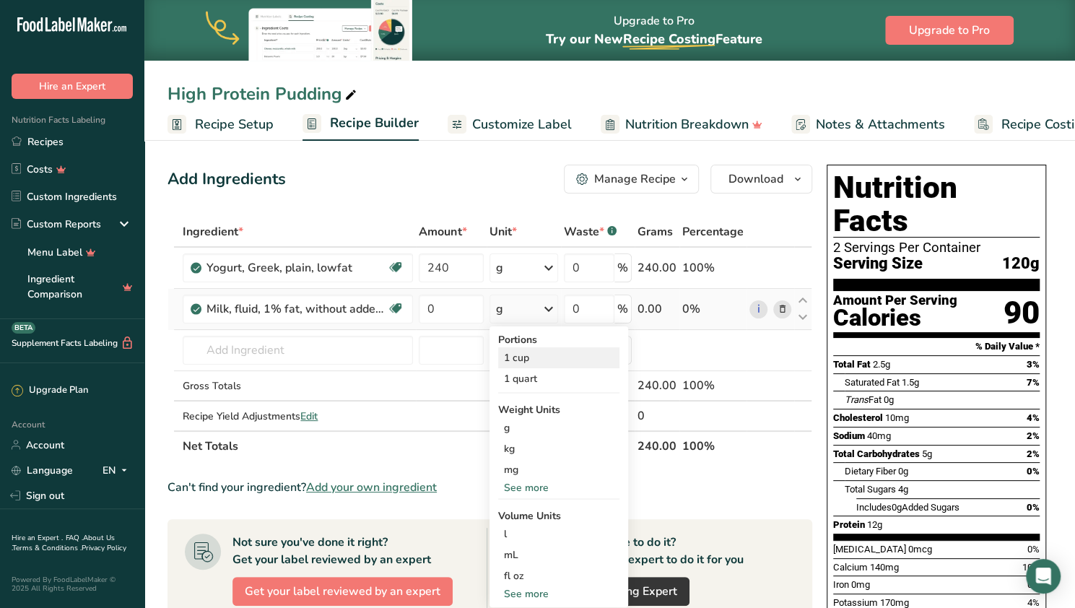
click at [522, 354] on div "1 cup" at bounding box center [558, 357] width 121 height 21
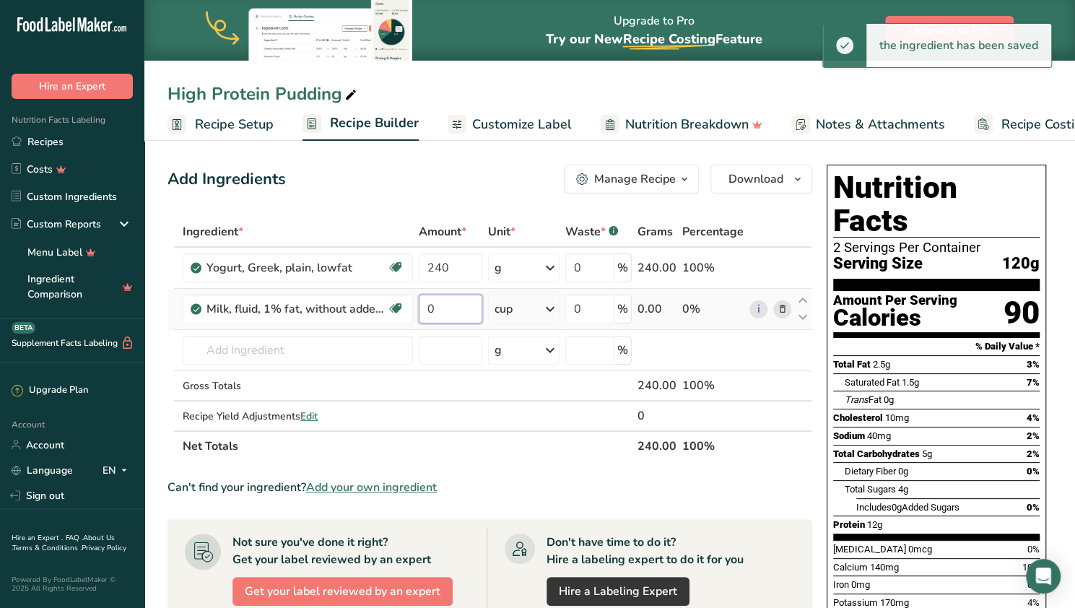
click at [453, 313] on input "0" at bounding box center [451, 309] width 64 height 29
type input "1"
click at [292, 357] on div "Ingredient * Amount * Unit * Waste * .a-a{fill:#347362;}.b-a{fill:#fff;} Grams …" at bounding box center [490, 339] width 645 height 245
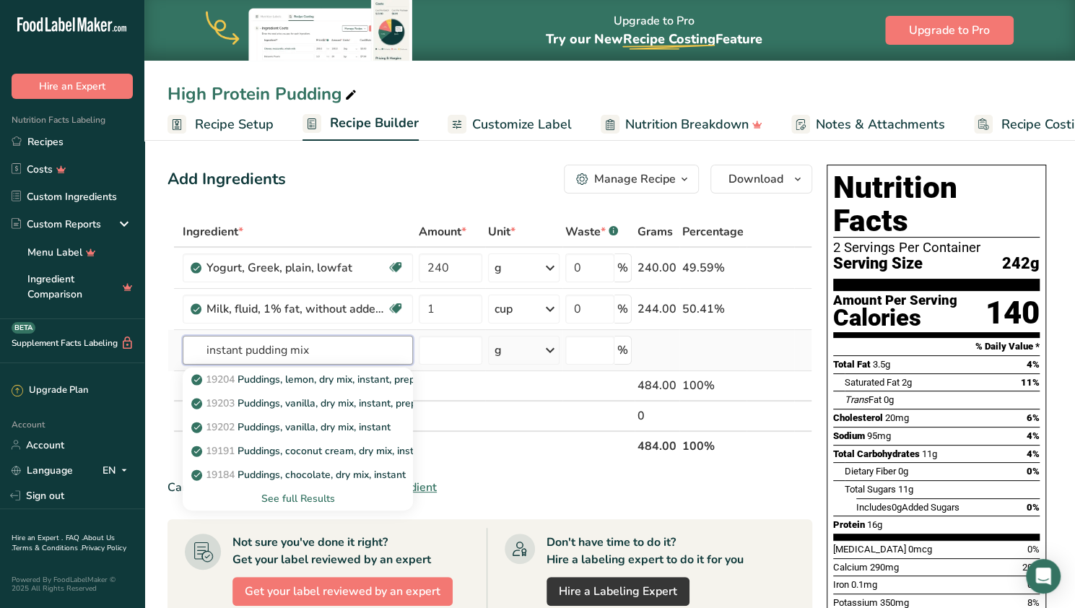
type input "instant pudding mix"
click at [292, 499] on div "See full Results" at bounding box center [297, 498] width 207 height 15
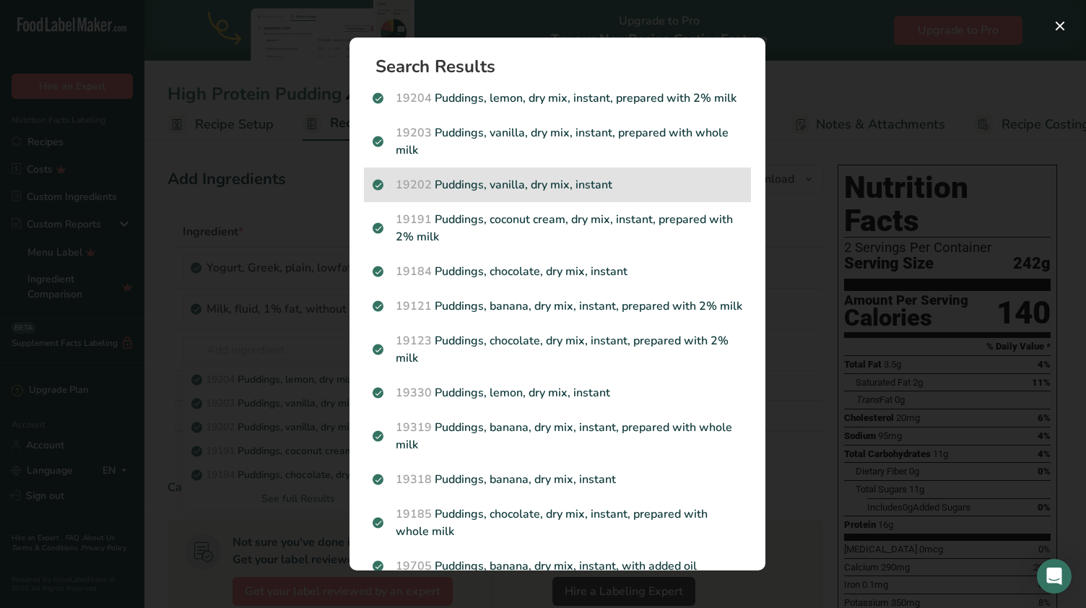
click at [529, 194] on p "19202 Puddings, vanilla, dry mix, instant" at bounding box center [558, 184] width 370 height 17
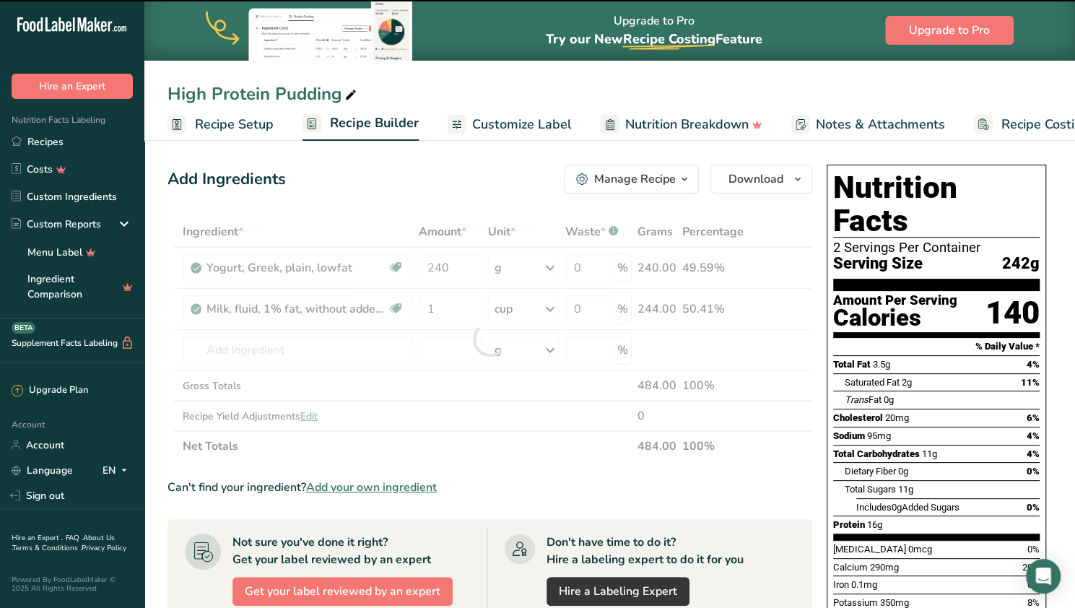
type input "0"
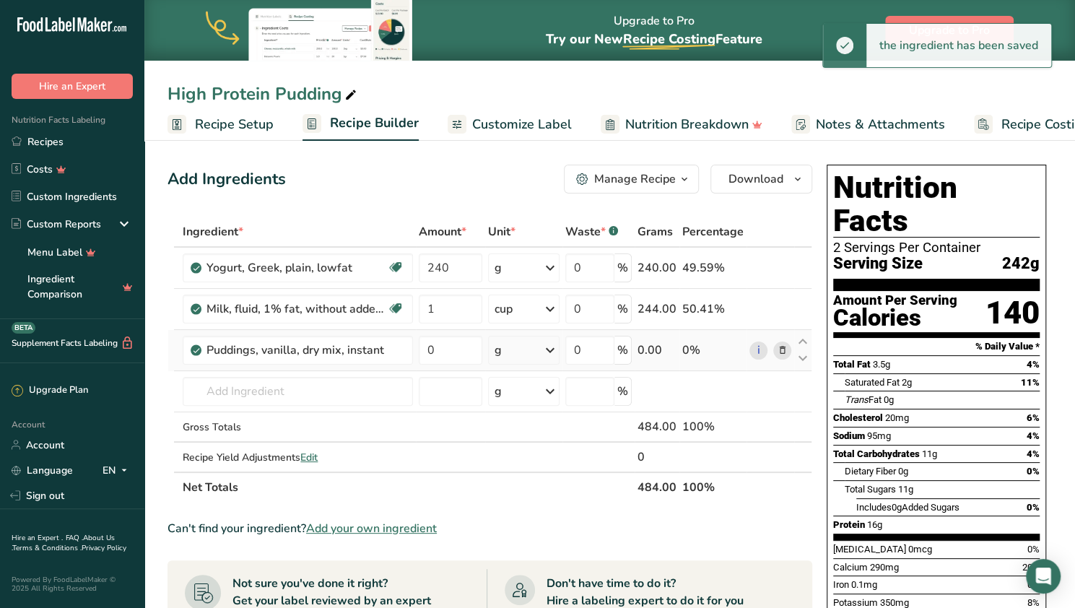
click at [513, 350] on div "g" at bounding box center [523, 350] width 71 height 29
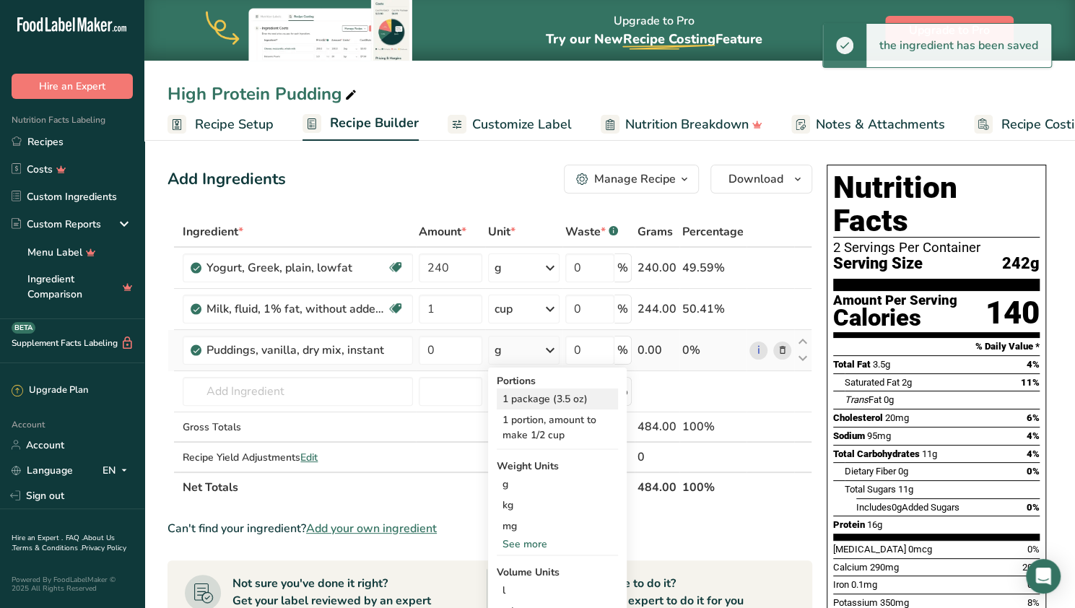
click at [523, 401] on div "1 package (3.5 oz)" at bounding box center [557, 399] width 121 height 21
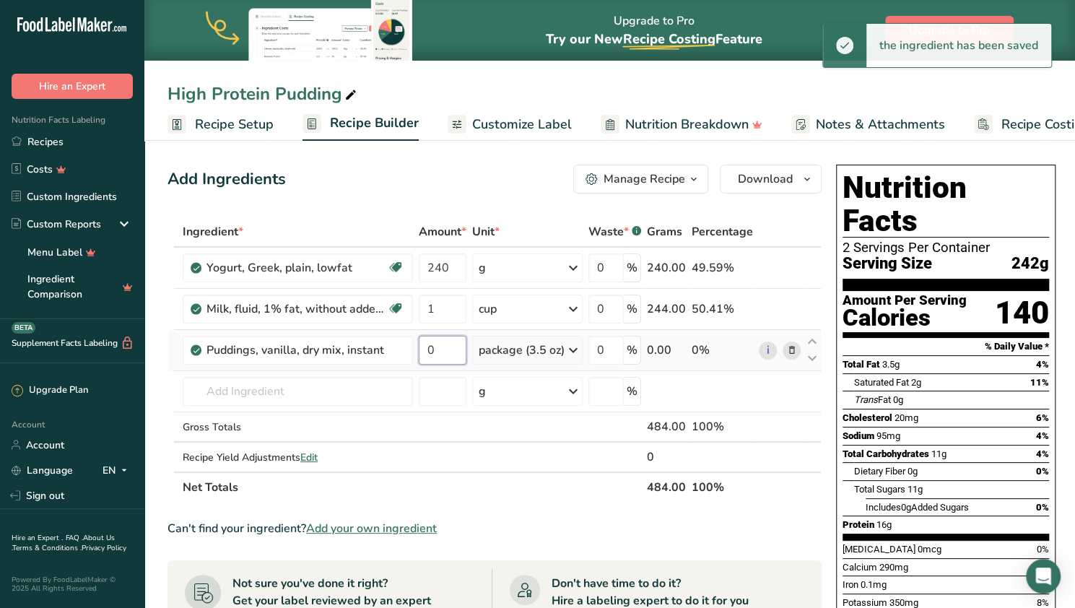
click at [447, 347] on input "0" at bounding box center [443, 350] width 48 height 29
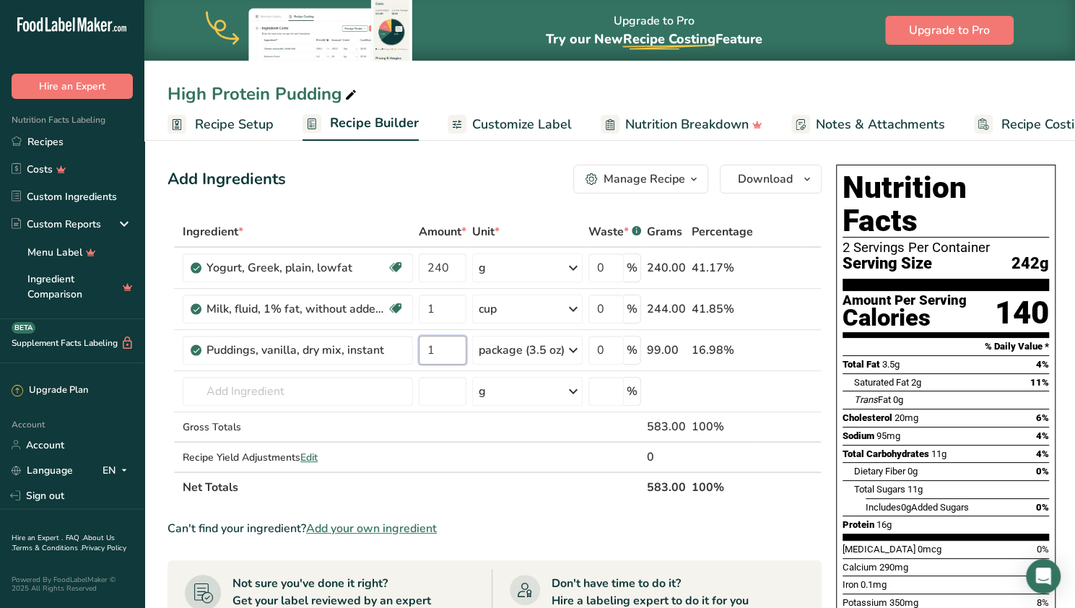
type input "1"
click at [529, 483] on div "Ingredient * Amount * Unit * Waste * .a-a{fill:#347362;}.b-a{fill:#fff;} Grams …" at bounding box center [495, 360] width 654 height 286
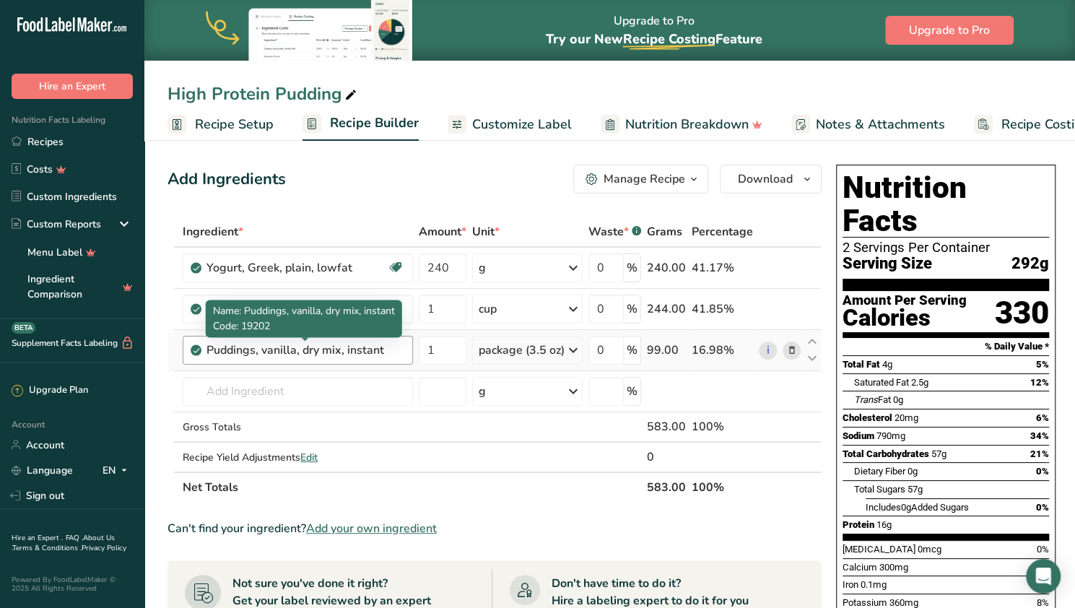
click at [344, 344] on div "Puddings, vanilla, dry mix, instant" at bounding box center [297, 350] width 181 height 17
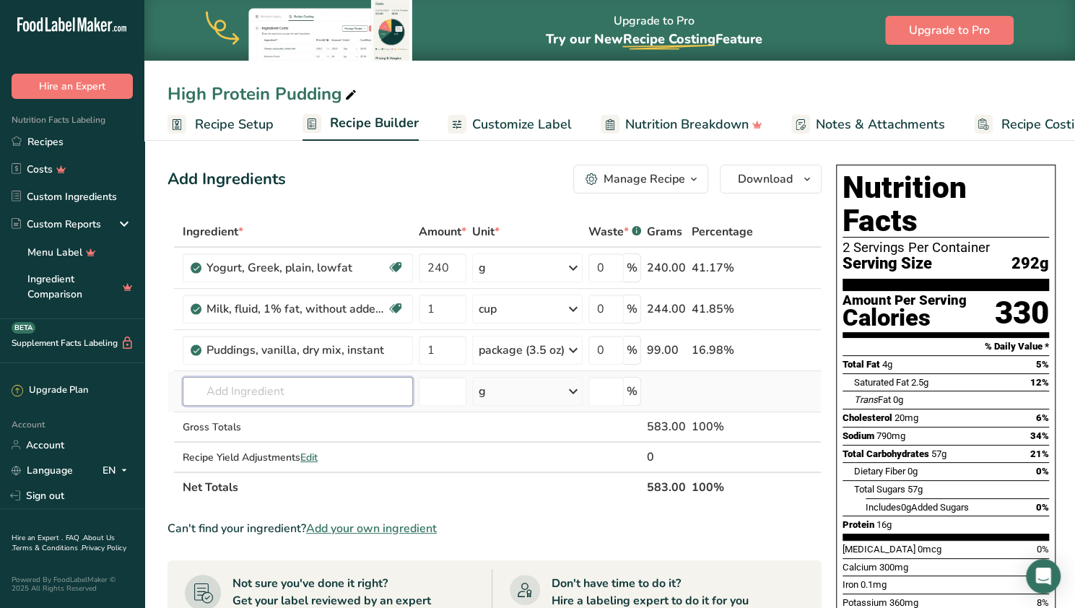
click at [260, 402] on input "text" at bounding box center [298, 391] width 230 height 29
type input "sugar free pudding mix"
click at [261, 441] on div "Add your own ingredient" at bounding box center [297, 444] width 207 height 15
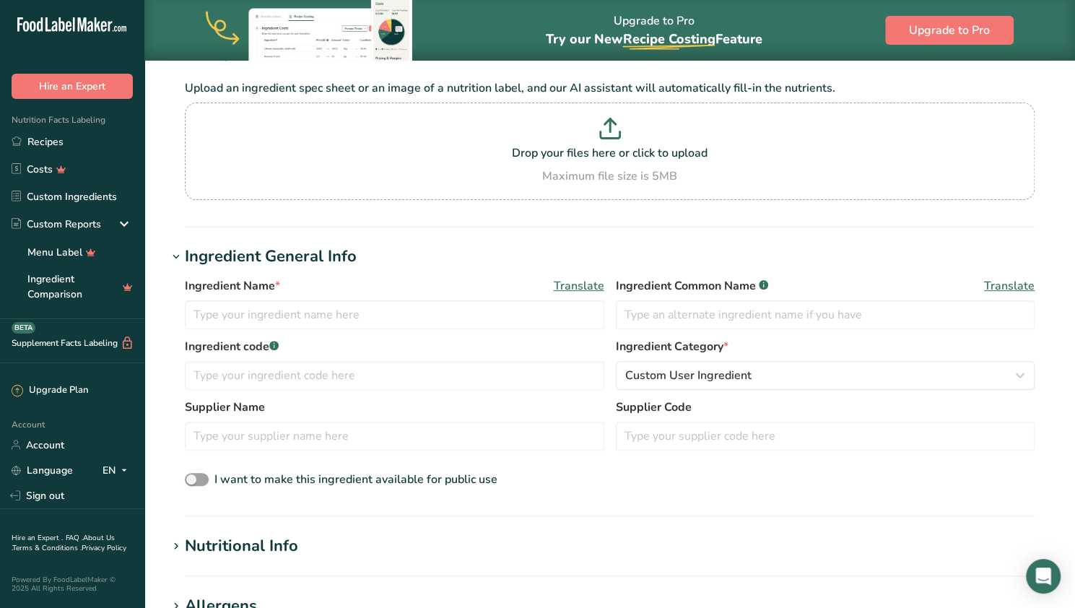
scroll to position [95, 0]
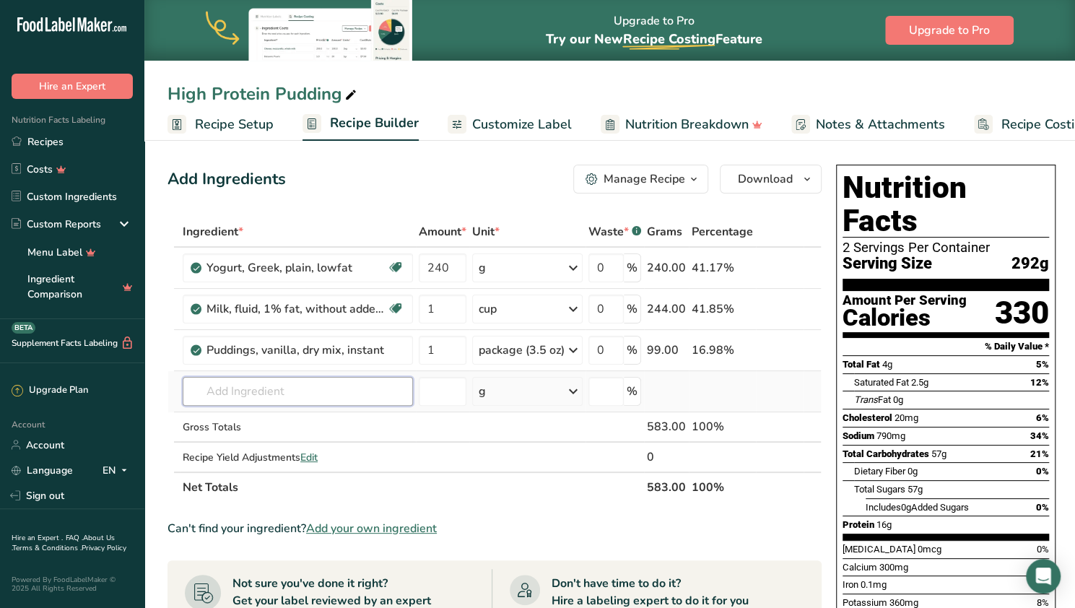
click at [280, 396] on input "text" at bounding box center [298, 391] width 230 height 29
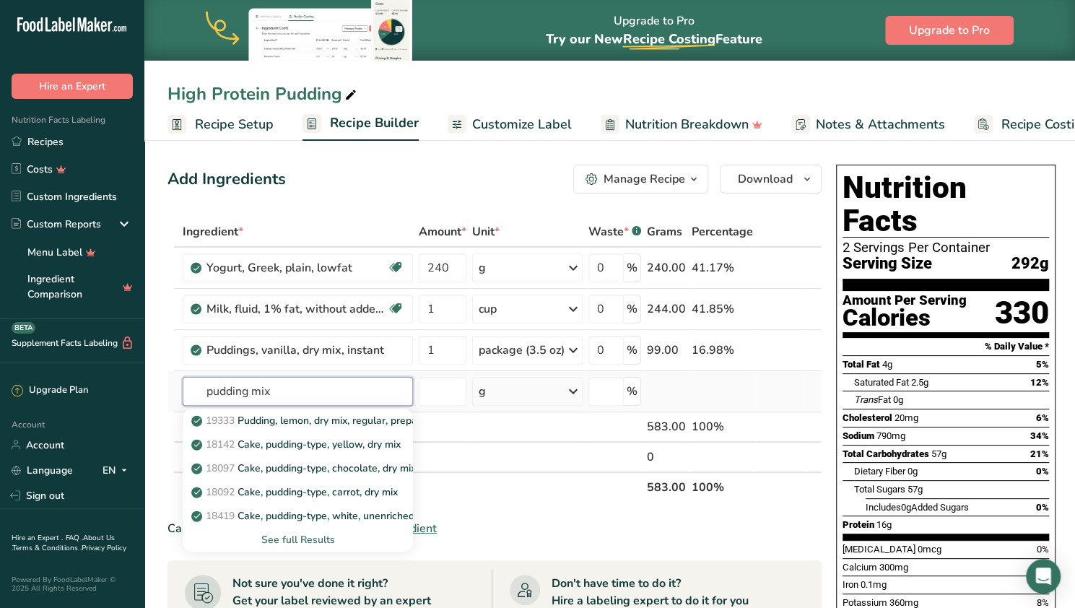
type input "pudding mix"
click at [282, 534] on div "See full Results" at bounding box center [297, 539] width 207 height 15
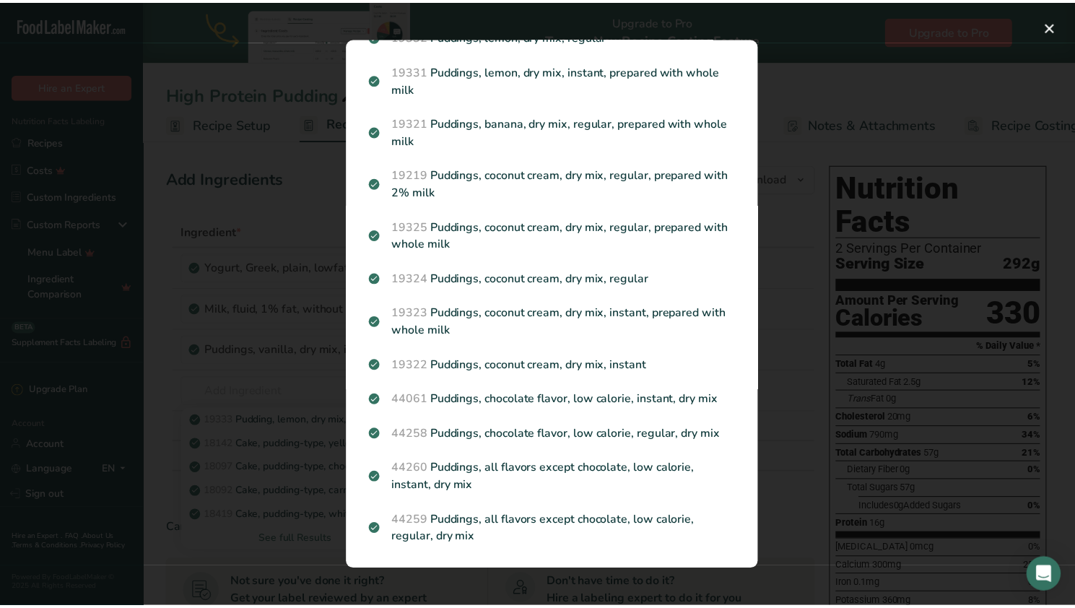
scroll to position [1553, 0]
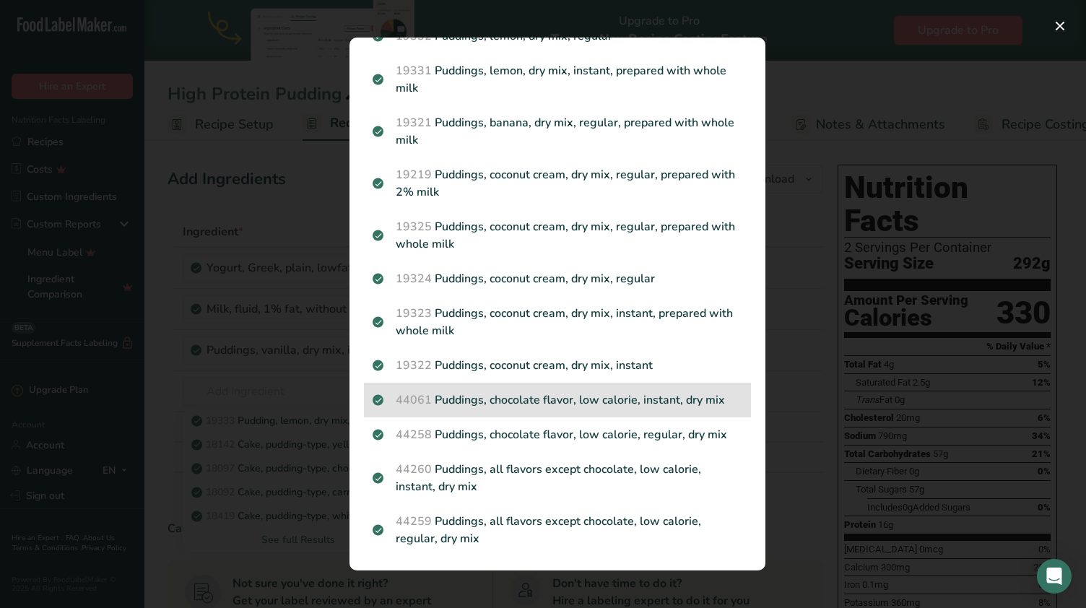
click at [529, 389] on div "44061 Puddings, chocolate flavor, low calorie, instant, dry mix" at bounding box center [557, 400] width 387 height 35
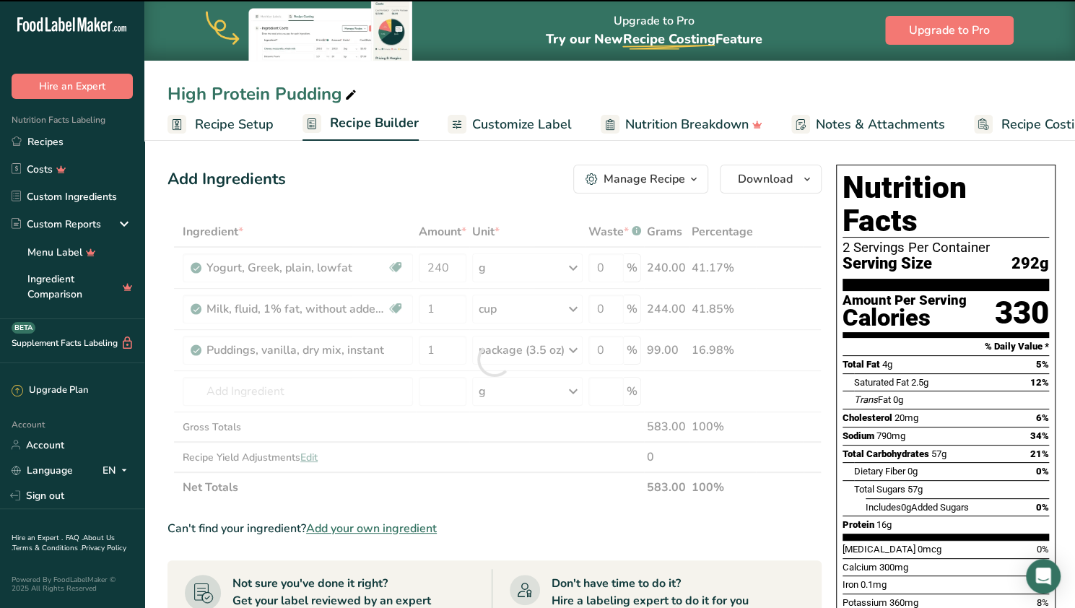
type input "0"
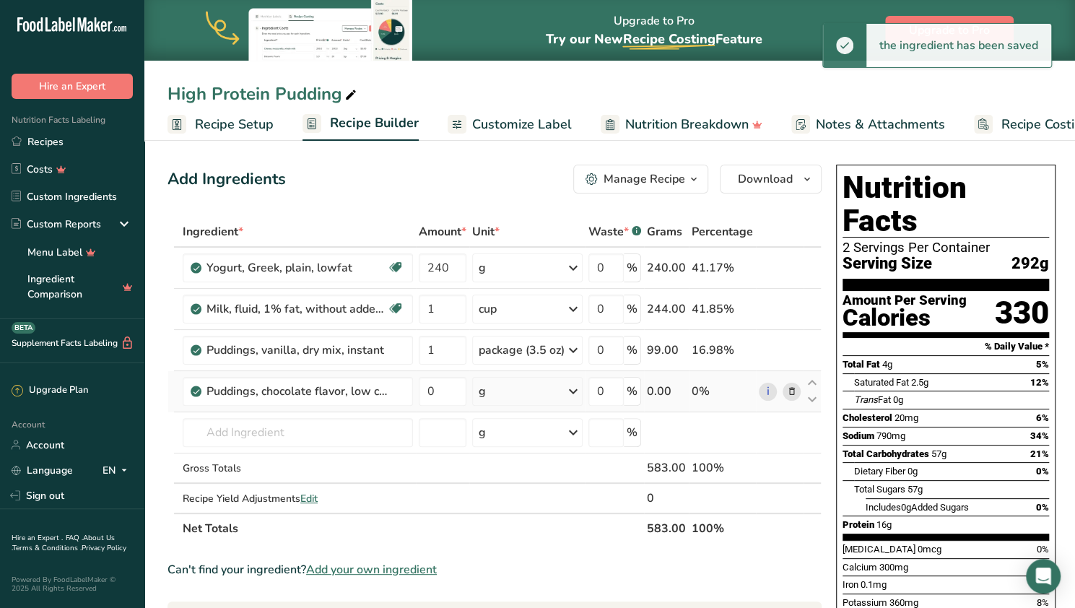
click at [529, 389] on div "g" at bounding box center [527, 391] width 110 height 29
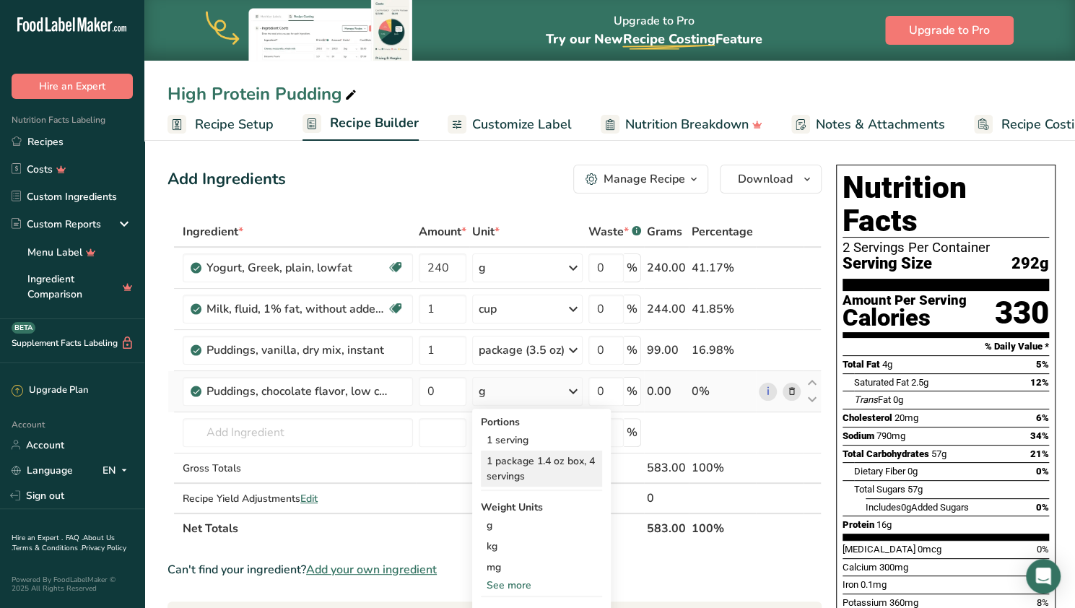
click at [514, 453] on div "1 package 1.4 oz box, 4 servings" at bounding box center [541, 469] width 121 height 36
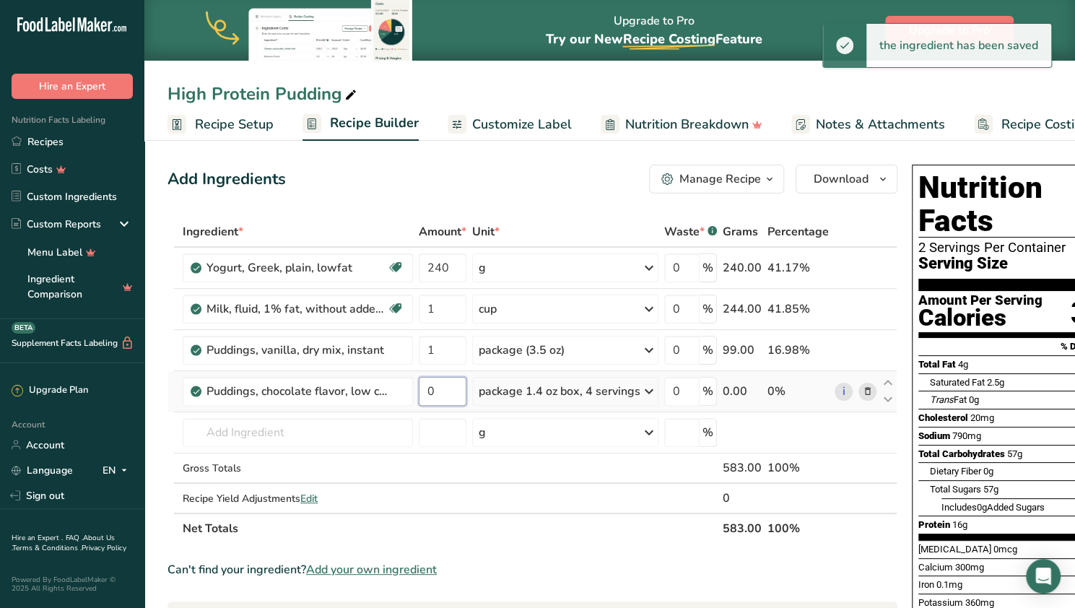
click at [448, 379] on input "0" at bounding box center [443, 391] width 48 height 29
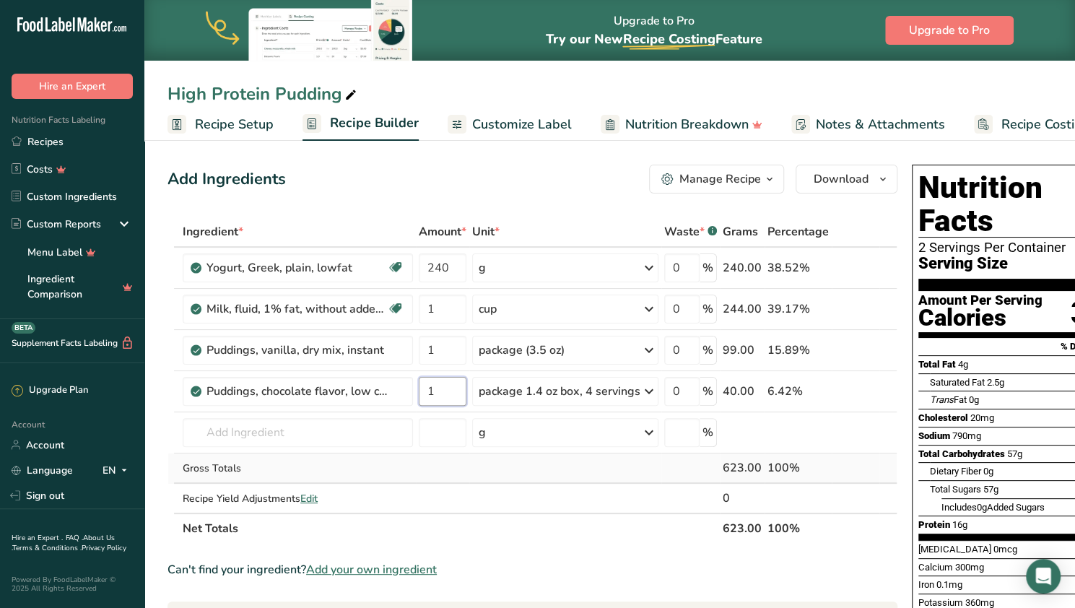
type input "1"
click at [529, 477] on div "Ingredient * Amount * Unit * Waste * .a-a{fill:#347362;}.b-a{fill:#fff;} Grams …" at bounding box center [533, 380] width 730 height 327
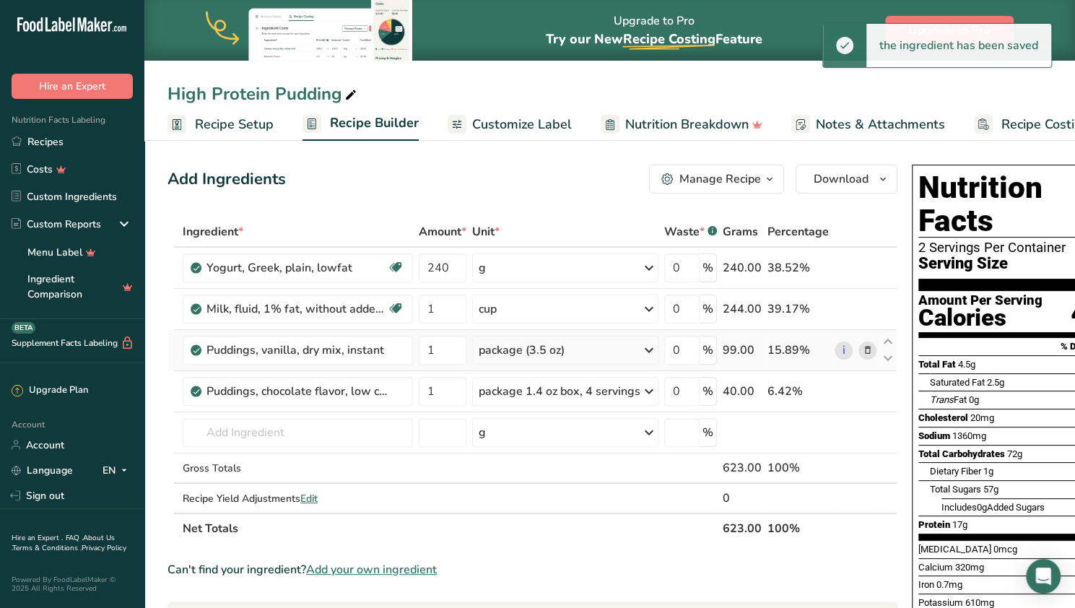
click at [529, 354] on icon at bounding box center [868, 350] width 10 height 15
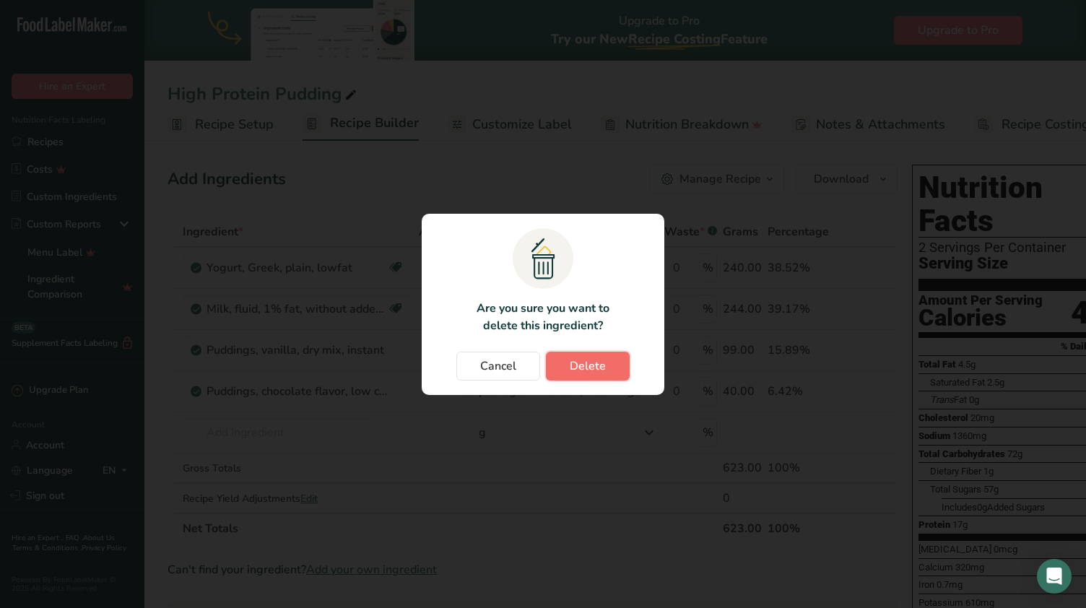
click at [529, 357] on button "Delete" at bounding box center [588, 366] width 84 height 29
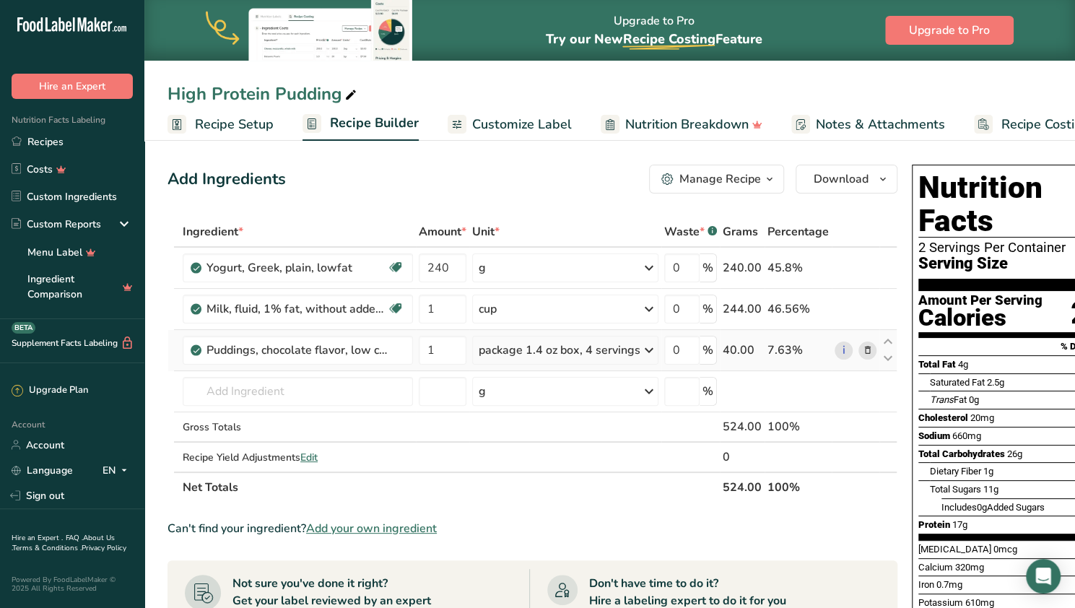
click at [529, 350] on icon at bounding box center [868, 350] width 10 height 15
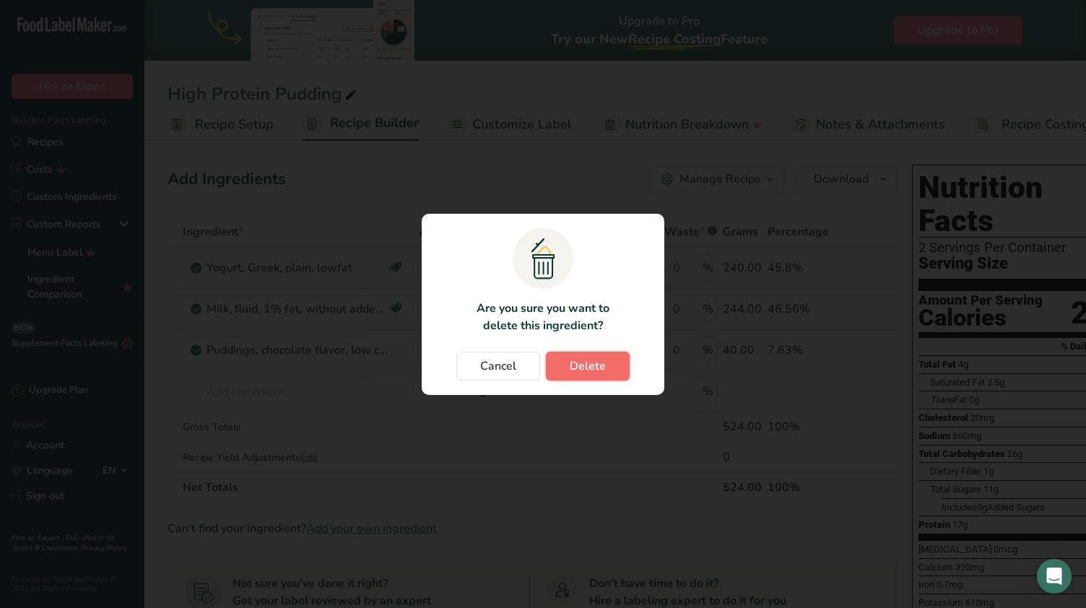
click at [529, 370] on span "Delete" at bounding box center [588, 365] width 36 height 17
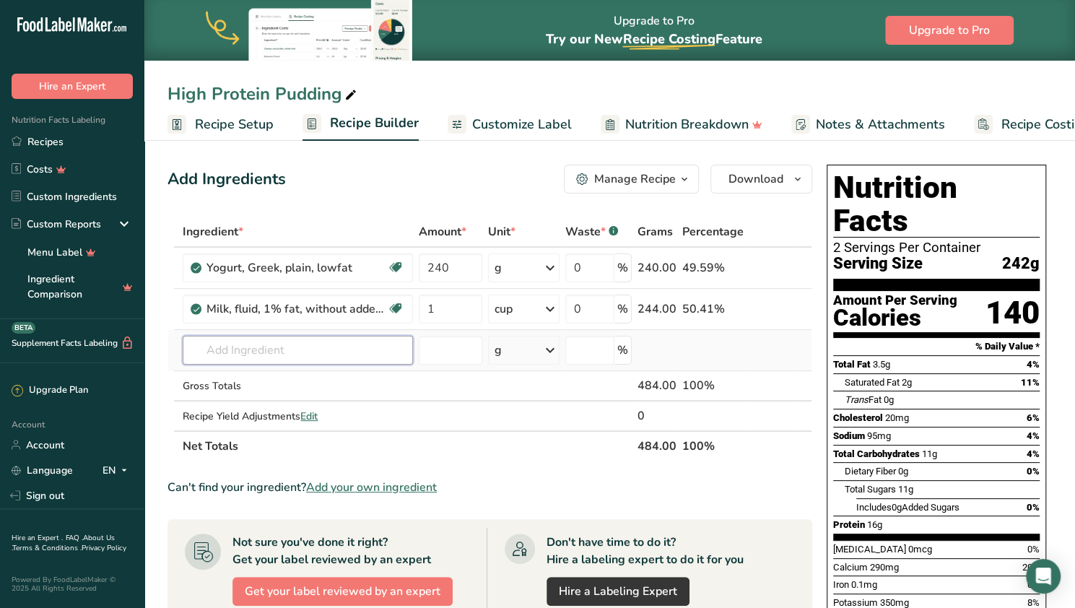
click at [296, 352] on input "text" at bounding box center [298, 350] width 230 height 29
type input "p"
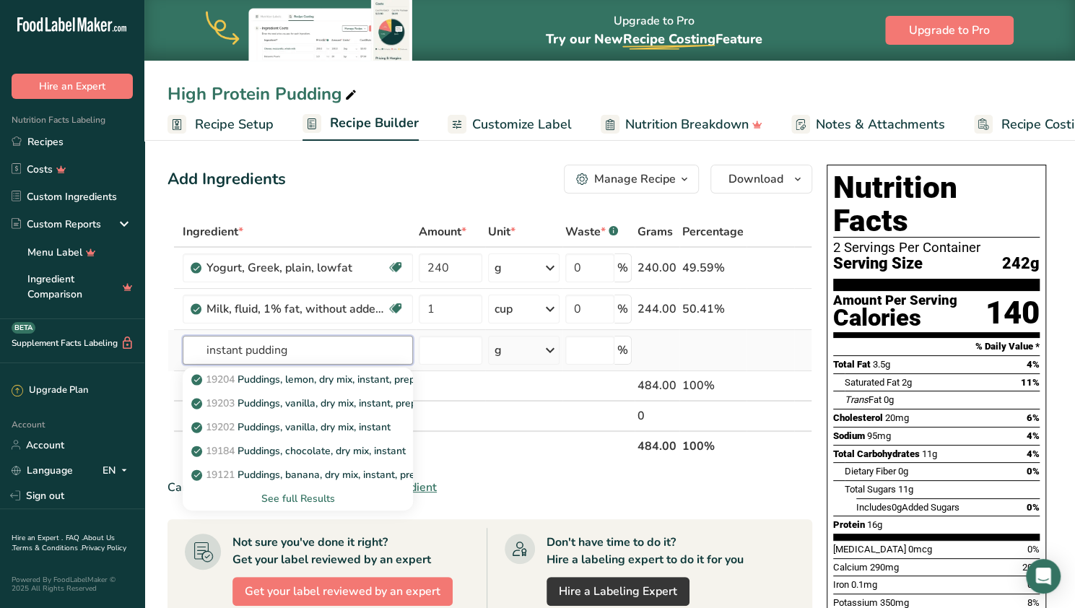
type input "instant pudding"
click at [296, 496] on div "See full Results" at bounding box center [297, 498] width 207 height 15
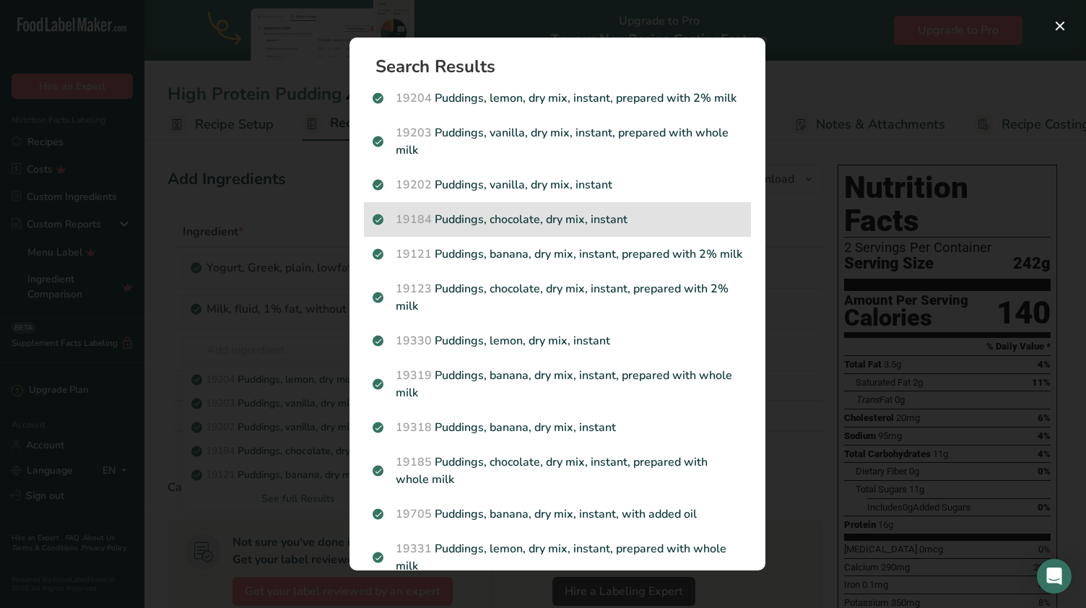
click at [529, 227] on p "19184 Puddings, chocolate, dry mix, instant" at bounding box center [558, 219] width 370 height 17
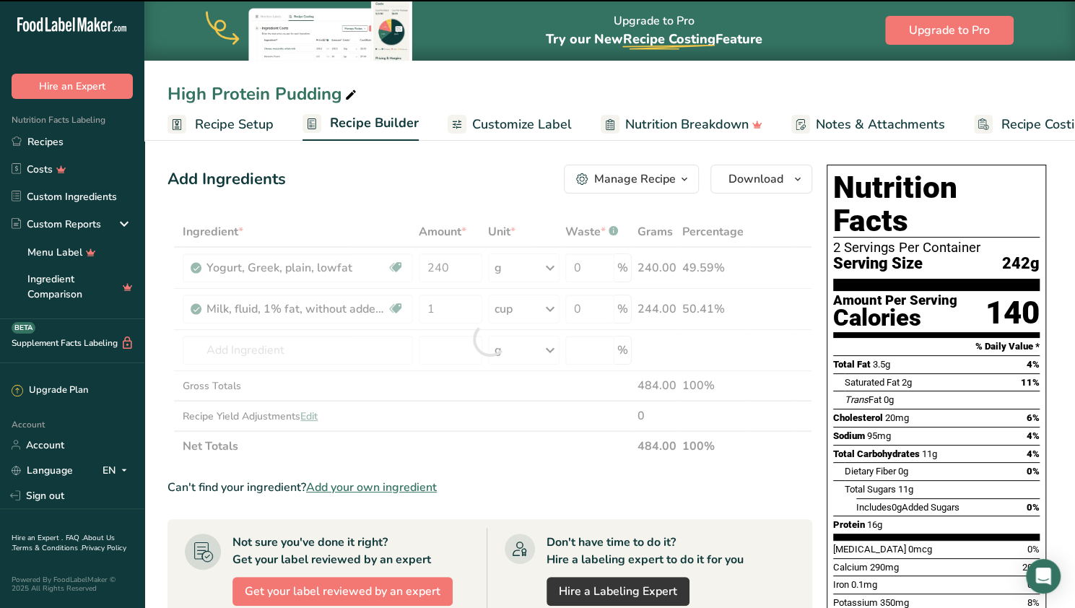
type input "0"
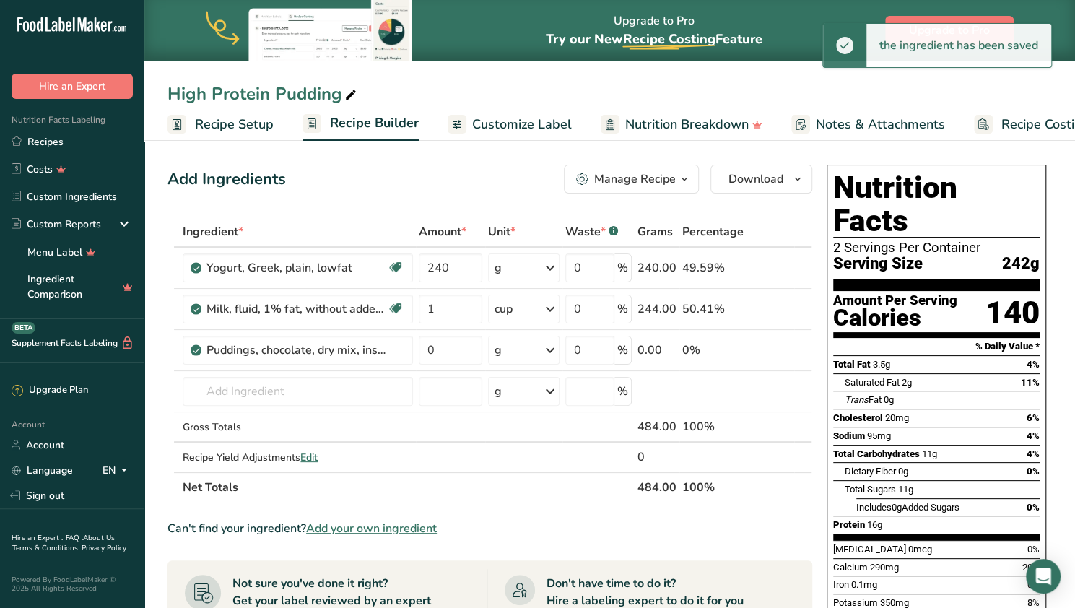
click at [529, 350] on div "g" at bounding box center [523, 350] width 71 height 29
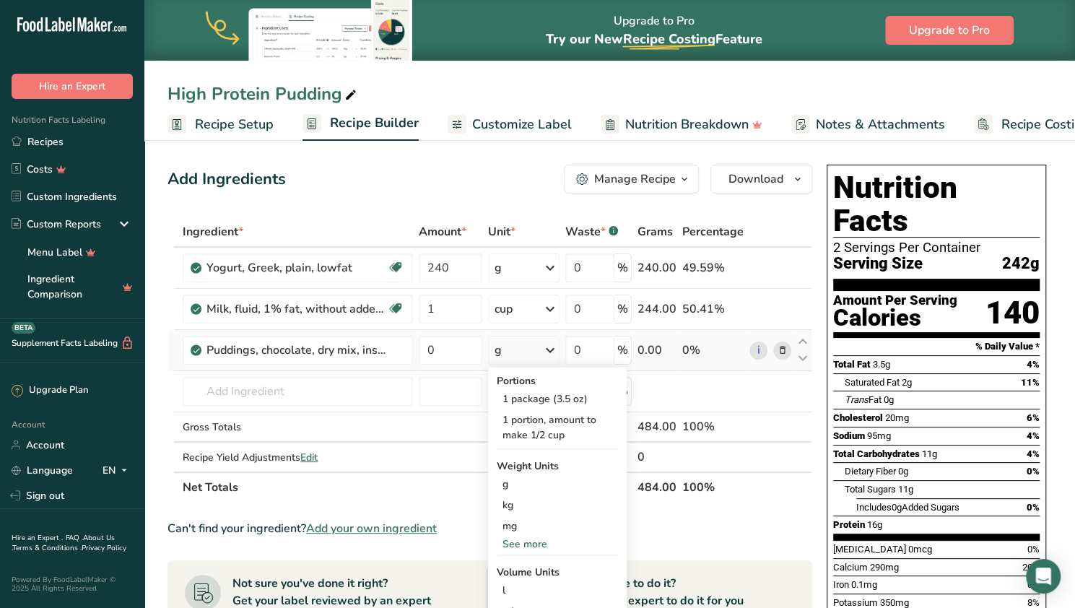
click at [524, 545] on div "See more" at bounding box center [557, 544] width 121 height 15
click at [512, 589] on div "oz" at bounding box center [557, 588] width 121 height 21
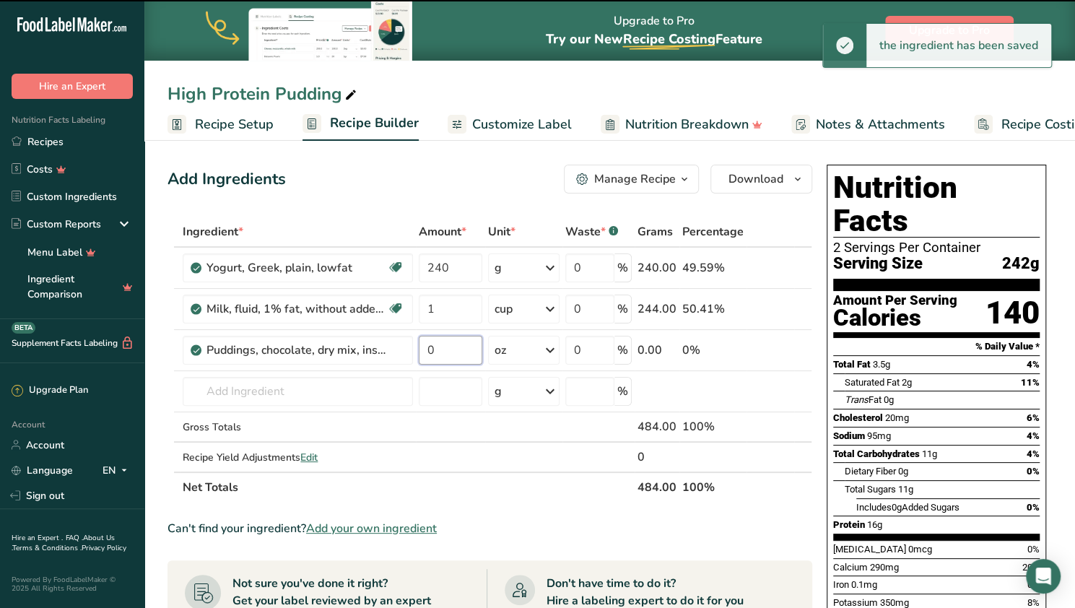
click at [438, 356] on input "0" at bounding box center [451, 350] width 64 height 29
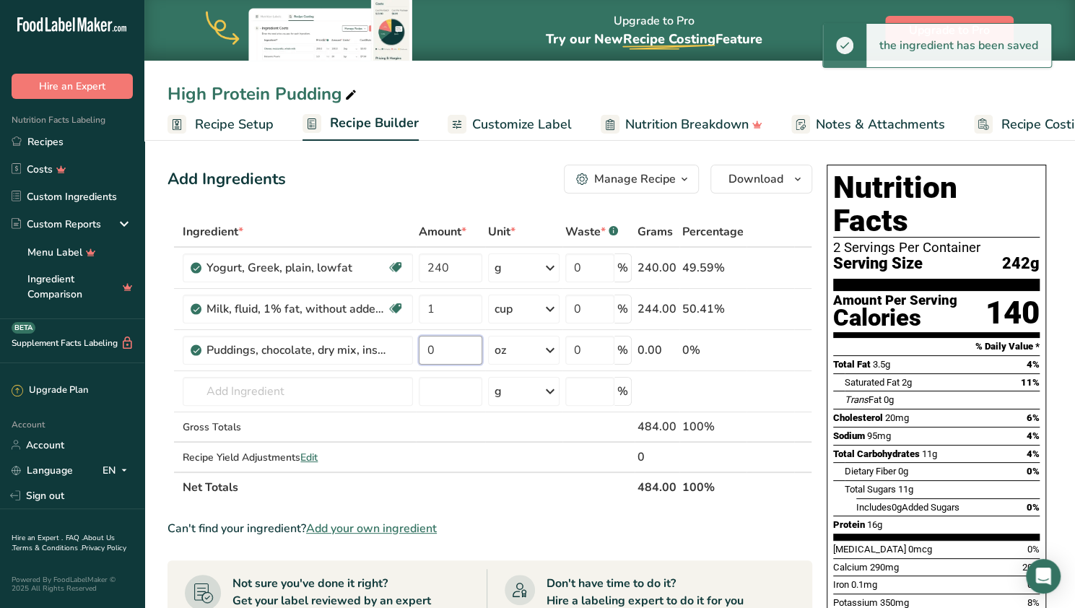
click at [438, 356] on input "0" at bounding box center [451, 350] width 64 height 29
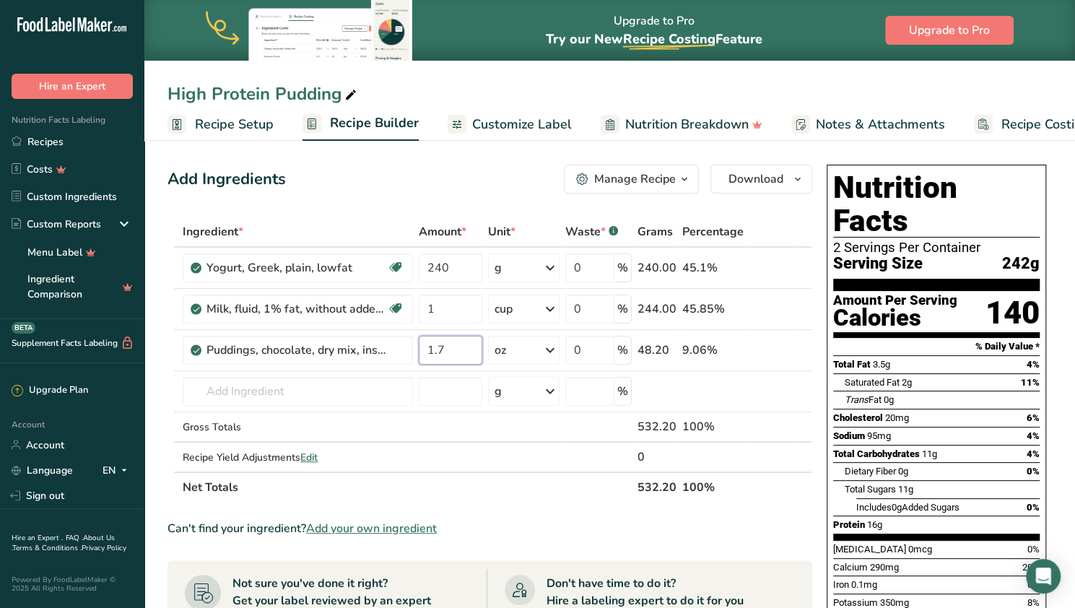
type input "1.7"
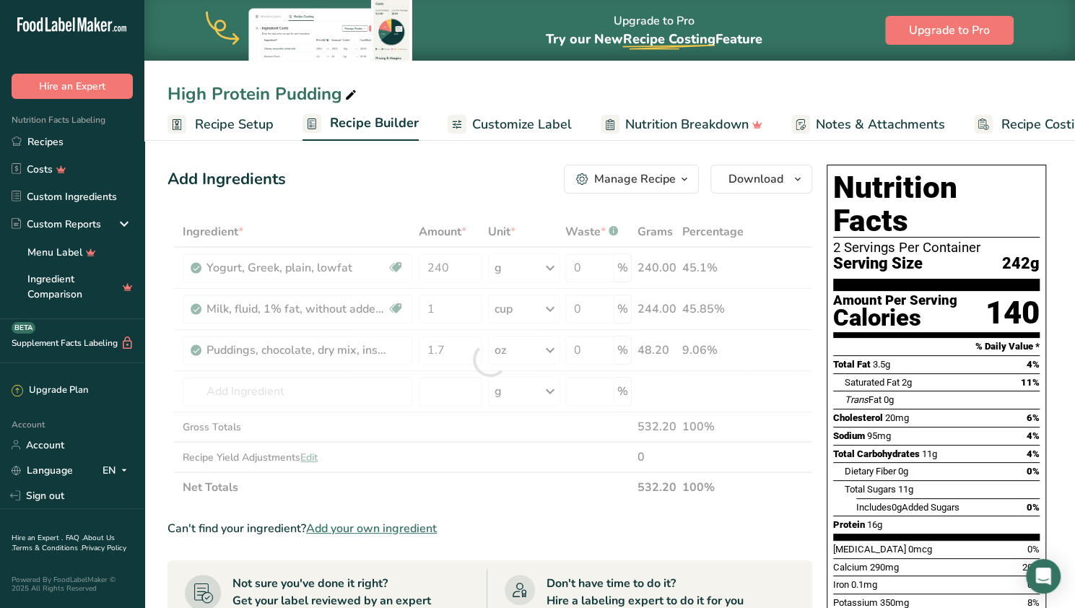
click at [529, 497] on div "Ingredient * Amount * Unit * Waste * .a-a{fill:#347362;}.b-a{fill:#fff;} Grams …" at bounding box center [490, 360] width 645 height 286
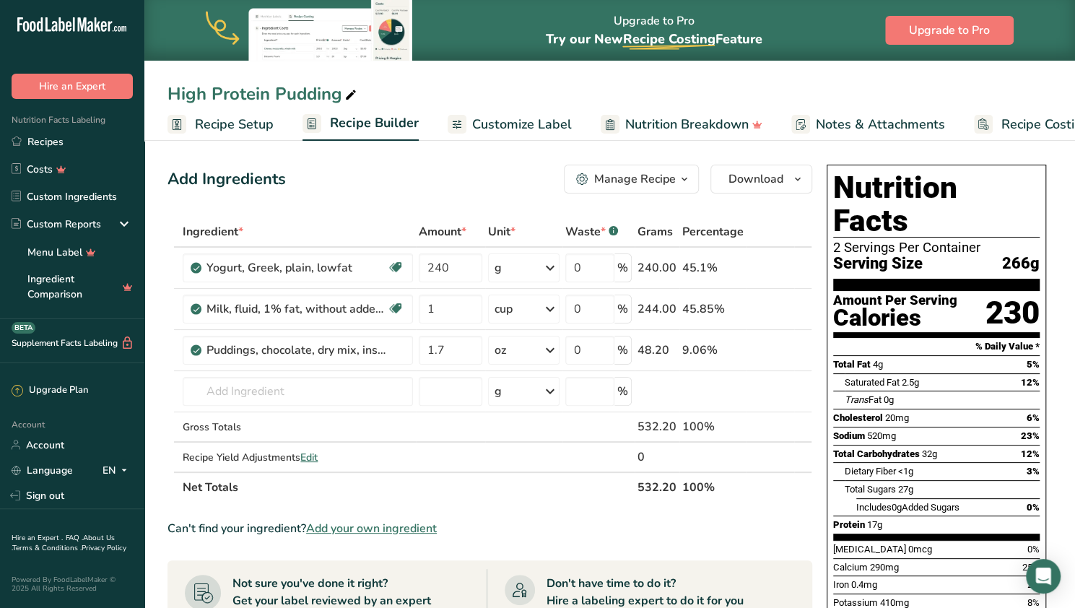
click at [355, 527] on span "Add your own ingredient" at bounding box center [371, 528] width 131 height 17
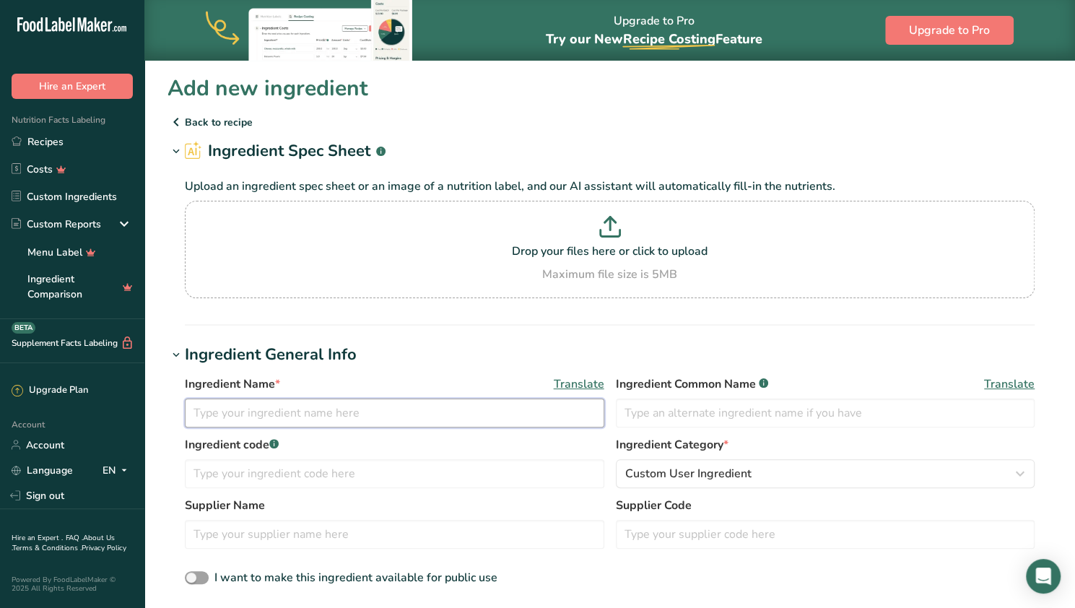
click at [289, 405] on input "text" at bounding box center [395, 413] width 420 height 29
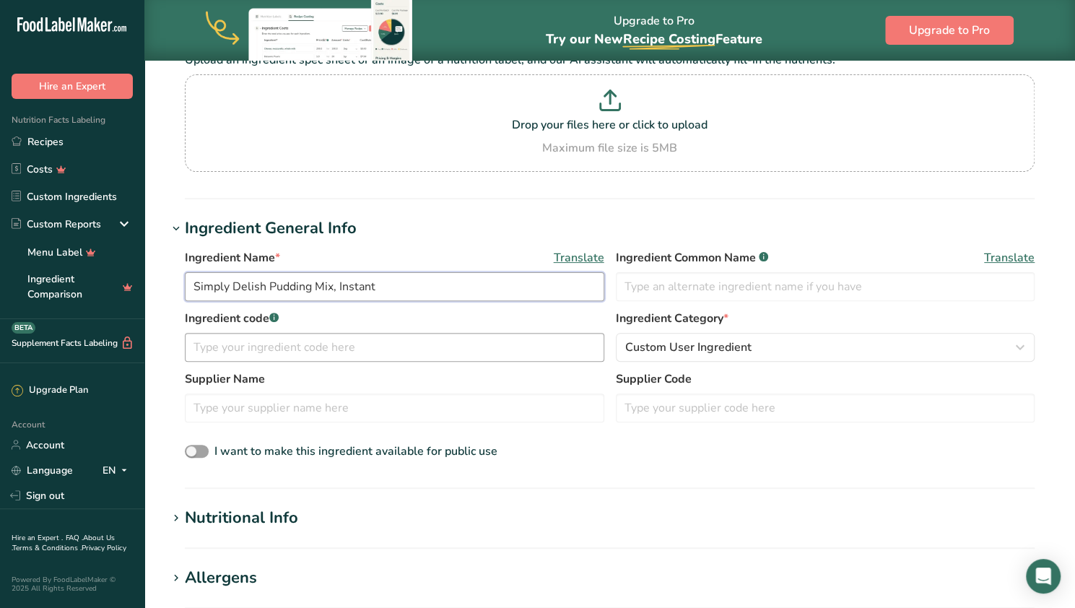
scroll to position [129, 0]
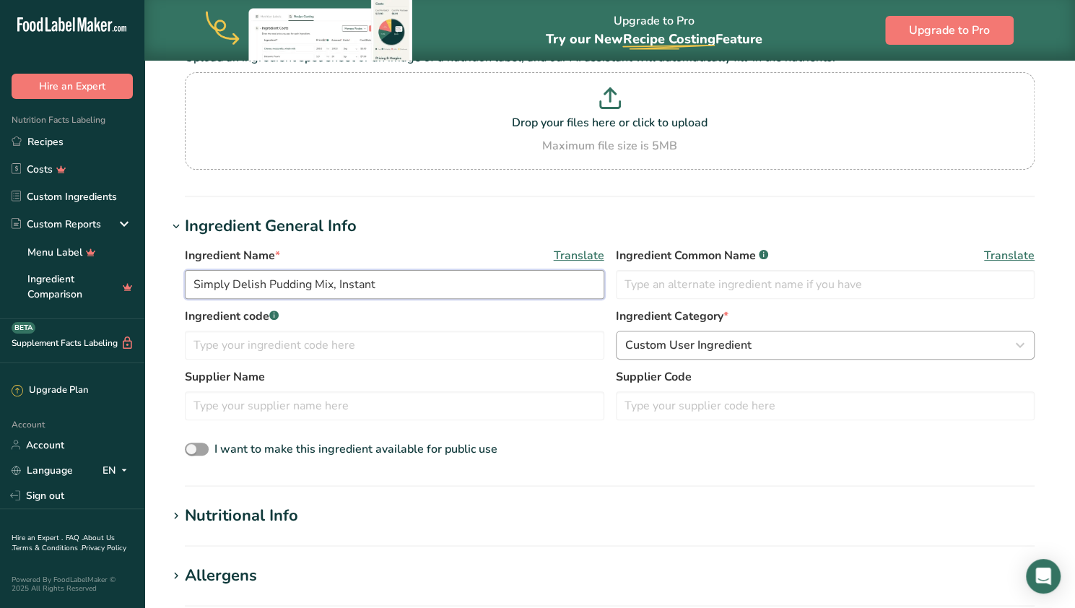
type input "Simply Delish Pudding Mix, Instant"
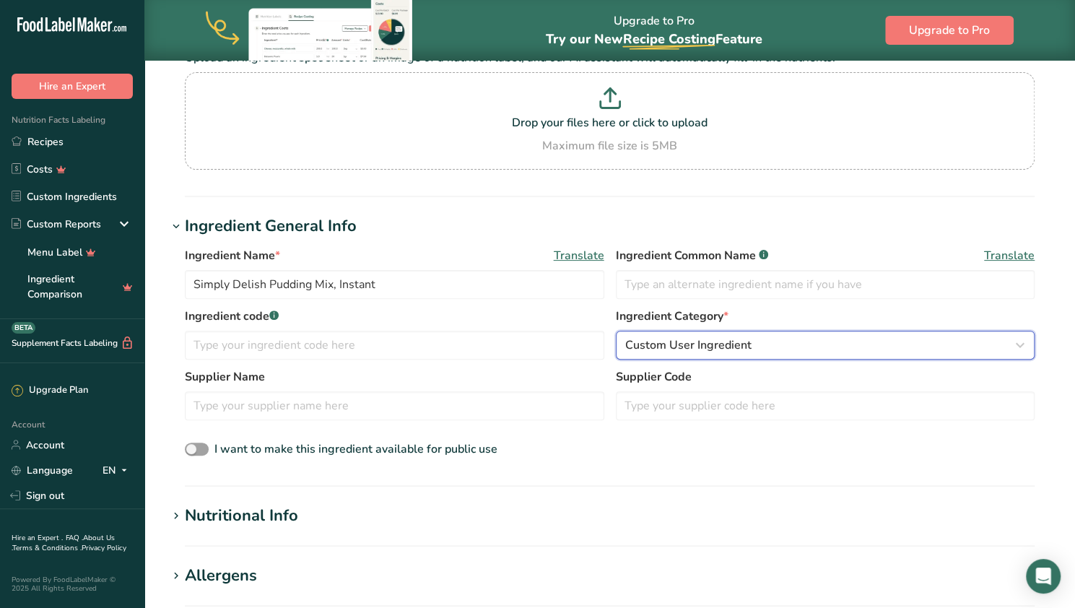
click at [529, 343] on span "Custom User Ingredient" at bounding box center [688, 345] width 126 height 17
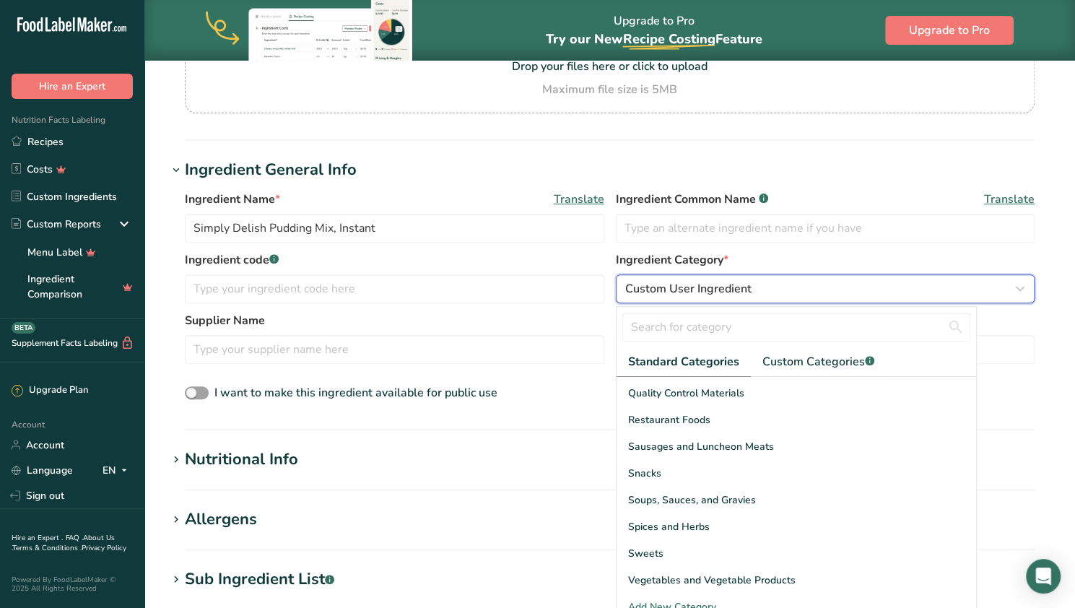
scroll to position [199, 0]
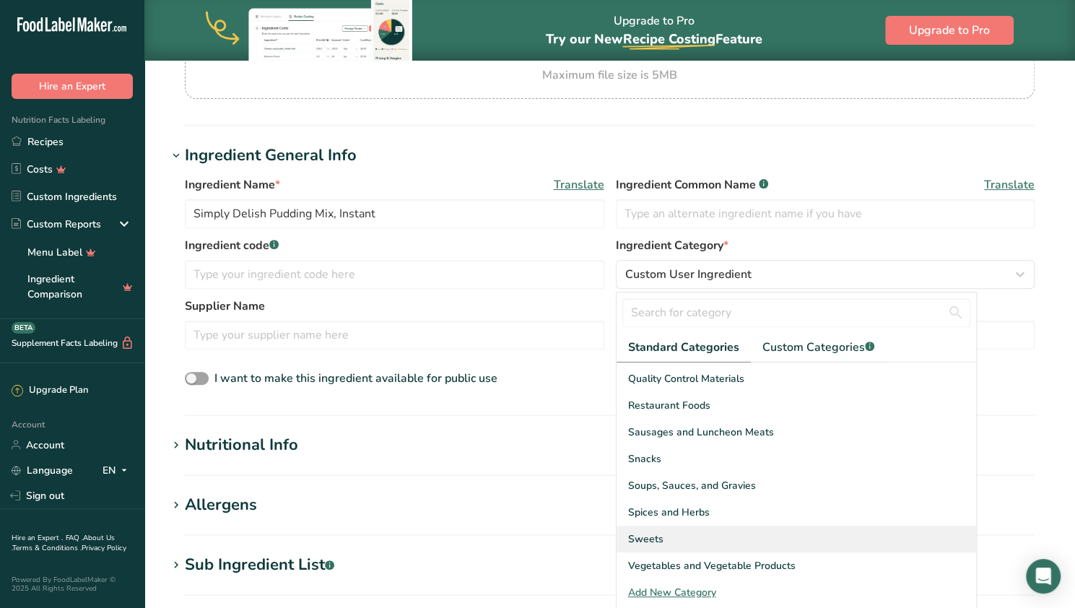
click at [529, 529] on div "Sweets" at bounding box center [797, 539] width 360 height 27
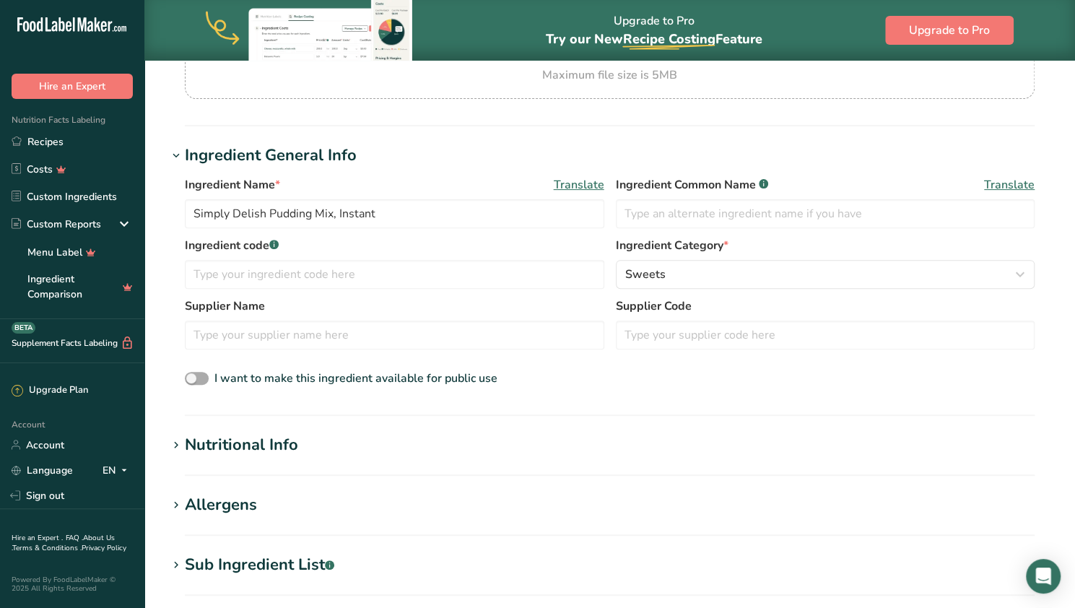
click at [196, 376] on span at bounding box center [197, 379] width 24 height 14
click at [194, 376] on input "I want to make this ingredient available for public use" at bounding box center [189, 378] width 9 height 9
checkbox input "true"
click at [206, 451] on div "Nutritional Info" at bounding box center [241, 445] width 113 height 24
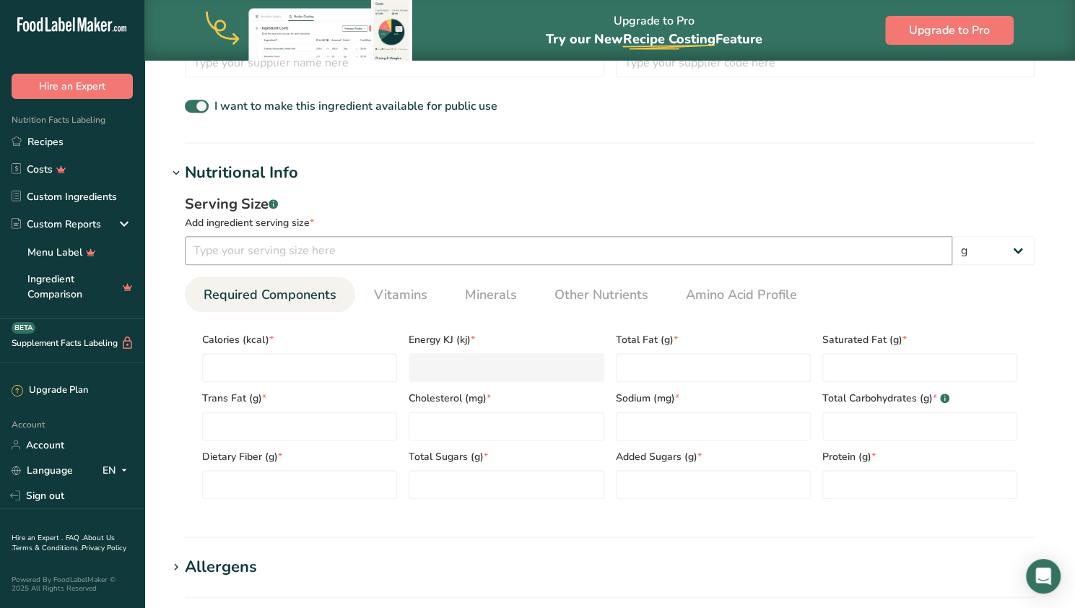
scroll to position [537, 0]
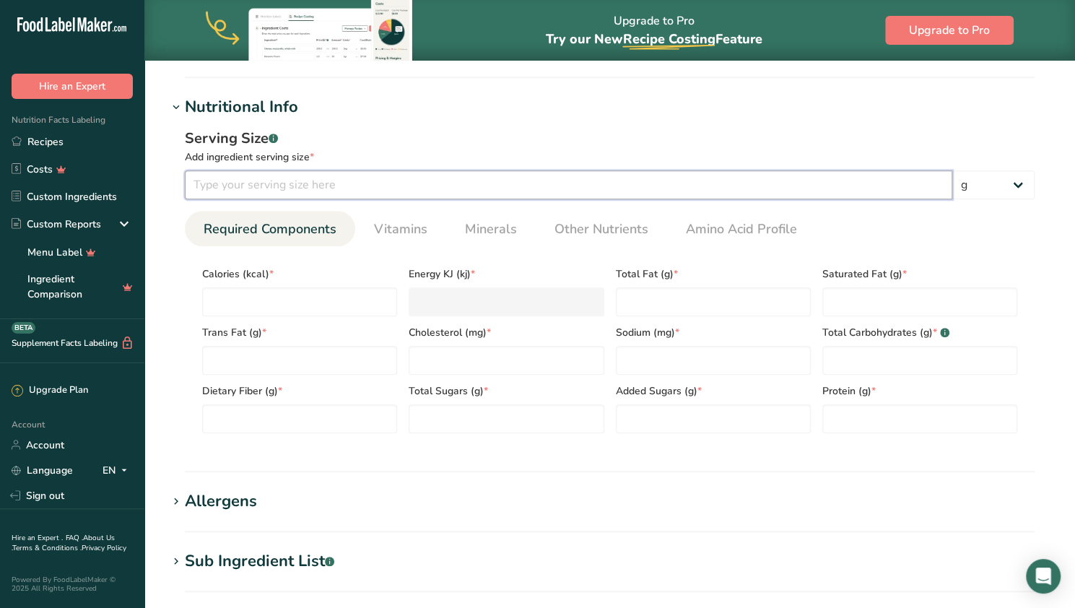
click at [260, 181] on input "number" at bounding box center [569, 184] width 768 height 29
type input "1.7"
click at [529, 191] on select "g kg mg mcg lb oz l mL fl oz tbsp tsp cup qt gallon" at bounding box center [994, 184] width 82 height 29
select select "5"
click at [529, 170] on select "g kg mg mcg lb oz l mL fl oz tbsp tsp cup qt gallon" at bounding box center [994, 184] width 82 height 29
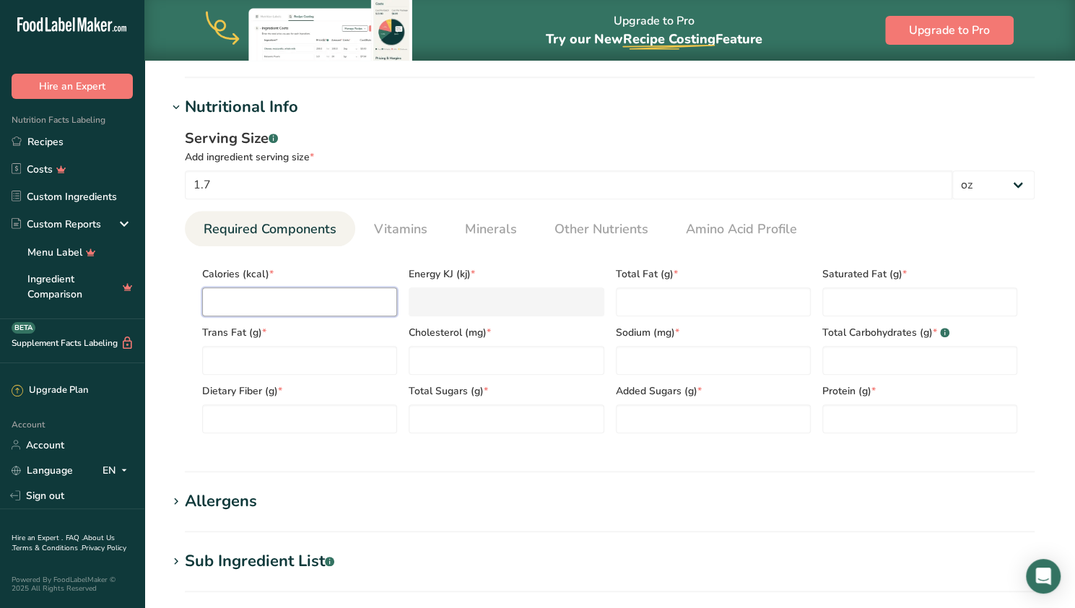
click at [281, 290] on input "number" at bounding box center [299, 301] width 195 height 29
type input "0.0001"
type KJ "0"
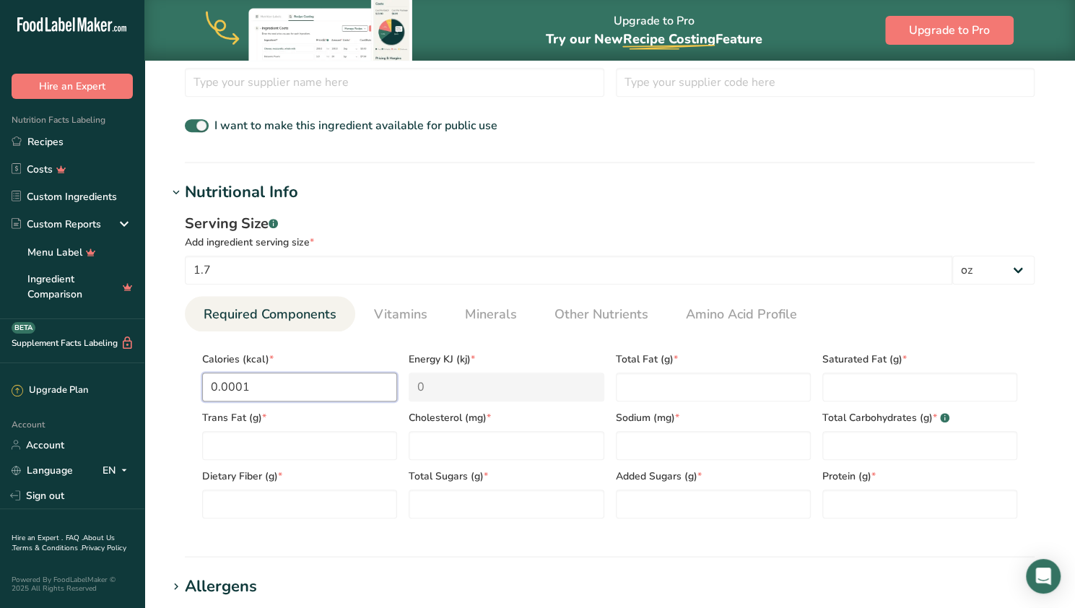
scroll to position [449, 0]
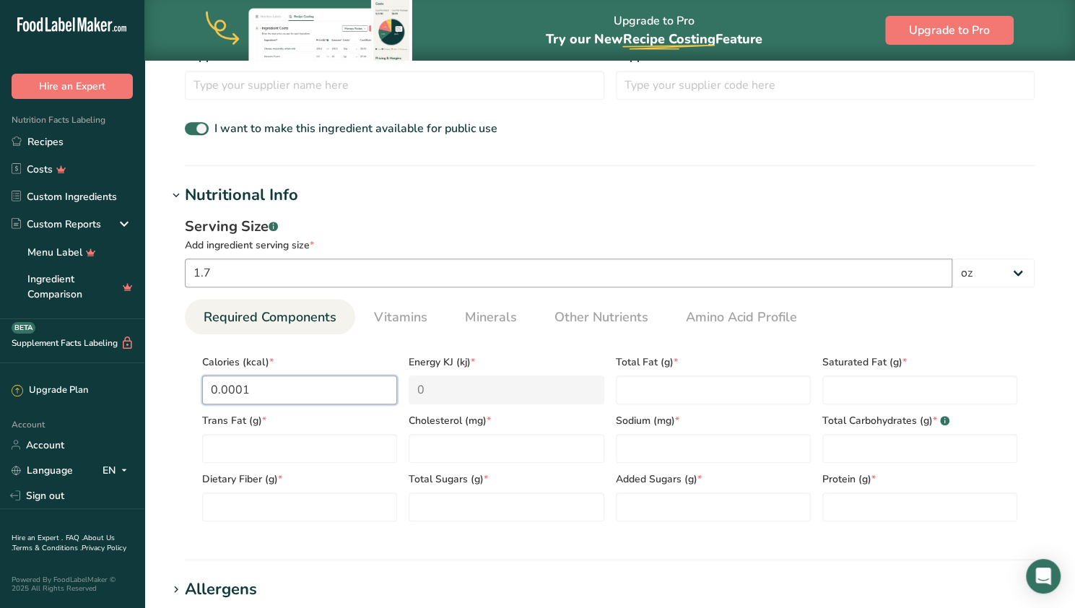
type input "0.0001"
click at [276, 273] on input "1.7" at bounding box center [569, 273] width 768 height 29
click at [529, 269] on select "g kg mg mcg lb oz l mL fl oz tbsp tsp cup qt gallon" at bounding box center [994, 273] width 82 height 29
select select "0"
click at [529, 259] on select "g kg mg mcg lb oz l mL fl oz tbsp tsp cup qt gallon" at bounding box center [994, 273] width 82 height 29
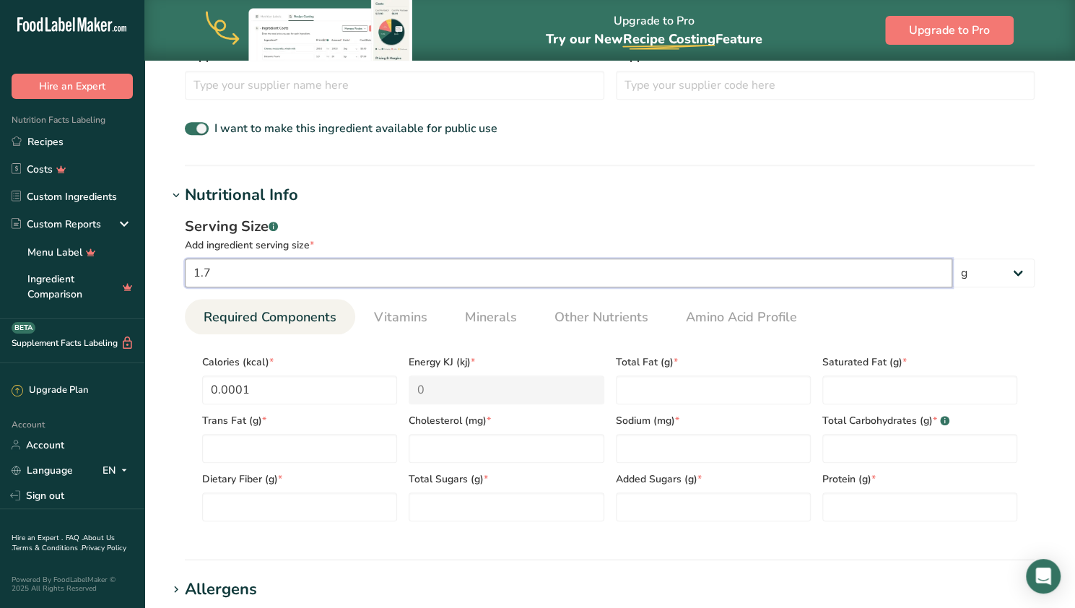
click at [292, 280] on input "1.7" at bounding box center [569, 273] width 768 height 29
type input "12"
click at [529, 394] on section "Add new ingredient Back to recipe Ingredient Spec Sheet .a-a{fill:#347362;}.b-a…" at bounding box center [609, 299] width 931 height 1377
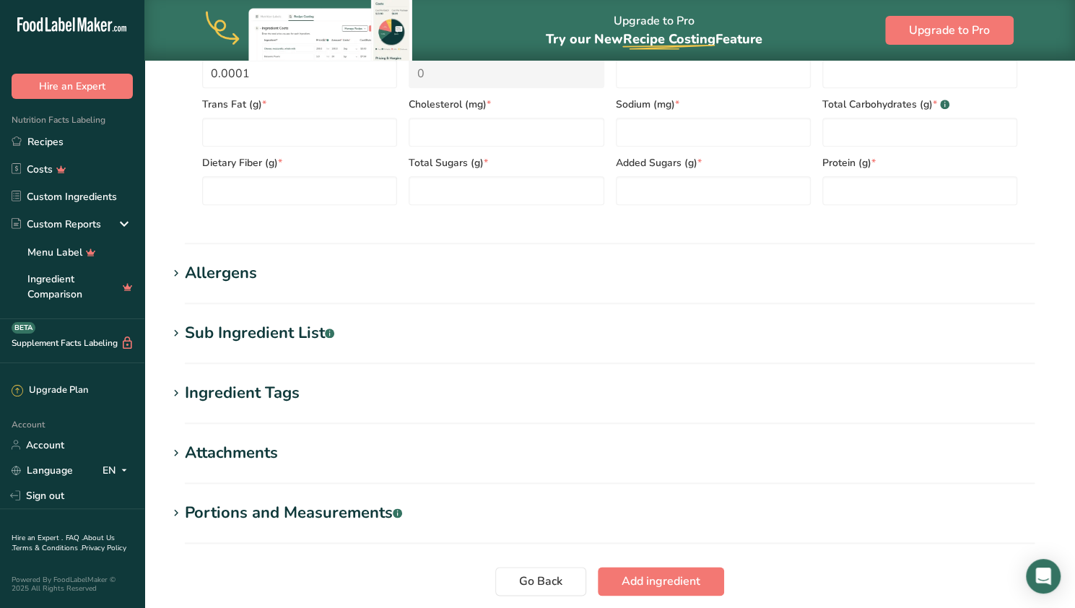
scroll to position [783, 0]
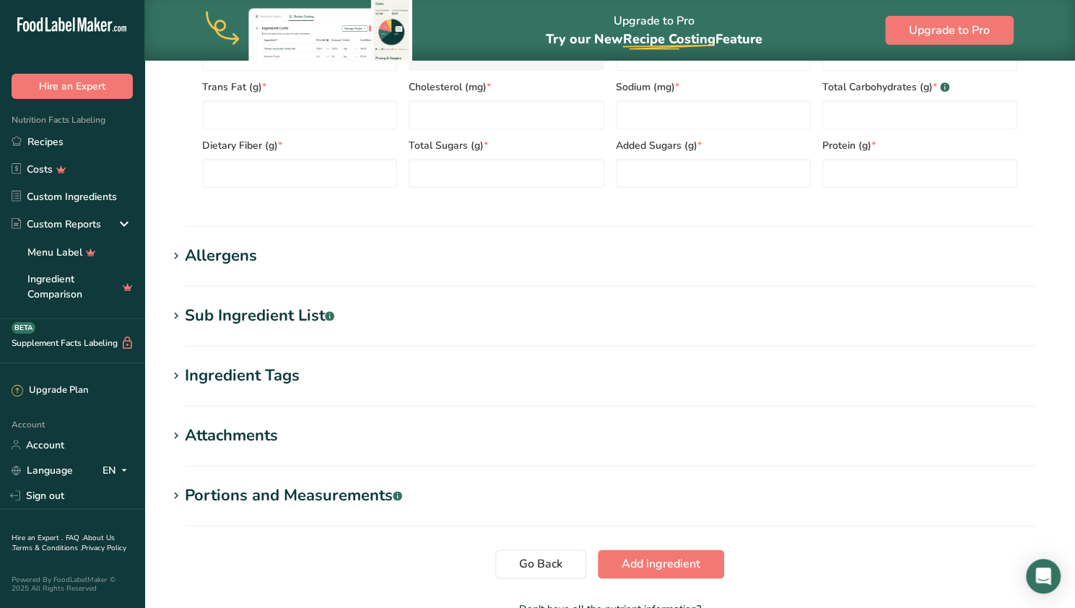
click at [308, 503] on div "Portions and Measurements .a-a{fill:#347362;}.b-a{fill:#fff;}" at bounding box center [293, 496] width 217 height 24
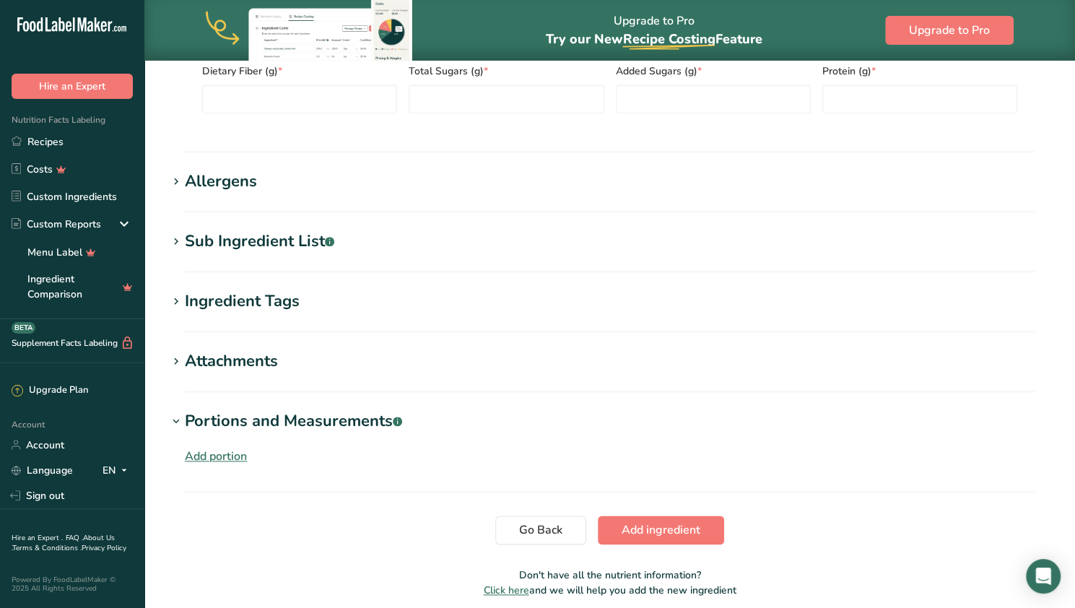
scroll to position [858, 0]
click at [214, 461] on div "Add portion" at bounding box center [216, 455] width 62 height 17
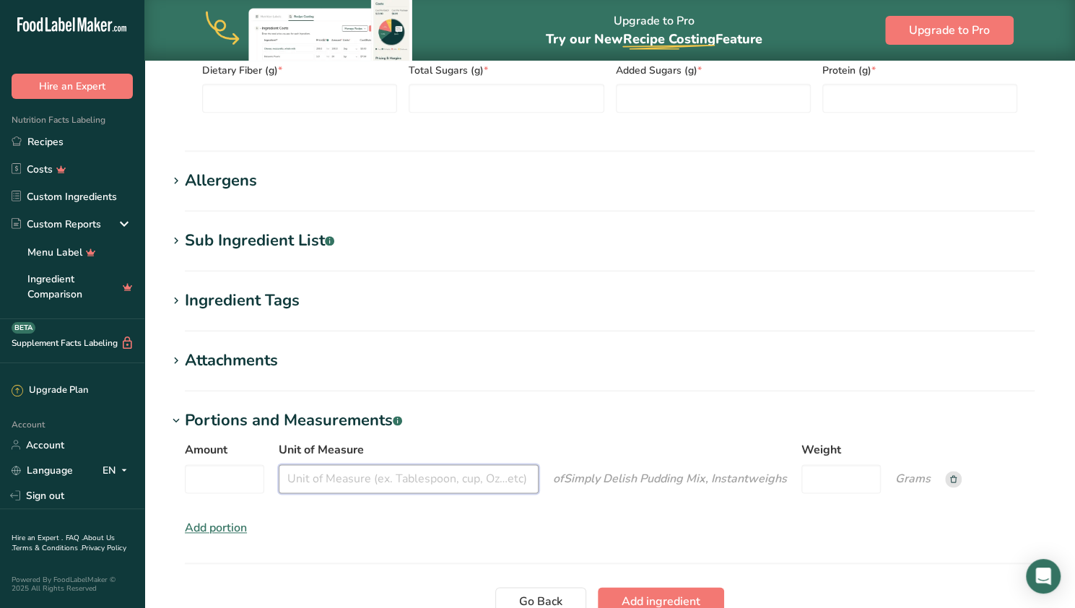
click at [321, 477] on input "Unit of Measure" at bounding box center [409, 478] width 260 height 29
click at [220, 479] on input "Amount" at bounding box center [224, 478] width 79 height 29
type input "1"
click at [334, 480] on input "Unit of Measure" at bounding box center [409, 478] width 260 height 29
type input "package"
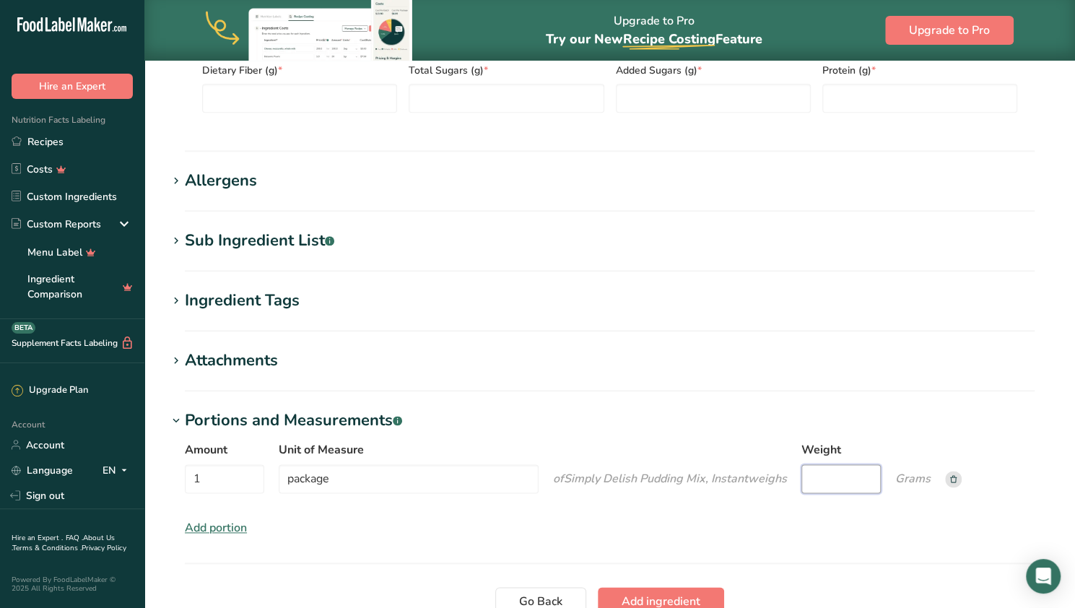
click at [529, 484] on input "Weight" at bounding box center [841, 478] width 79 height 29
type input "48"
click at [529, 557] on section "Portions and Measurements .a-a{fill:#347362;}.b-a{fill:#fff;} Amount 1 Unit of …" at bounding box center [610, 486] width 885 height 155
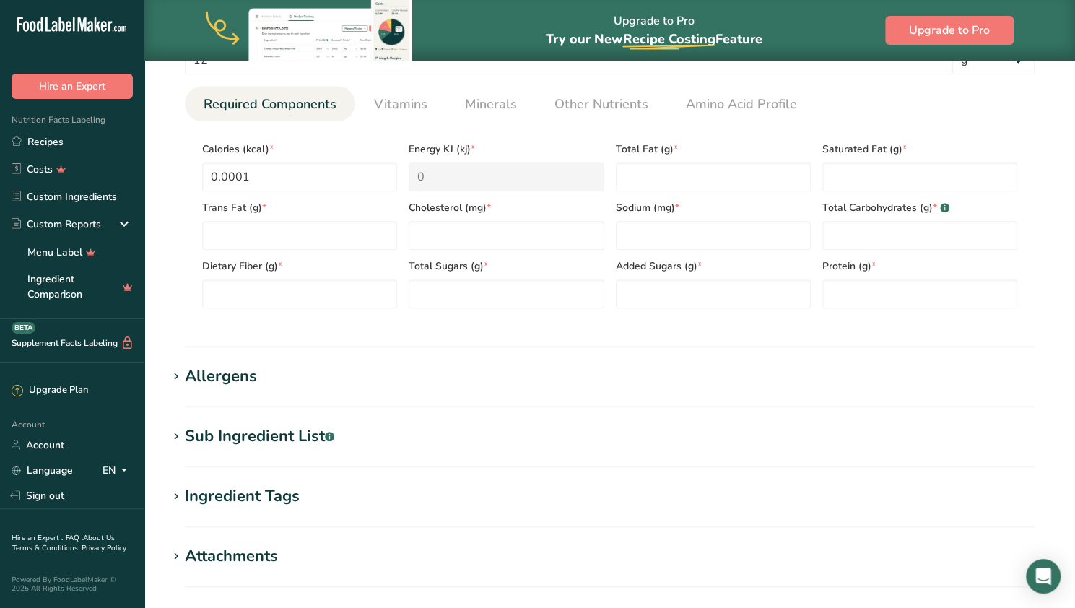
scroll to position [662, 0]
click at [324, 172] on input "0.0001" at bounding box center [299, 177] width 195 height 29
type input "2"
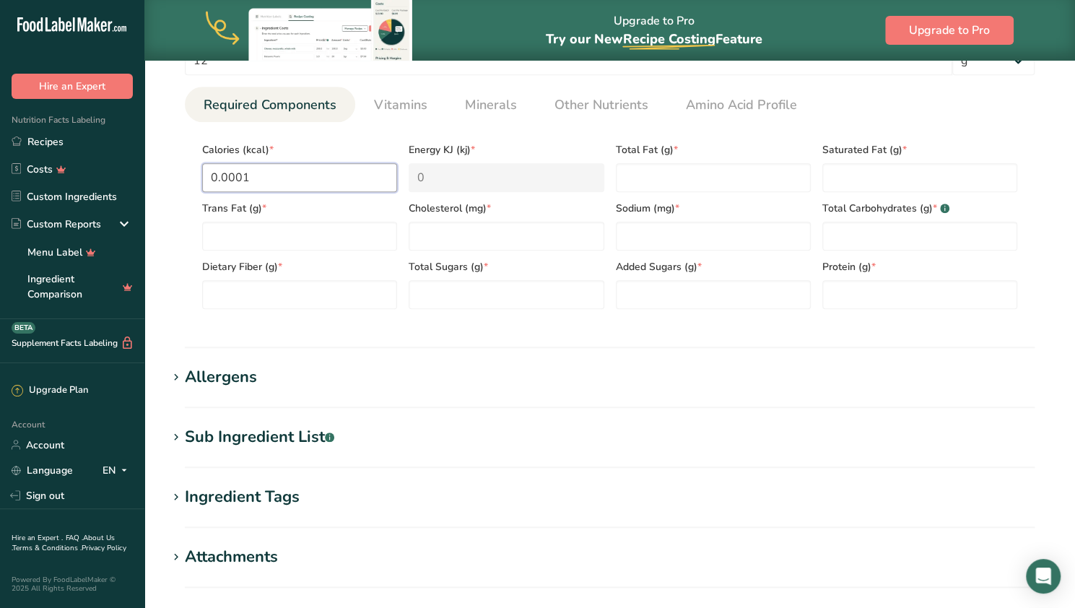
type KJ "8.4"
type input "25"
type KJ "104.6"
type input "25"
click at [529, 186] on Fat "number" at bounding box center [713, 177] width 195 height 29
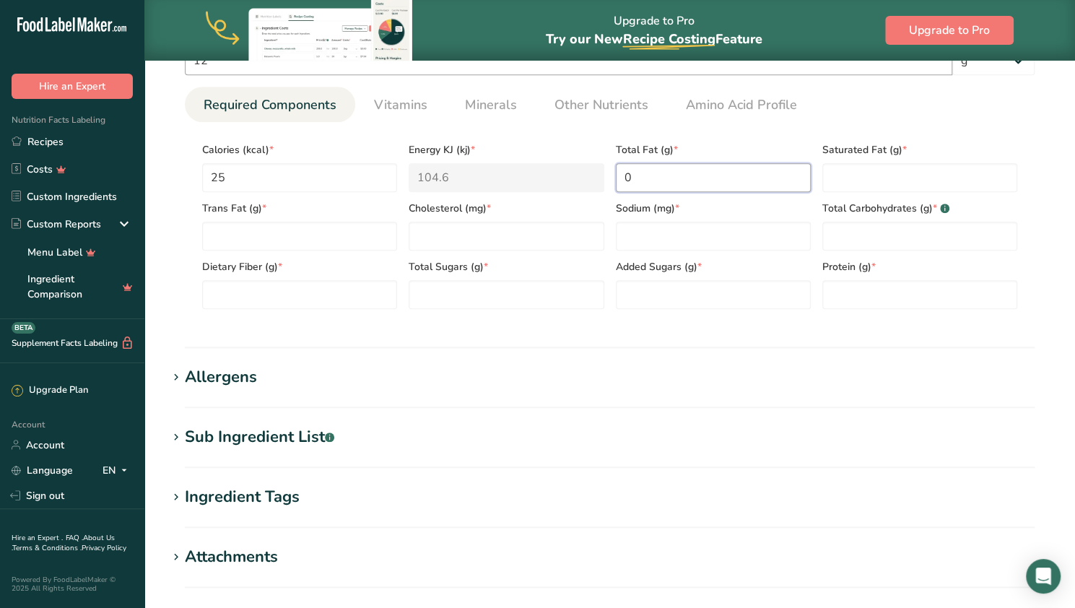
type Fat "0"
type input "0"
type input "300"
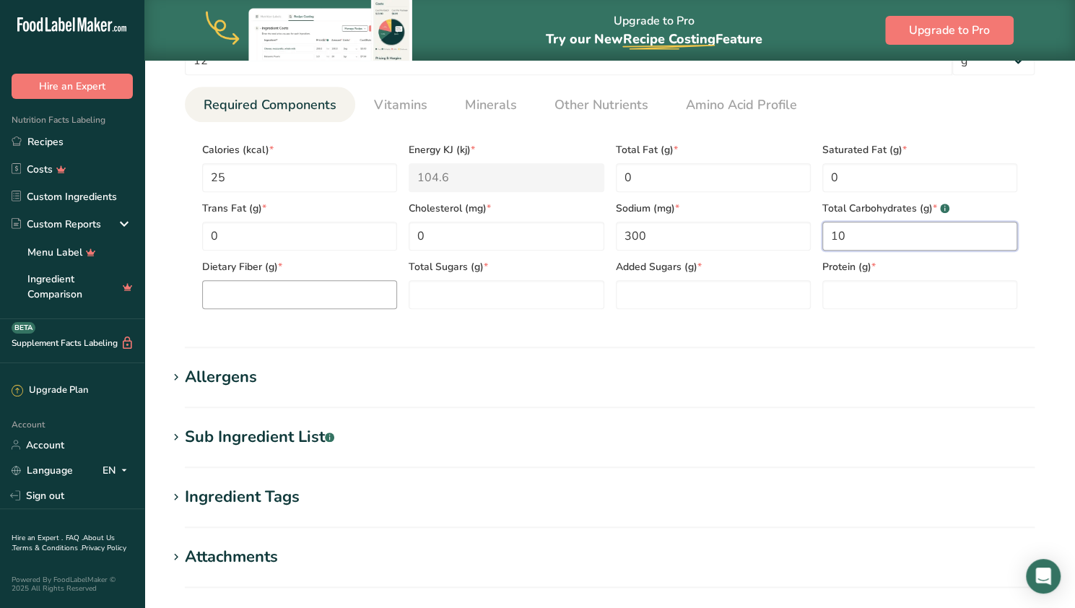
type Carbohydrates "10"
click at [270, 282] on Fiber "number" at bounding box center [299, 294] width 195 height 29
type Fiber "1.7"
type Sugars "0"
click at [529, 291] on Sugars "0" at bounding box center [713, 294] width 195 height 29
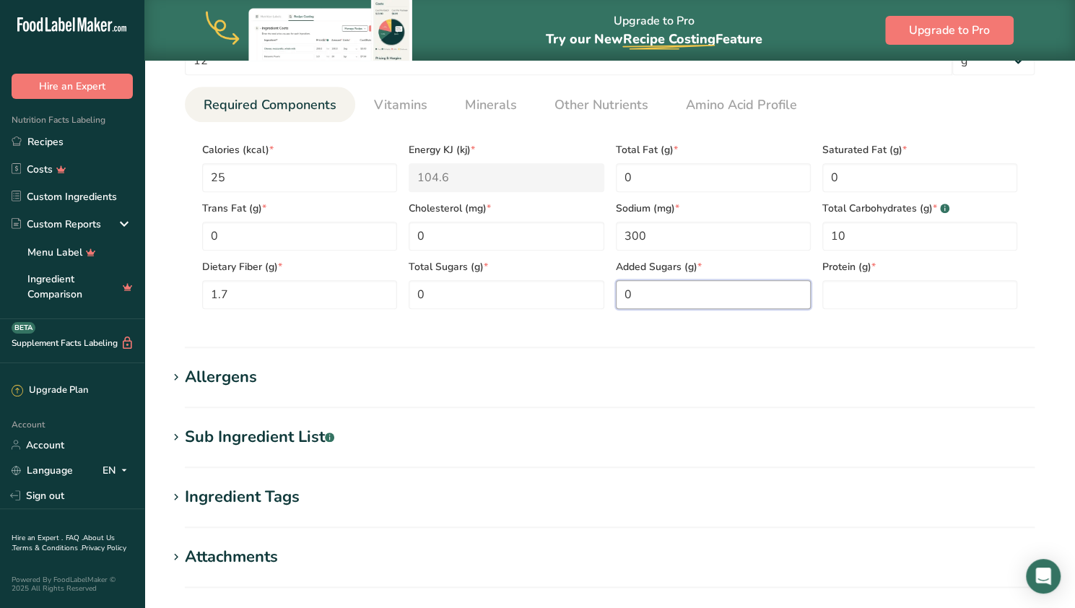
click at [529, 291] on Sugars "0" at bounding box center [713, 294] width 195 height 29
type Sugars "4"
type input "0"
click at [529, 431] on h1 "Sub Ingredient List .a-a{fill:#347362;}.b-a{fill:#fff;}" at bounding box center [610, 437] width 885 height 24
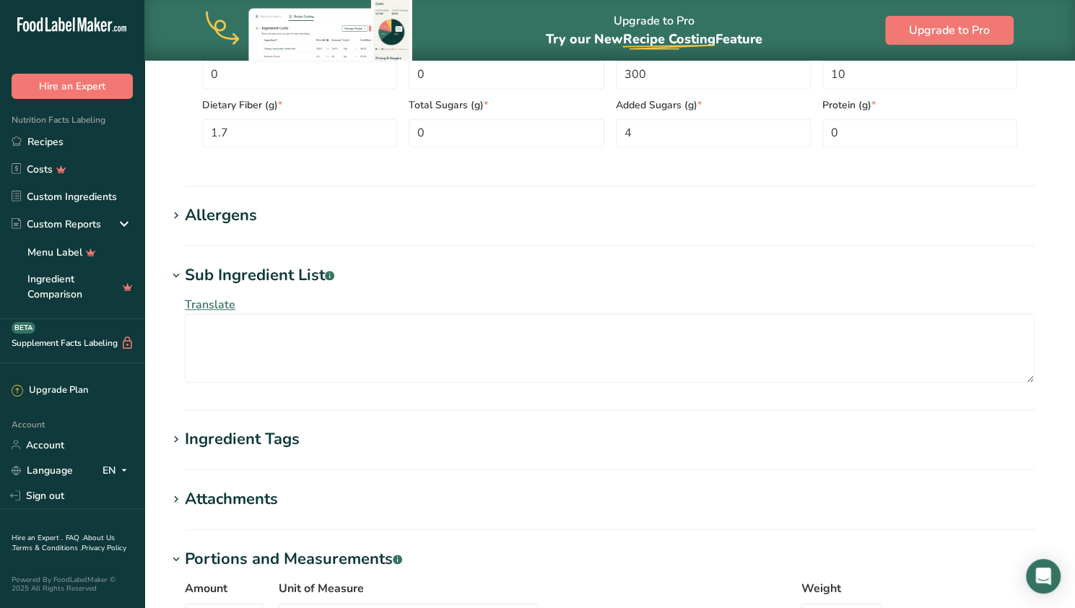
scroll to position [958, 0]
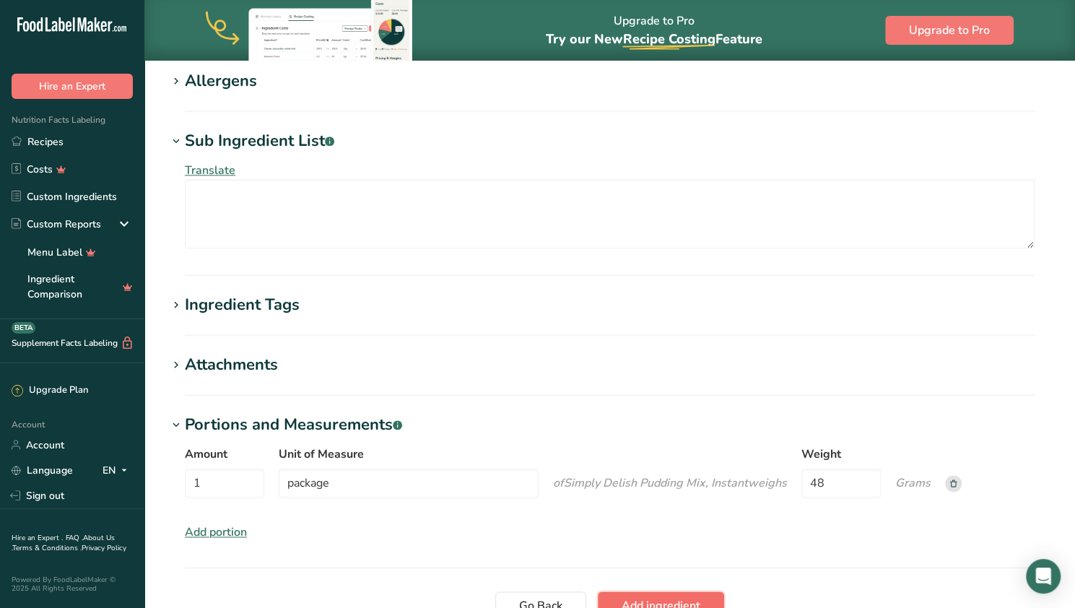
click at [529, 594] on span "Add ingredient" at bounding box center [661, 605] width 79 height 17
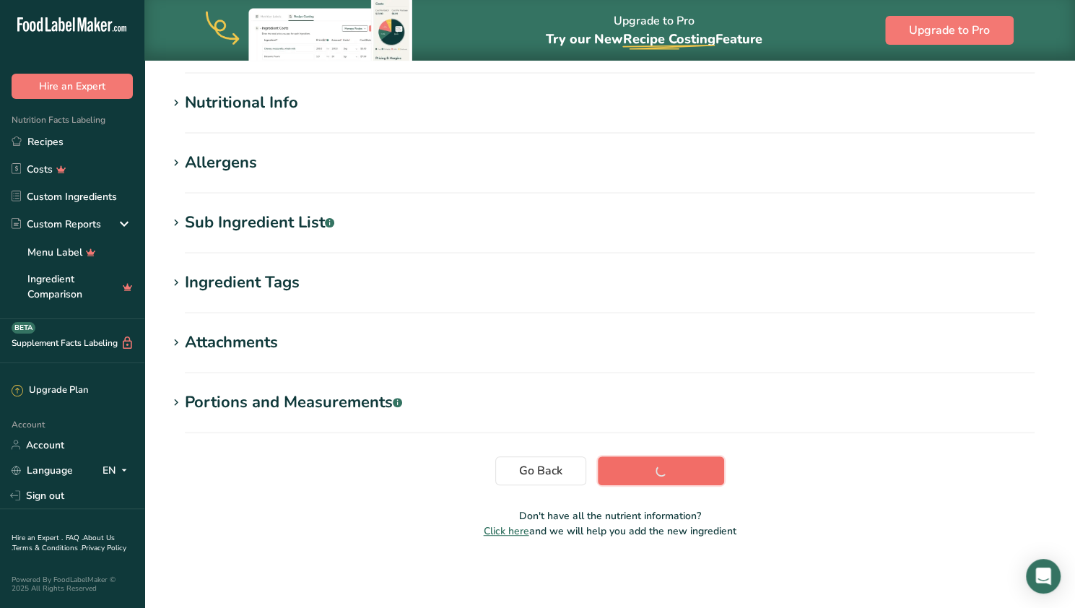
scroll to position [168, 0]
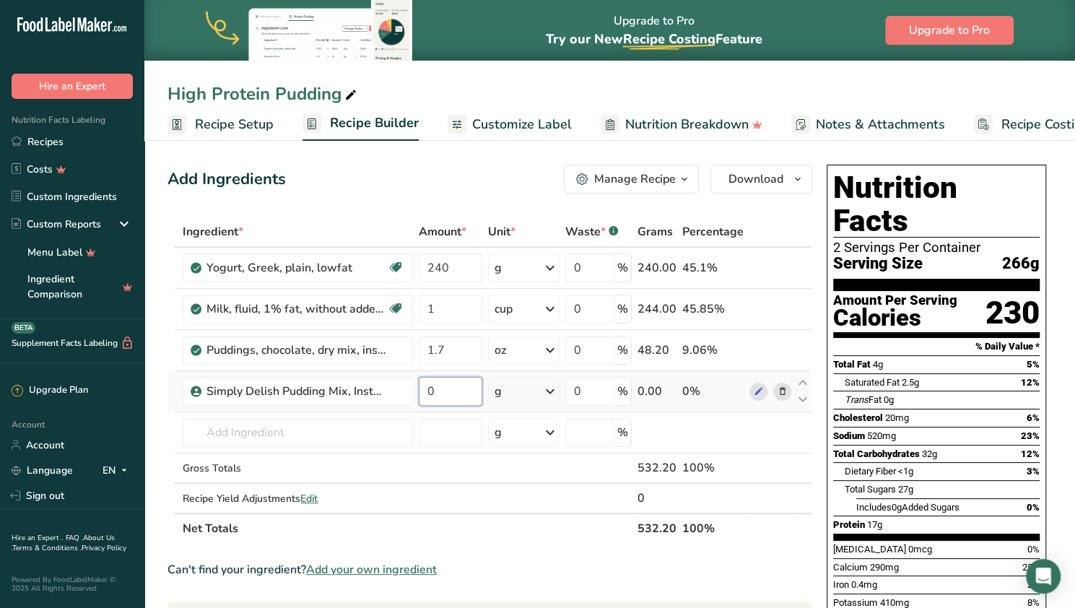
click at [461, 391] on input "0" at bounding box center [451, 391] width 64 height 29
click at [522, 398] on div "Ingredient * Amount * Unit * Waste * .a-a{fill:#347362;}.b-a{fill:#fff;} Grams …" at bounding box center [490, 380] width 645 height 327
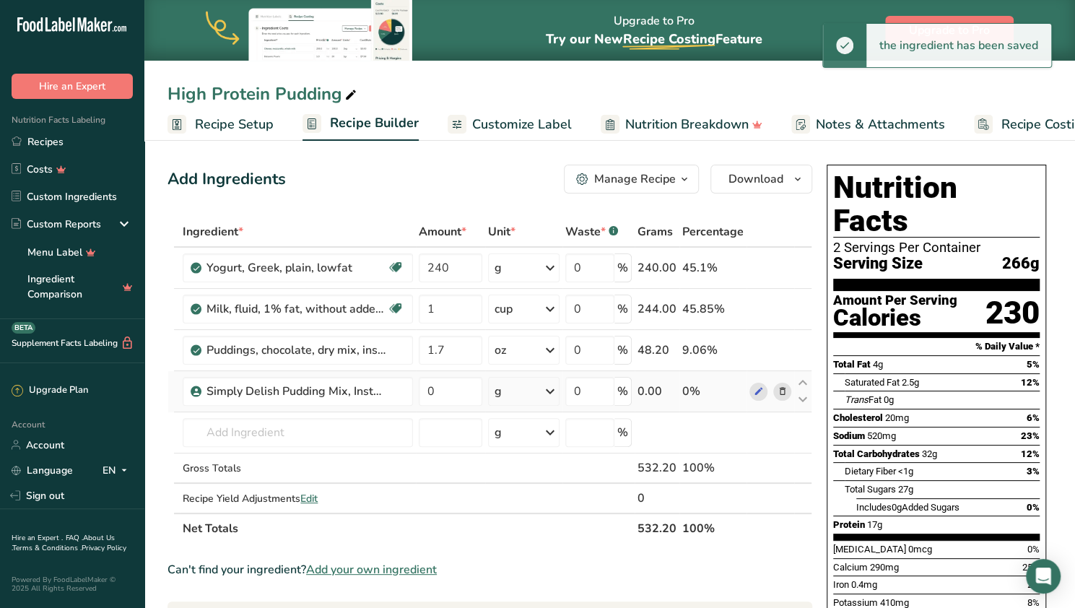
click at [519, 396] on div "g" at bounding box center [523, 391] width 71 height 29
click at [523, 431] on div "1 package" at bounding box center [557, 440] width 121 height 21
click at [438, 391] on input "0" at bounding box center [448, 391] width 58 height 29
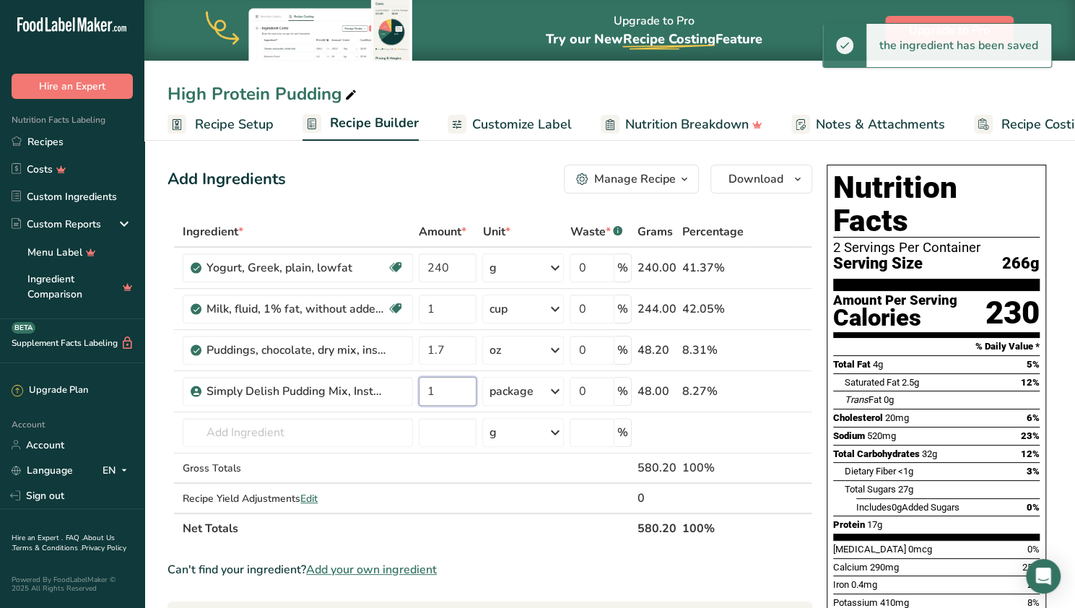
type input "1"
click at [529, 496] on div "Nutrition Facts 2 Servings Per Container Serving Size 266g Amount Per Serving C…" at bounding box center [936, 433] width 231 height 549
click at [529, 349] on icon at bounding box center [782, 350] width 10 height 15
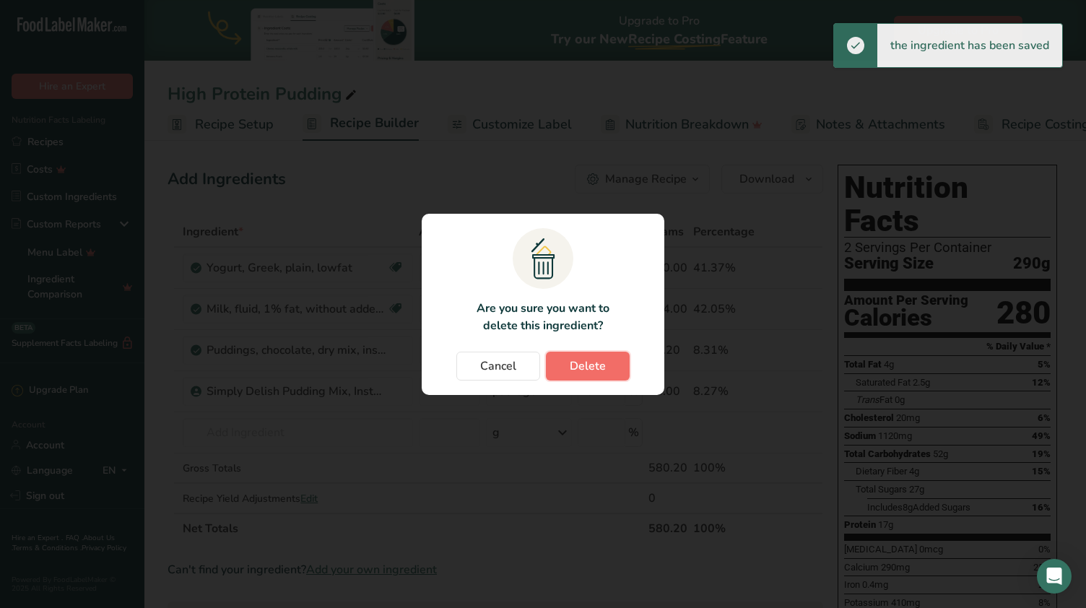
click at [529, 361] on span "Delete" at bounding box center [588, 365] width 36 height 17
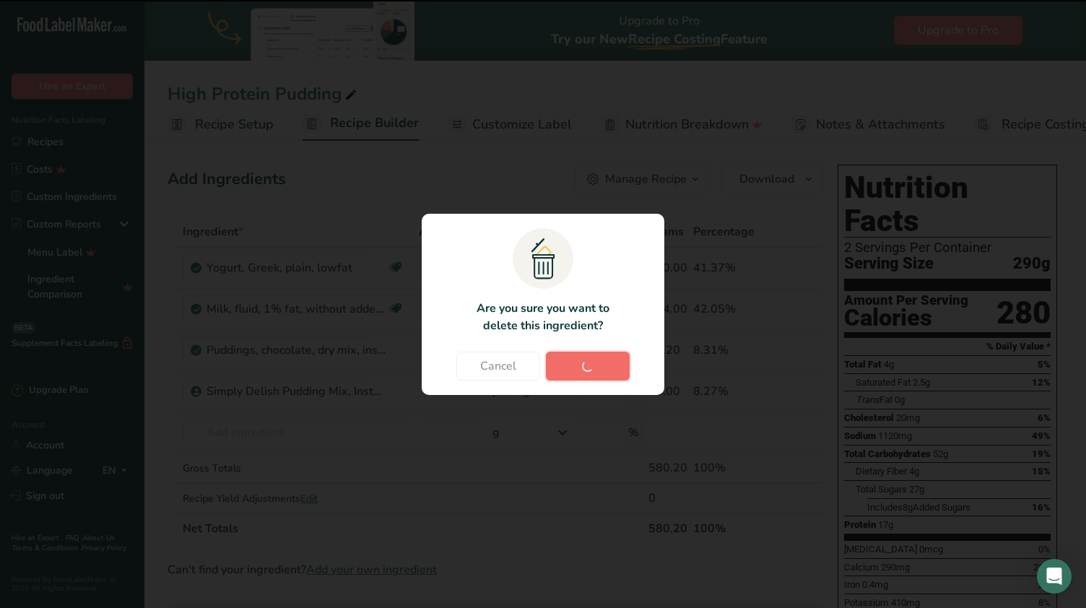
type input "1"
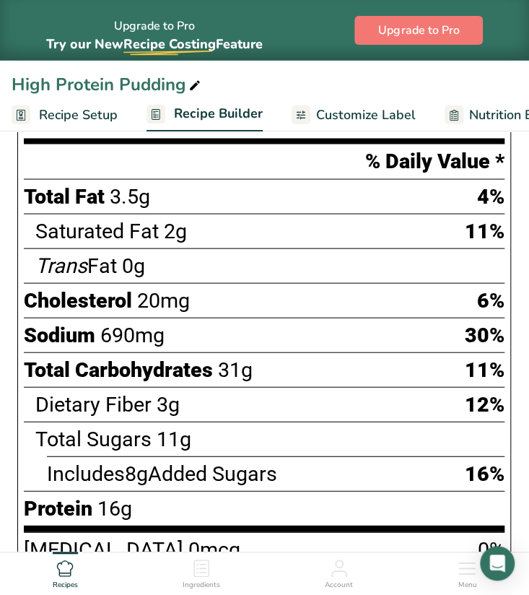
scroll to position [734, 0]
